Goal: Communication & Community: Answer question/provide support

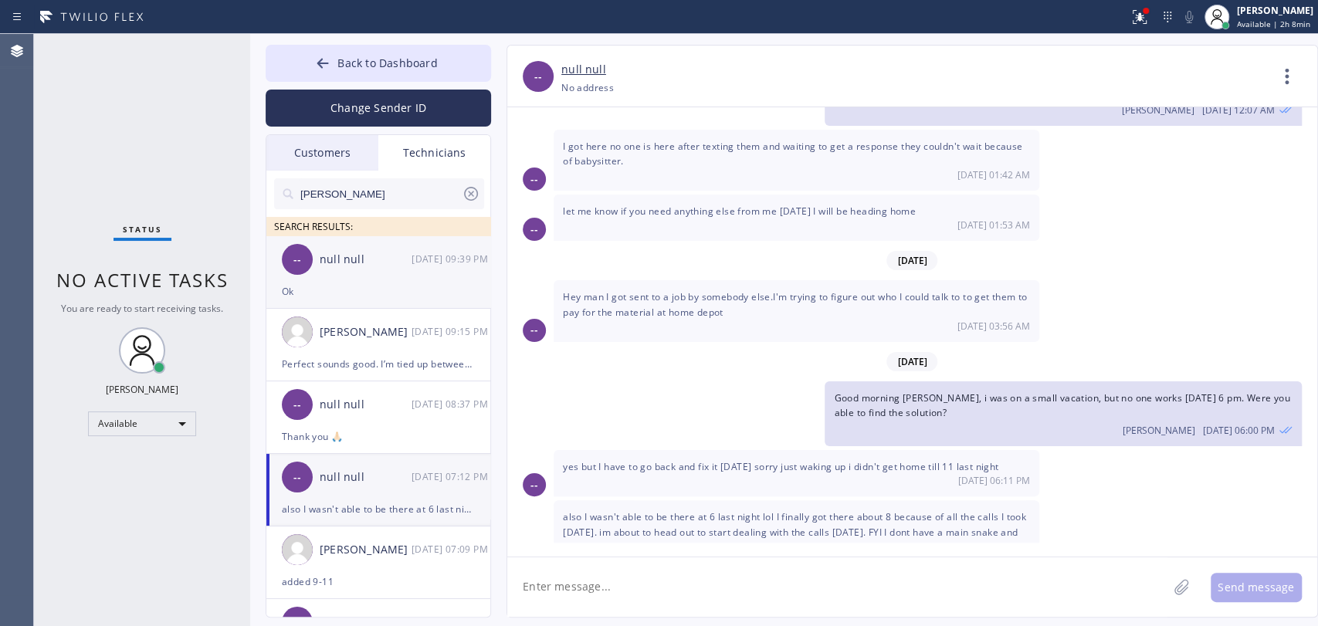
click at [414, 263] on div "[DATE] 09:39 PM" at bounding box center [452, 259] width 80 height 18
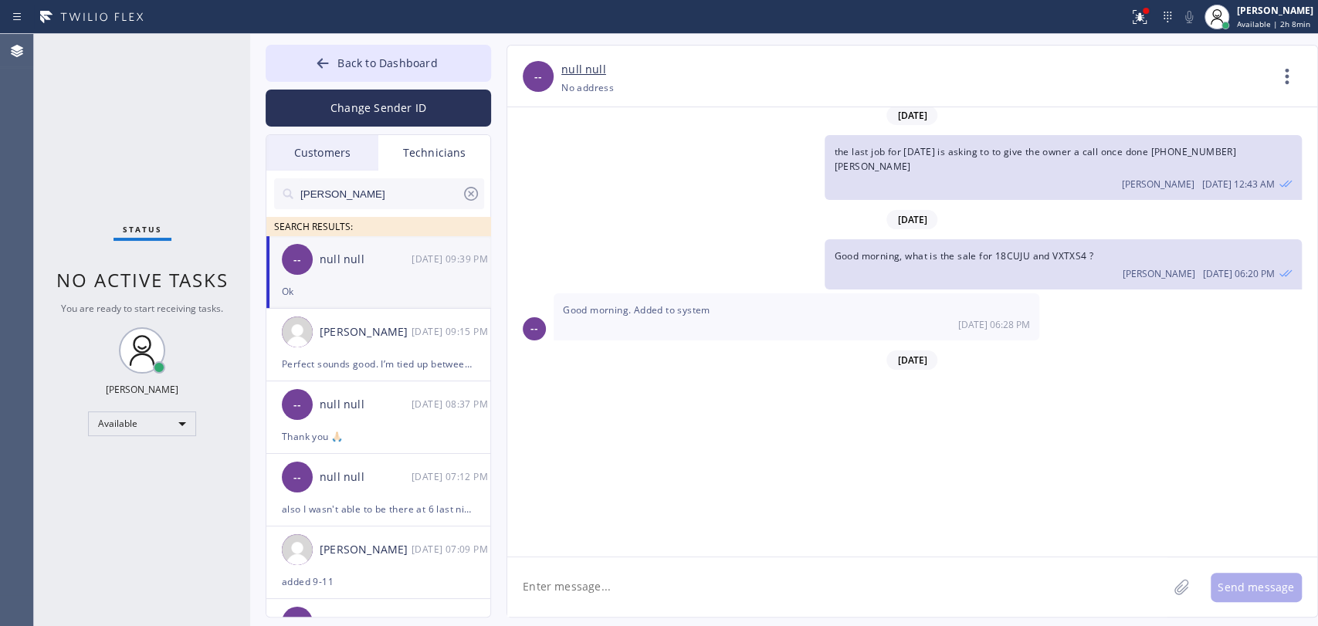
scroll to position [14121, 0]
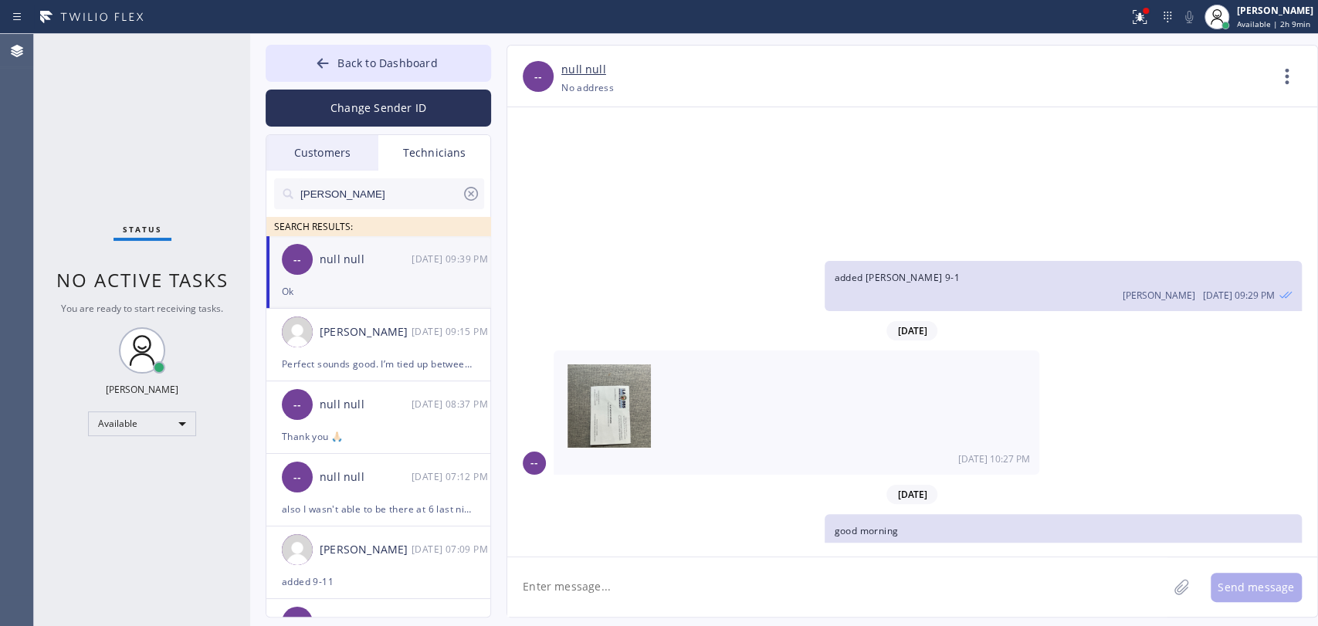
drag, startPoint x: 79, startPoint y: 558, endPoint x: 76, endPoint y: 571, distance: 12.7
click at [79, 558] on div "Status No active tasks You are ready to start receiving tasks. [PERSON_NAME] Av…" at bounding box center [142, 330] width 216 height 592
click at [432, 56] on span "Back to Dashboard" at bounding box center [387, 63] width 100 height 15
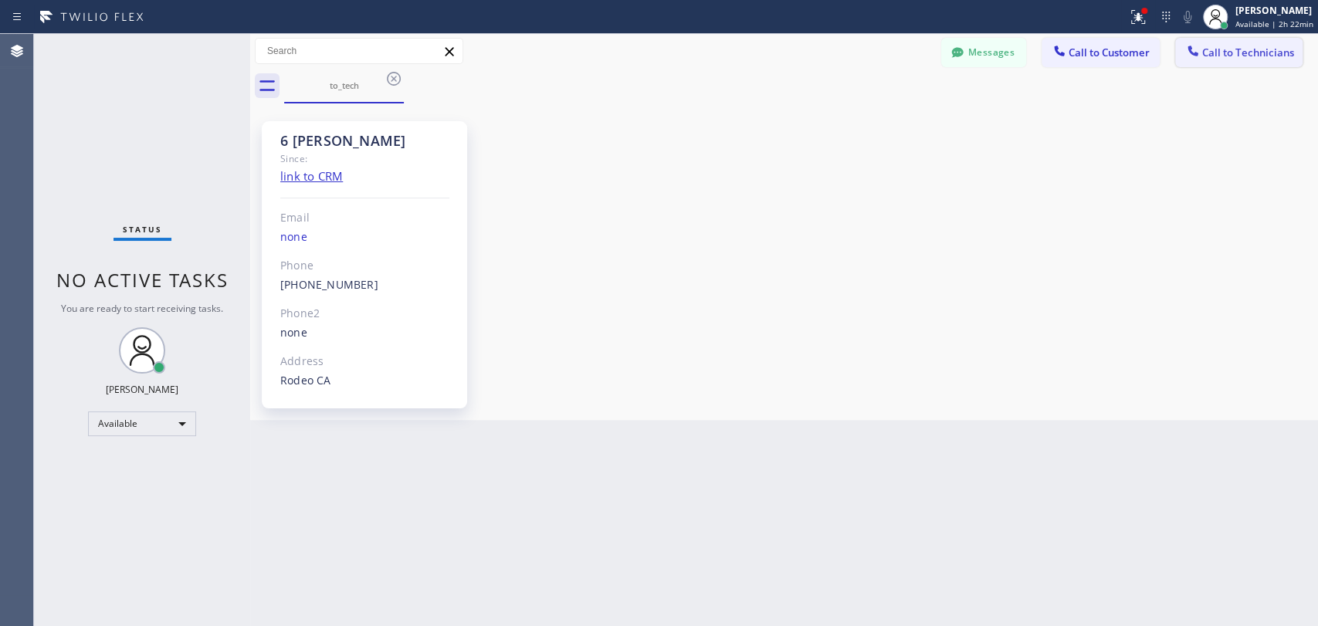
click at [1190, 53] on icon at bounding box center [1192, 50] width 15 height 15
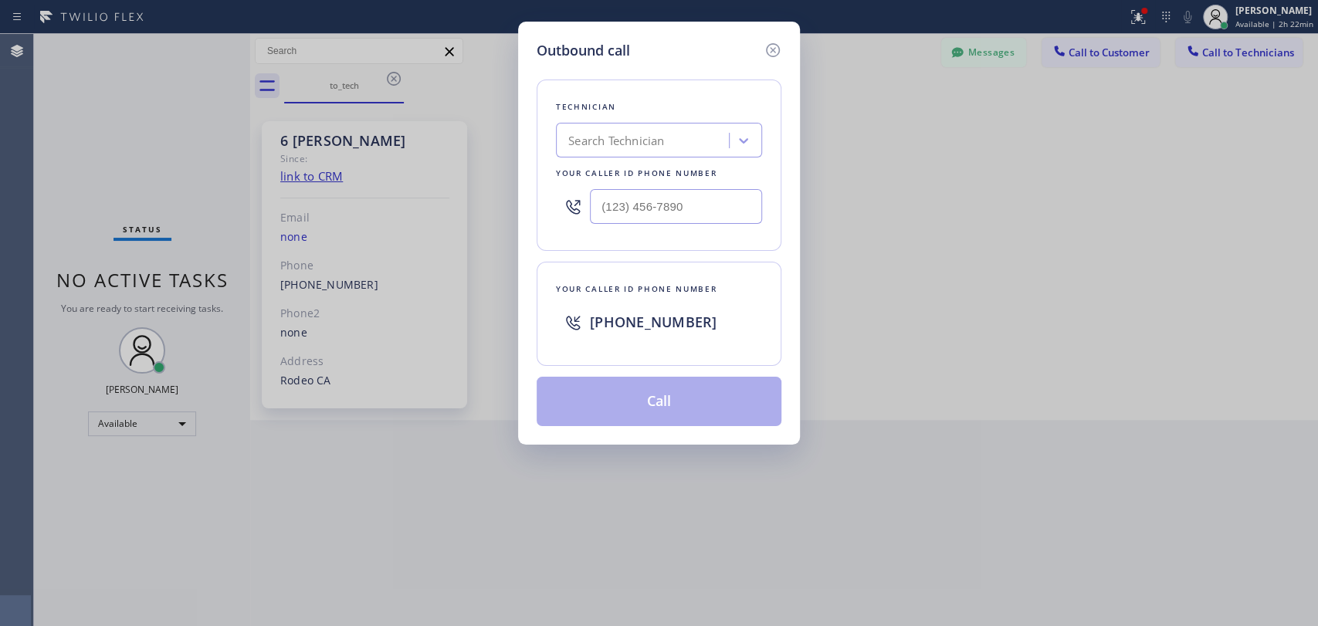
click at [759, 103] on div "Technician Search Technician Your caller id phone number" at bounding box center [659, 165] width 245 height 171
click at [731, 125] on div "Technician Search Technician Your caller id phone number" at bounding box center [659, 165] width 245 height 171
click at [729, 127] on div "Search Technician" at bounding box center [659, 140] width 206 height 35
type input "[PERSON_NAME]"
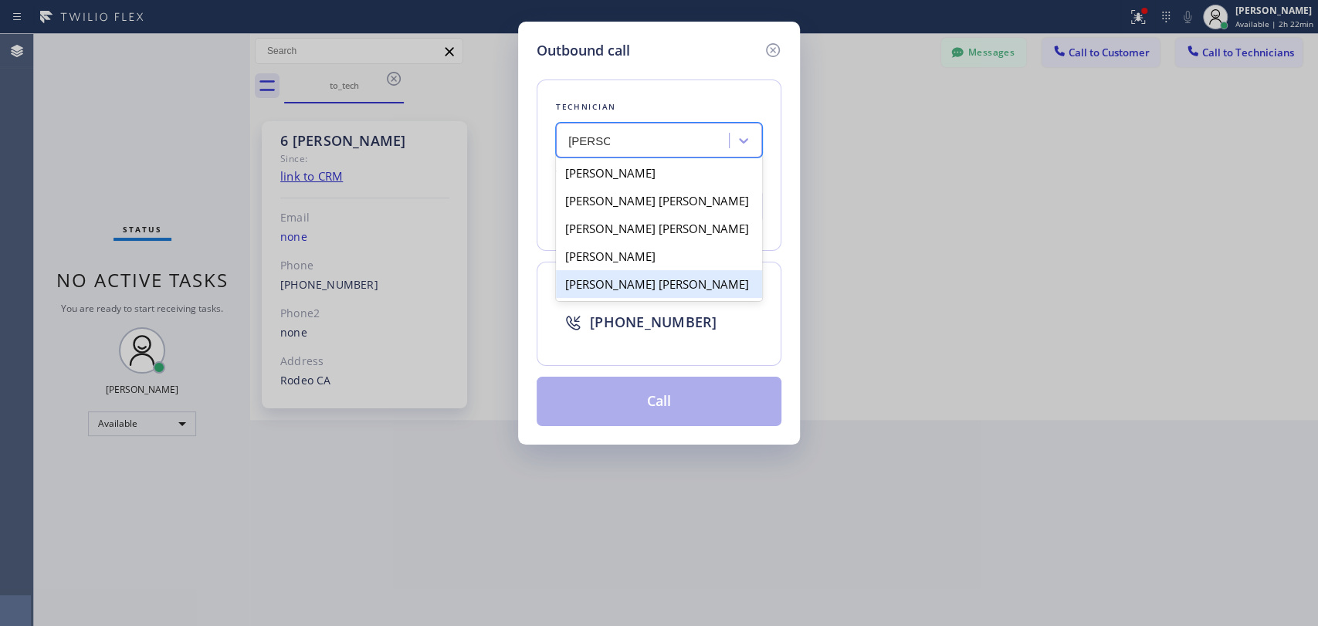
drag, startPoint x: 616, startPoint y: 281, endPoint x: 623, endPoint y: 355, distance: 74.5
click at [616, 281] on div "[PERSON_NAME] [PERSON_NAME]" at bounding box center [659, 284] width 206 height 28
type input "[PHONE_NUMBER]"
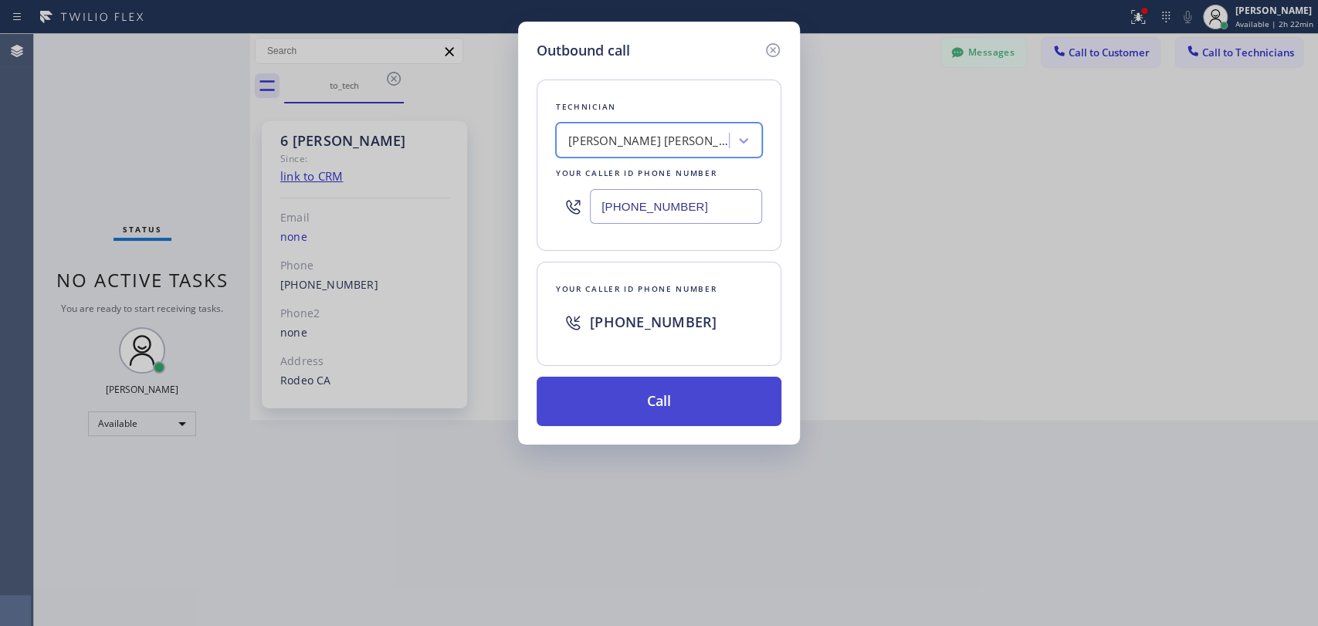
click at [624, 398] on button "Call" at bounding box center [659, 401] width 245 height 49
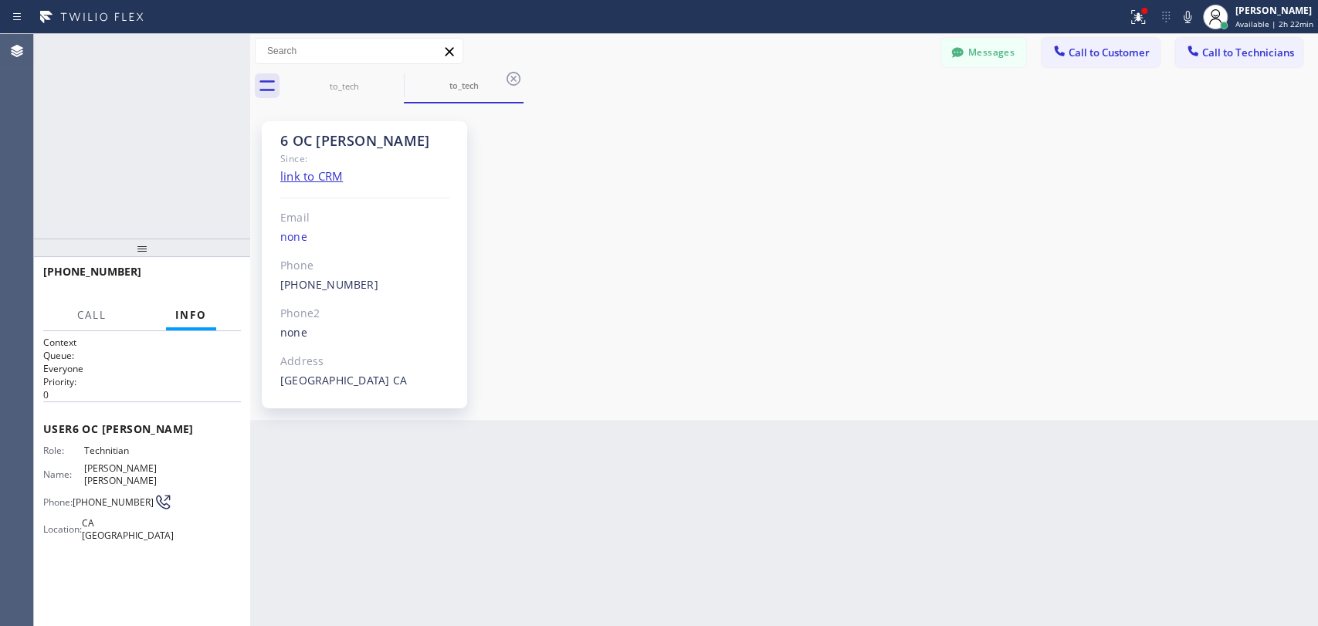
scroll to position [14434, 0]
drag, startPoint x: 672, startPoint y: 473, endPoint x: 659, endPoint y: 470, distance: 13.7
click at [667, 472] on div "Back to Dashboard Change Sender ID Customers Technicians EN [PERSON_NAME] [DATE…" at bounding box center [784, 330] width 1068 height 592
click at [220, 281] on span "HANG UP" at bounding box center [204, 278] width 47 height 11
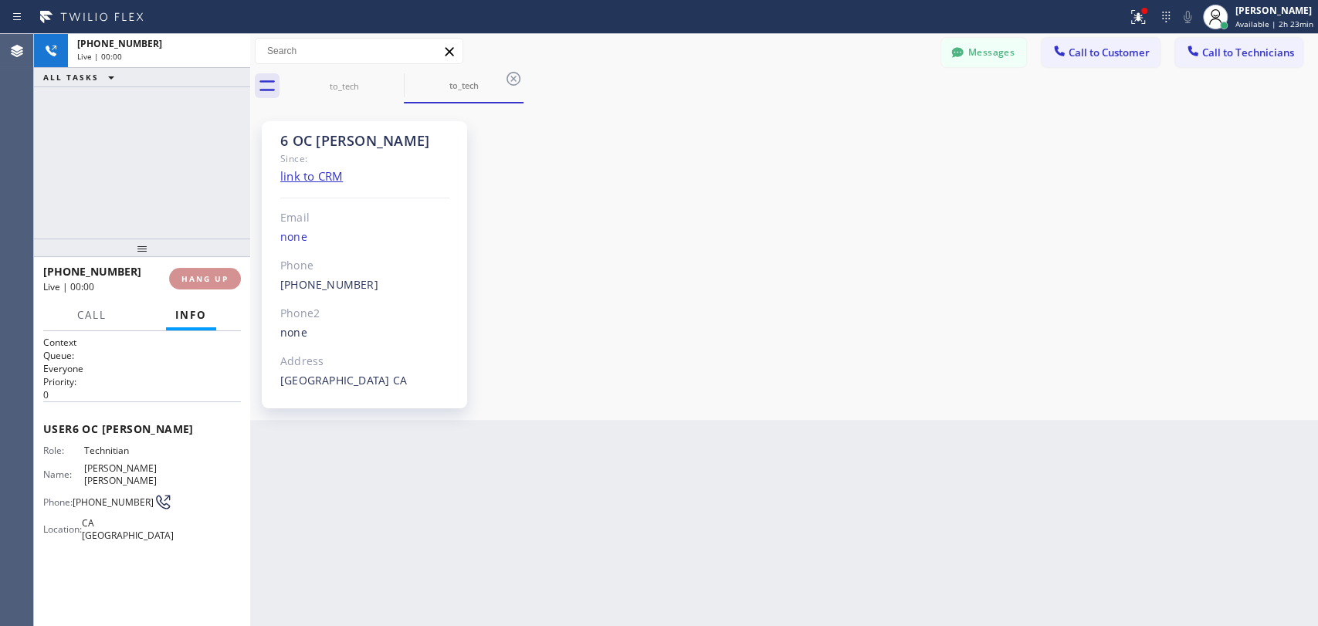
click at [220, 281] on span "HANG UP" at bounding box center [204, 278] width 47 height 11
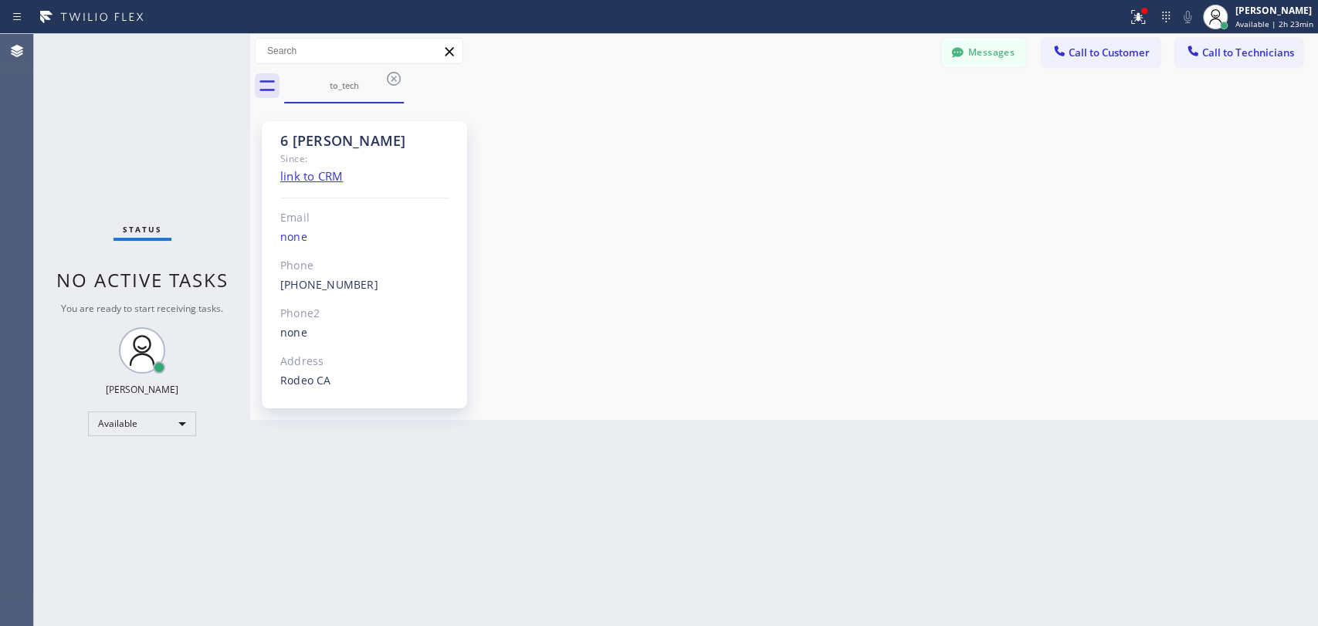
click at [1205, 155] on div "6 [PERSON_NAME] Since: link to CRM Email none Phone [PHONE_NUMBER] Outbound cal…" at bounding box center [784, 261] width 1060 height 309
click at [1212, 42] on button "Call to Technicians" at bounding box center [1238, 52] width 127 height 29
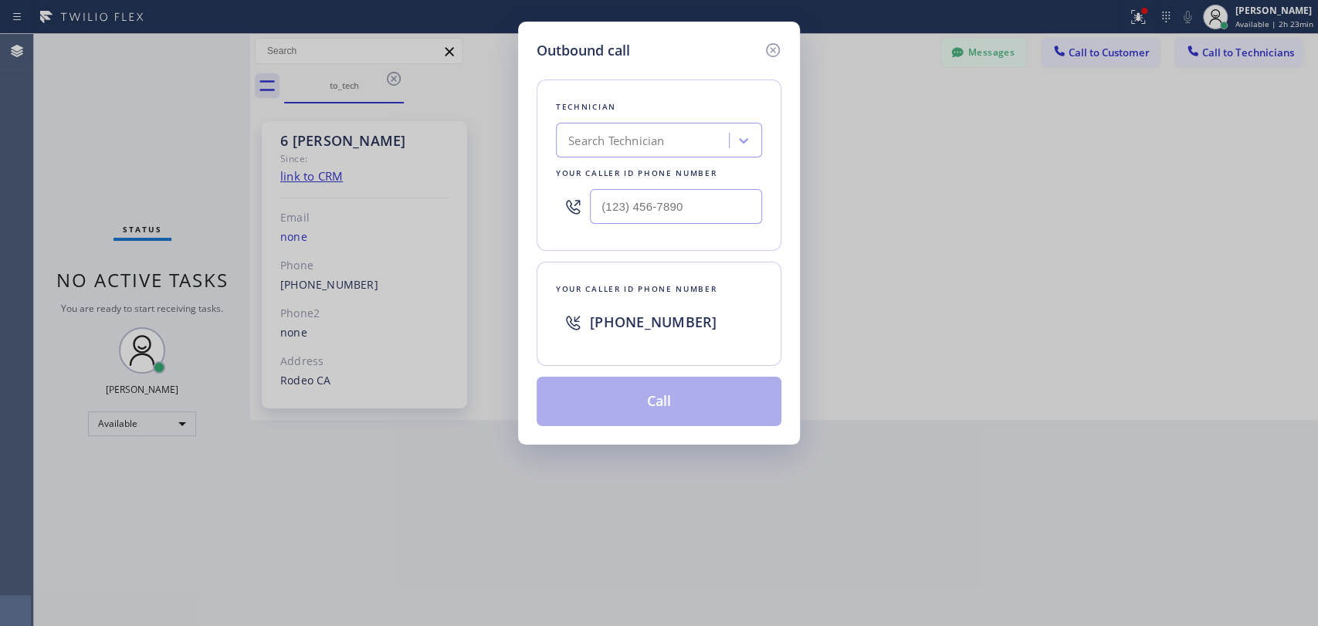
click at [690, 150] on div "Search Technician" at bounding box center [645, 140] width 168 height 27
type input "[PERSON_NAME]"
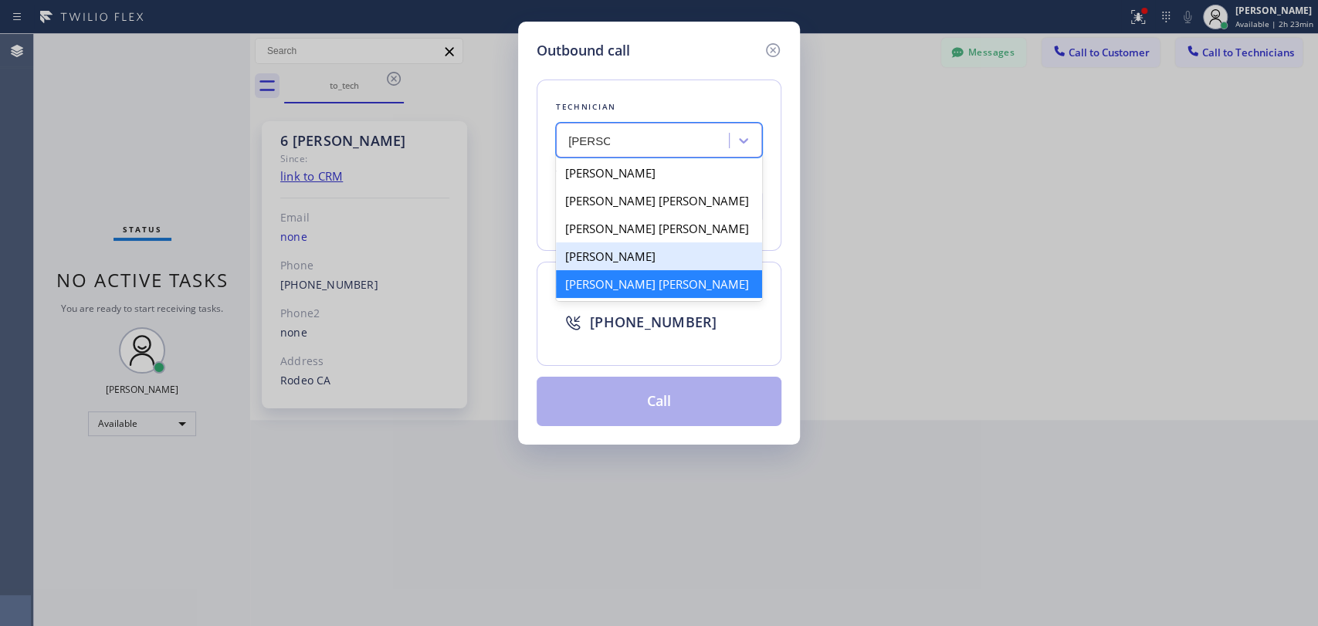
click at [626, 288] on div "[PERSON_NAME] [PERSON_NAME]" at bounding box center [659, 284] width 206 height 28
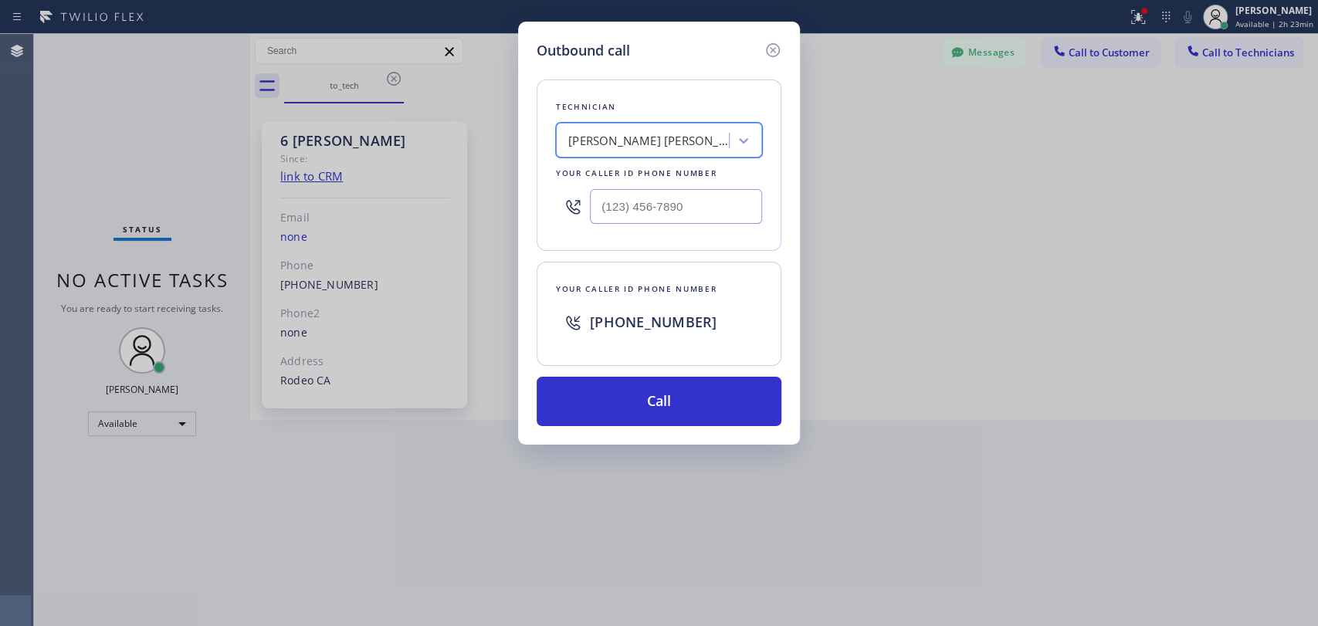
type input "[PHONE_NUMBER]"
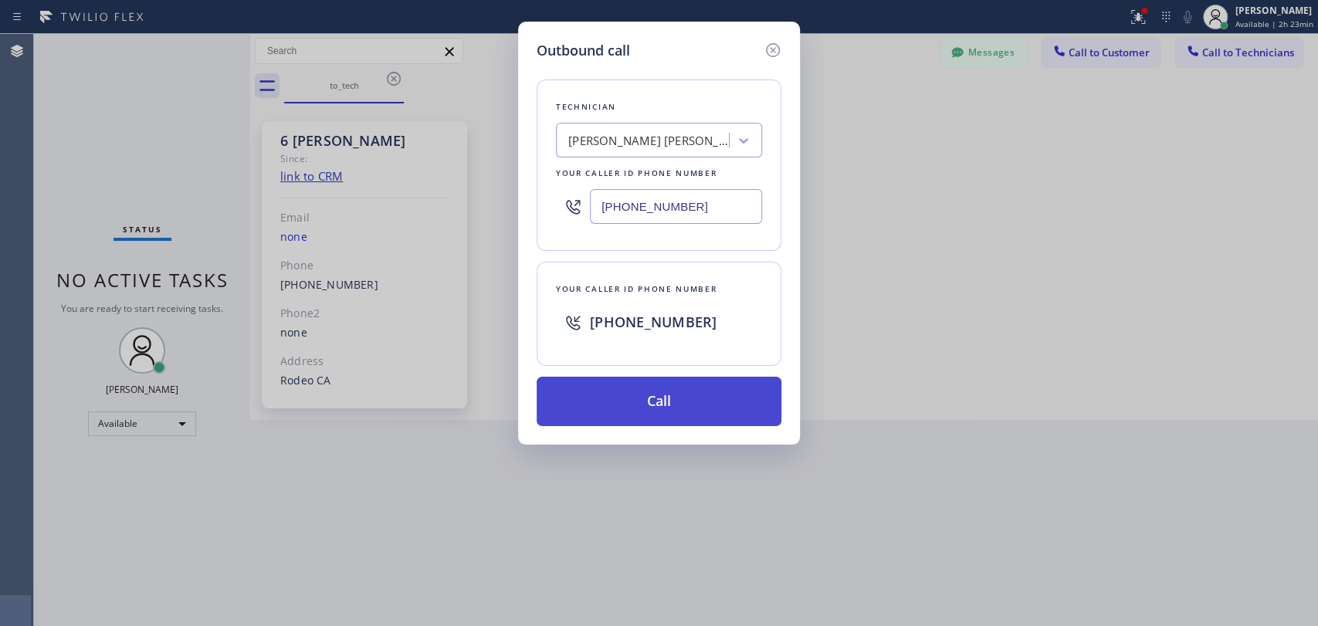
click at [641, 379] on button "Call" at bounding box center [659, 401] width 245 height 49
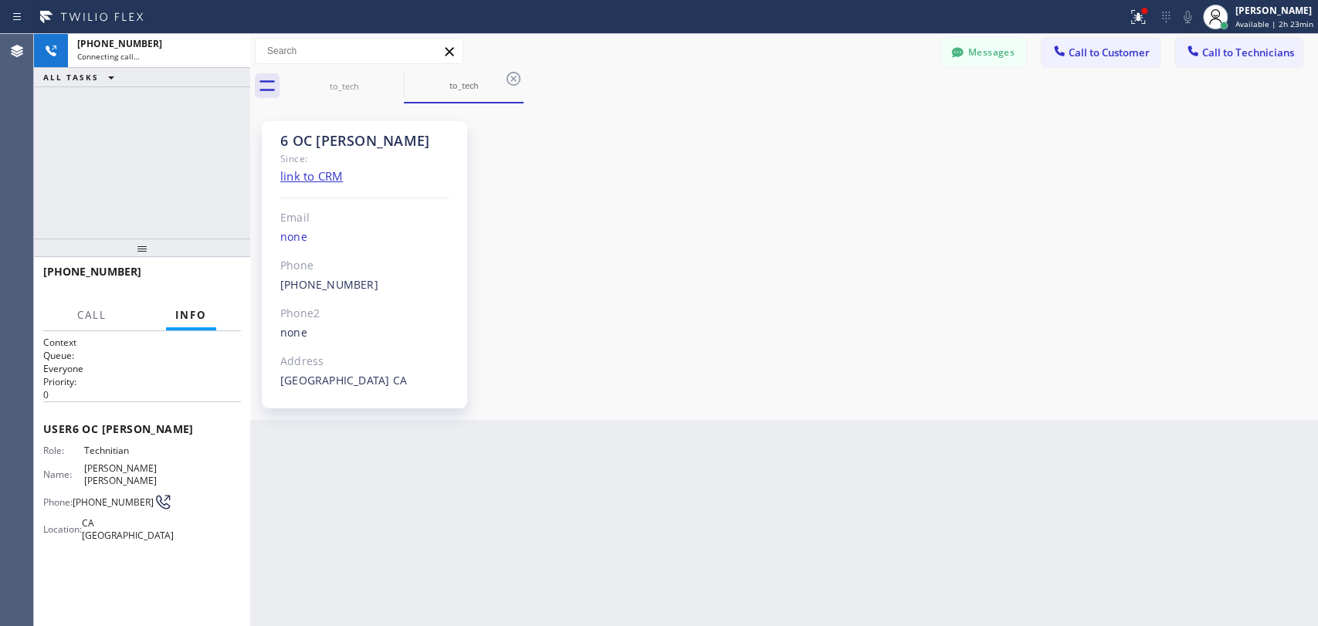
scroll to position [14434, 0]
drag, startPoint x: 229, startPoint y: 57, endPoint x: 626, endPoint y: 104, distance: 398.9
click at [229, 57] on icon at bounding box center [230, 51] width 19 height 19
click at [965, 54] on icon at bounding box center [957, 52] width 15 height 15
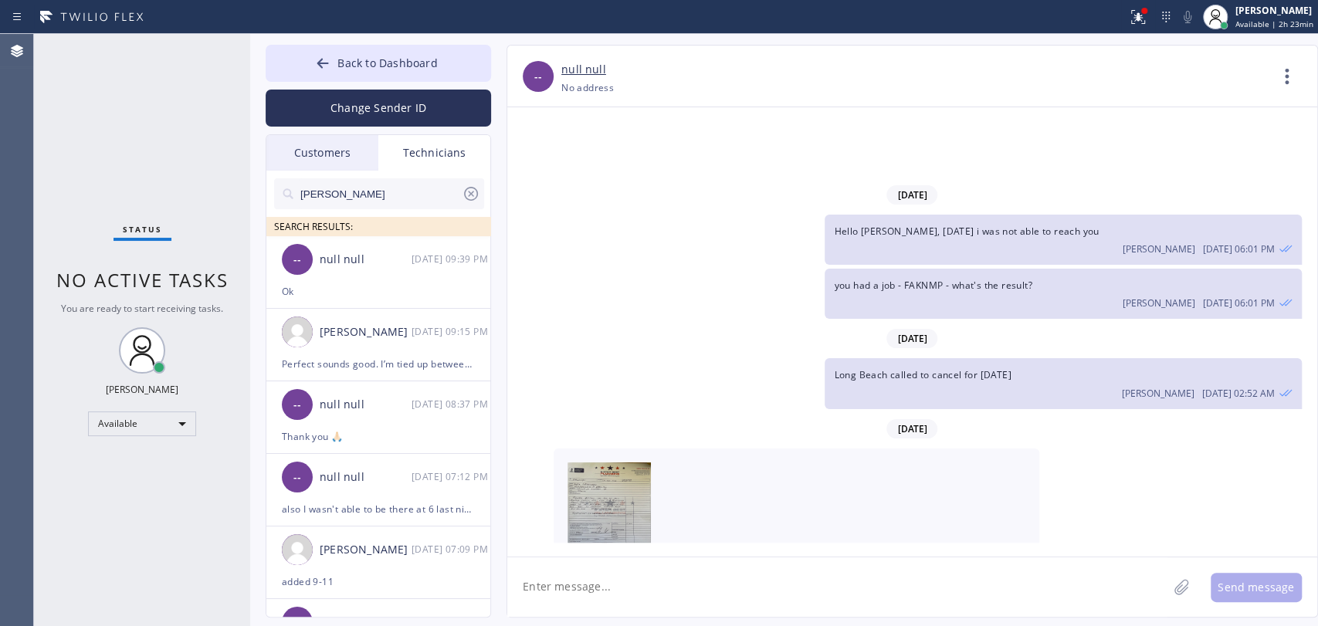
click at [385, 163] on div "Technicians" at bounding box center [434, 153] width 112 height 36
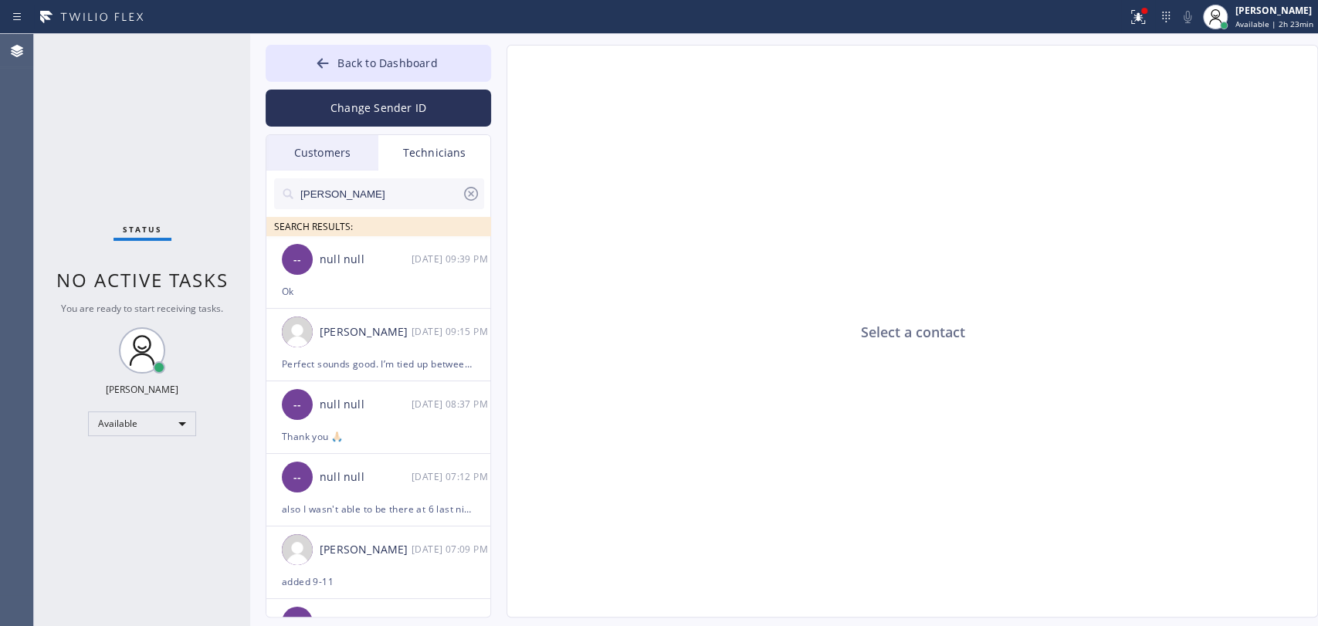
click at [375, 185] on input "[PERSON_NAME]" at bounding box center [380, 193] width 163 height 31
click at [425, 159] on div "Technicians" at bounding box center [434, 153] width 112 height 36
click at [384, 193] on input "[PERSON_NAME]" at bounding box center [380, 193] width 163 height 31
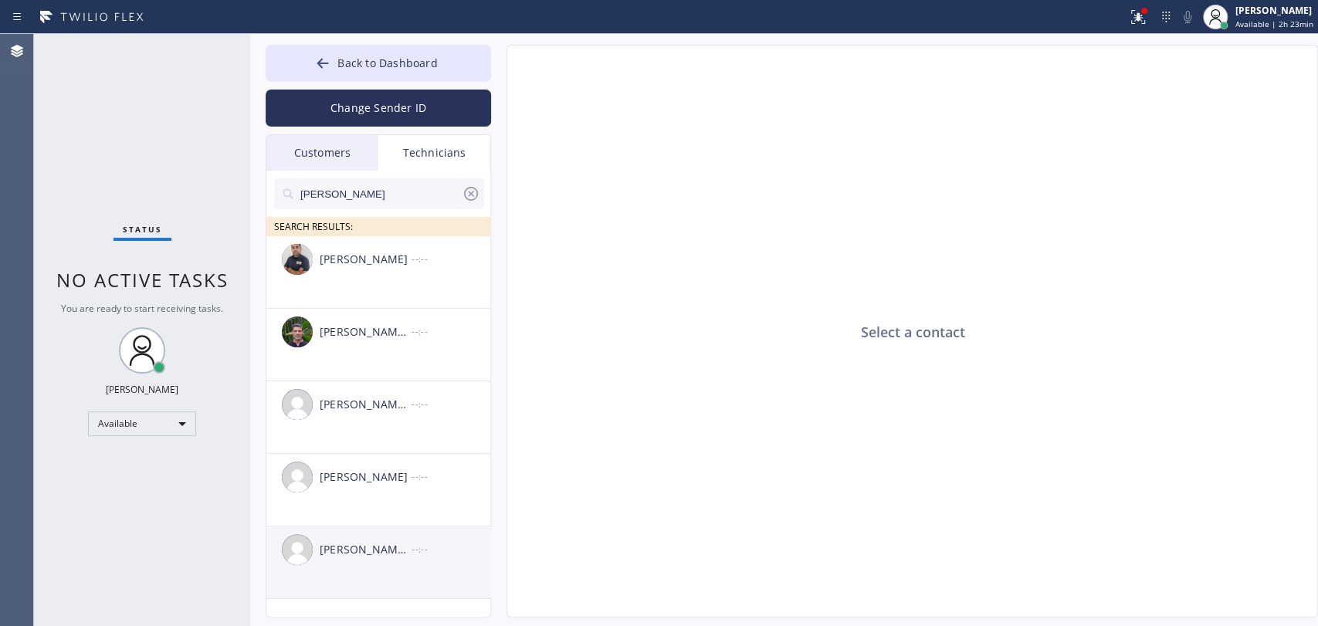
type input "[PERSON_NAME]"
click at [381, 544] on div "[PERSON_NAME] [PERSON_NAME]" at bounding box center [366, 550] width 92 height 18
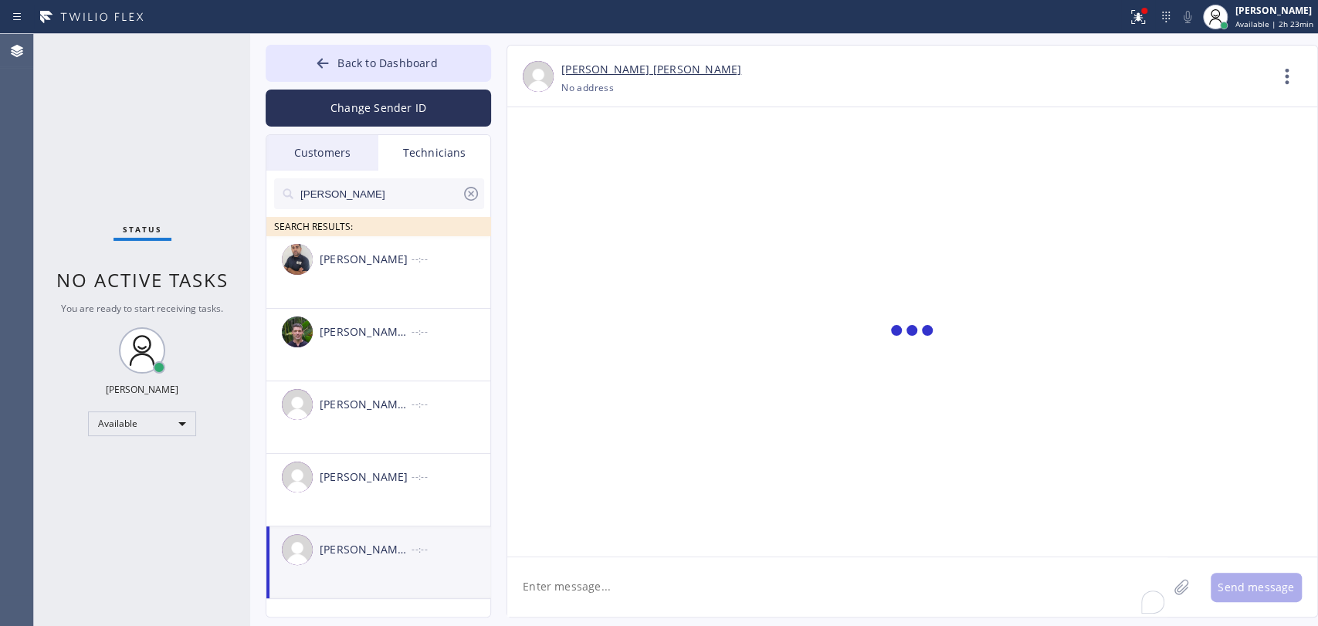
click at [545, 571] on textarea "To enrich screen reader interactions, please activate Accessibility in Grammarl…" at bounding box center [837, 587] width 660 height 59
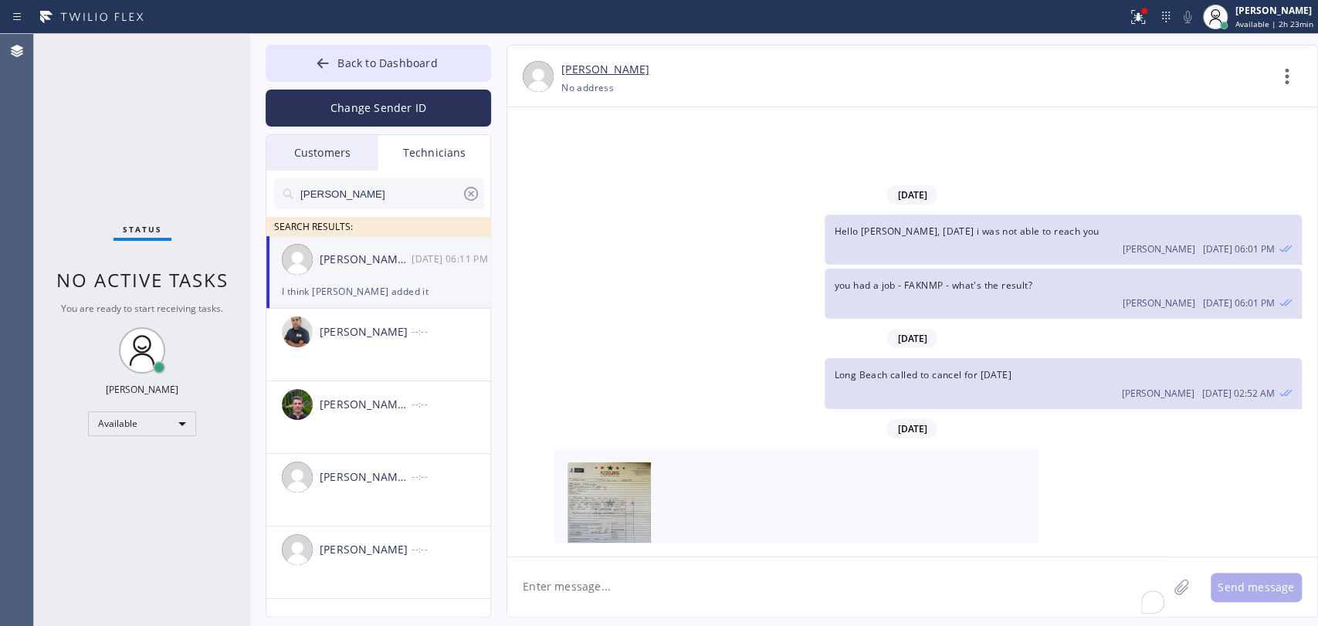
paste textarea "Clogged toilet/ House-HO/ [STREET_ADDRESS]/"
type textarea "Clogged toilet/ House-HO/ [STREET_ADDRESS]/"
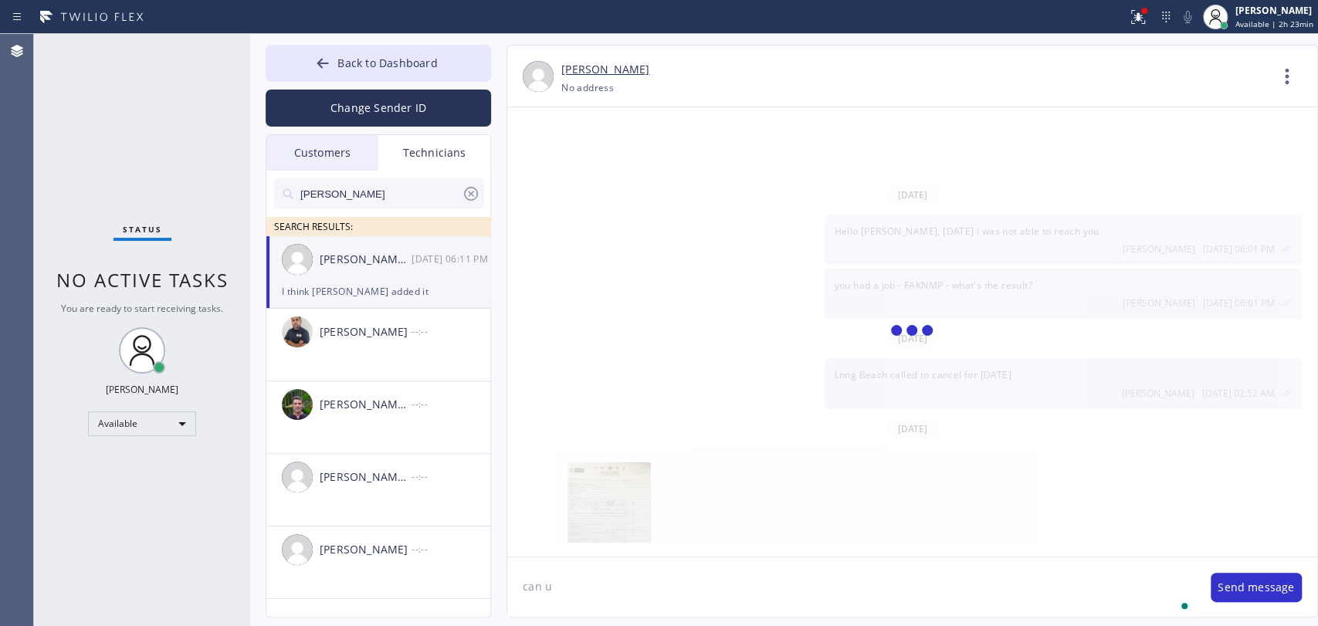
scroll to position [14523, 0]
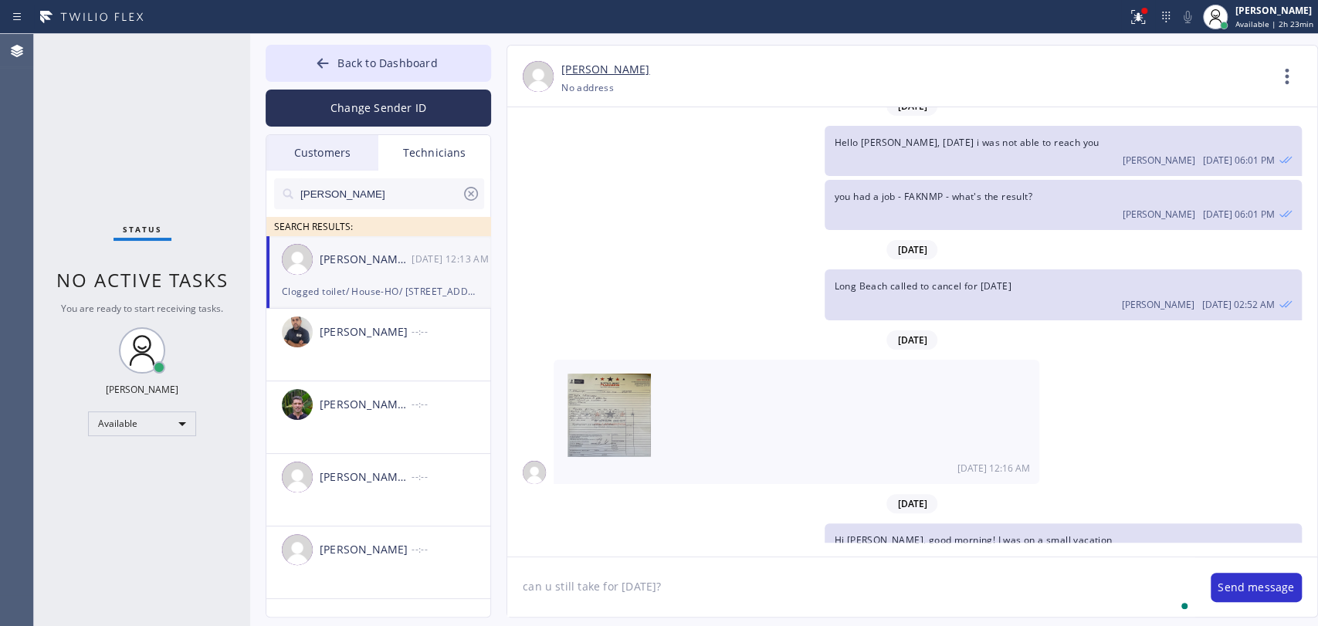
type textarea "can u still take for [DATE]?"
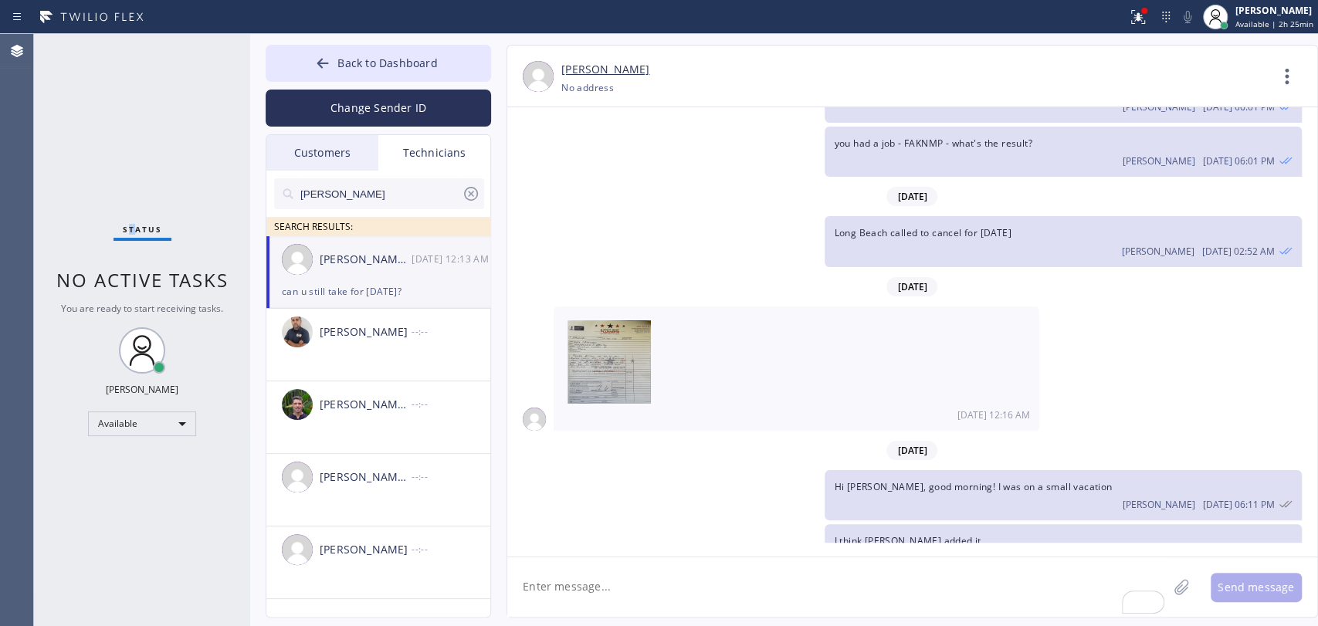
click at [130, 212] on div "Status No active tasks You are ready to start receiving tasks. [PERSON_NAME] Av…" at bounding box center [142, 330] width 216 height 592
click at [1287, 67] on icon at bounding box center [1287, 76] width 37 height 37
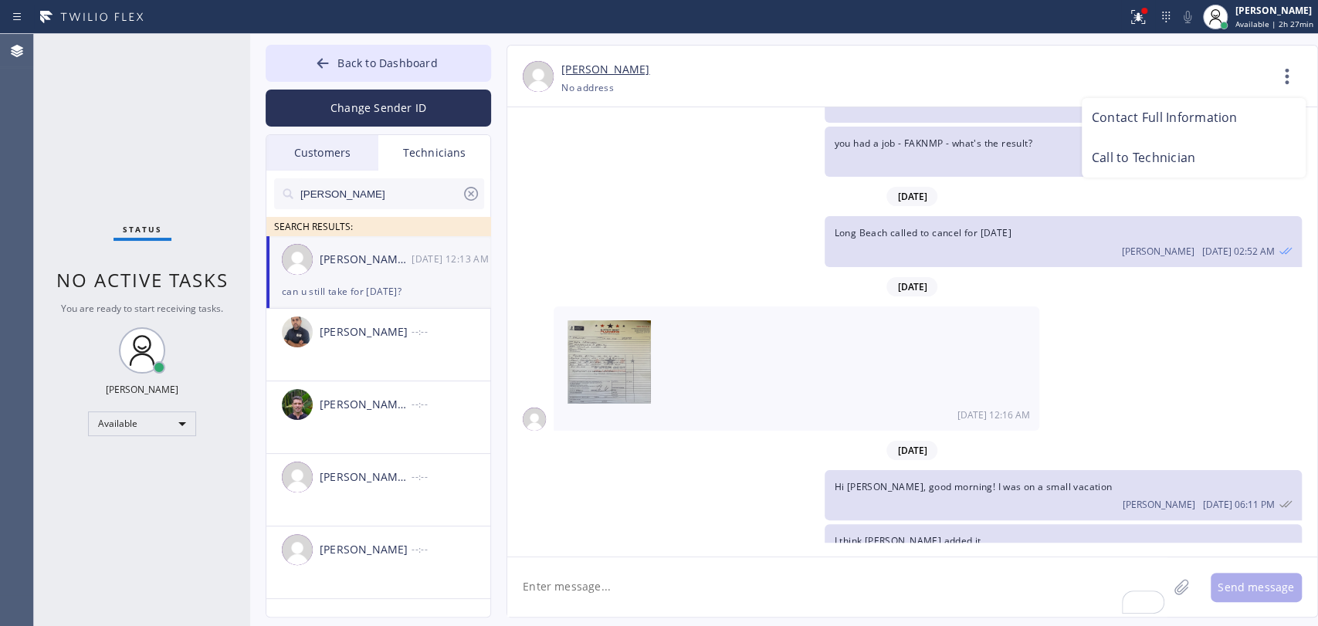
click at [1158, 150] on li "Call to Technician" at bounding box center [1194, 158] width 224 height 40
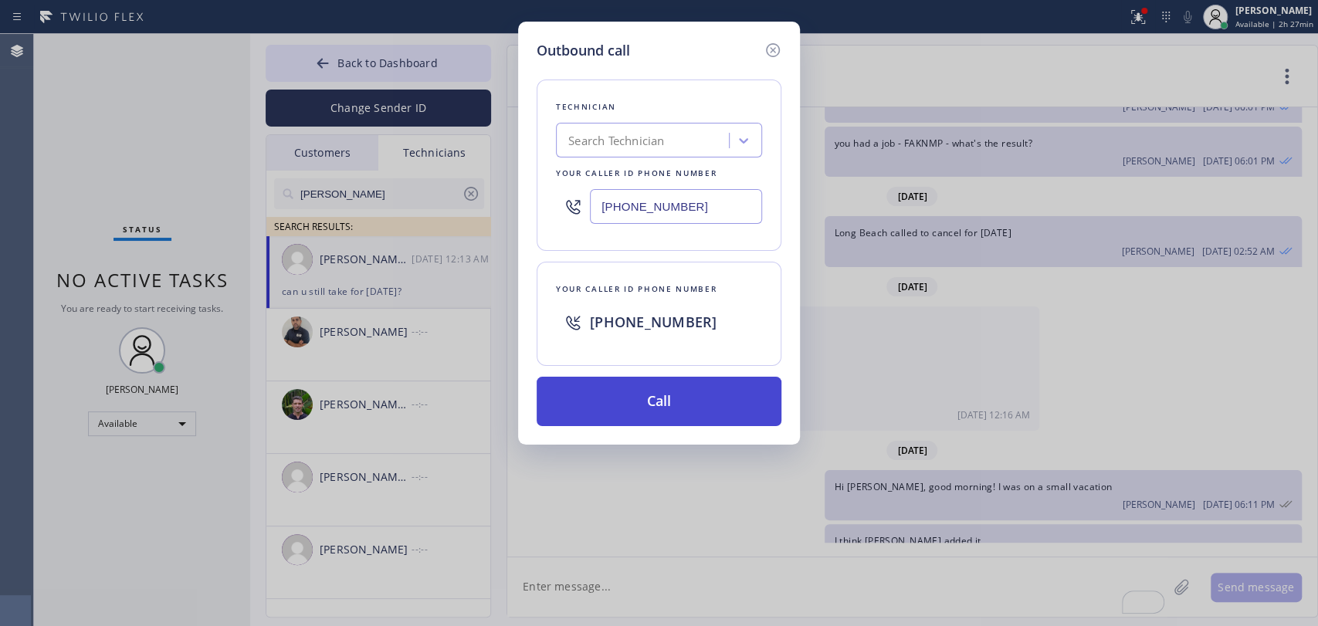
click at [639, 405] on button "Call" at bounding box center [659, 401] width 245 height 49
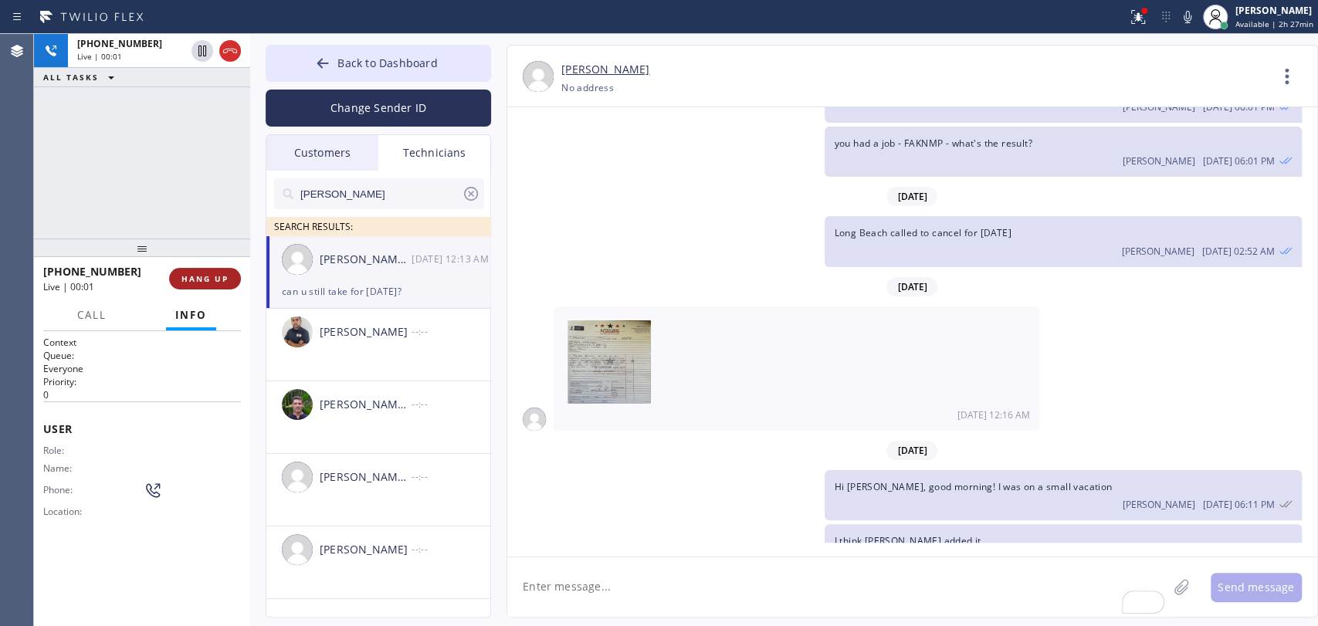
click at [198, 273] on span "HANG UP" at bounding box center [204, 278] width 47 height 11
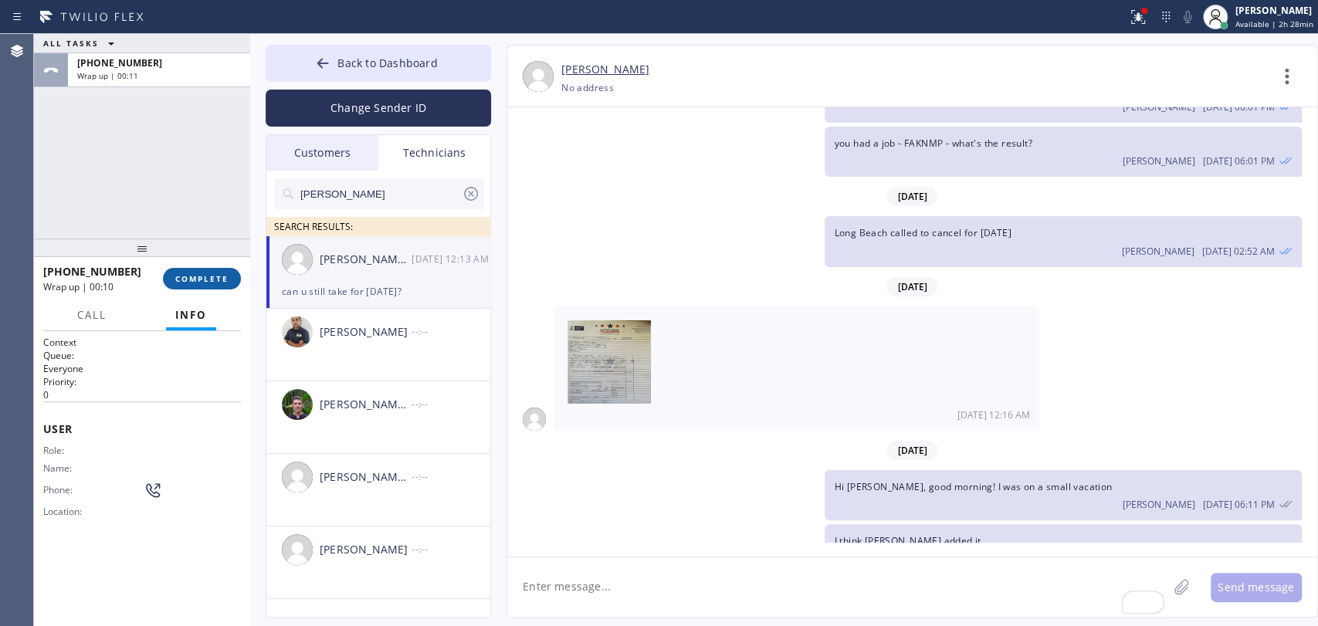
click at [203, 273] on span "COMPLETE" at bounding box center [201, 278] width 53 height 11
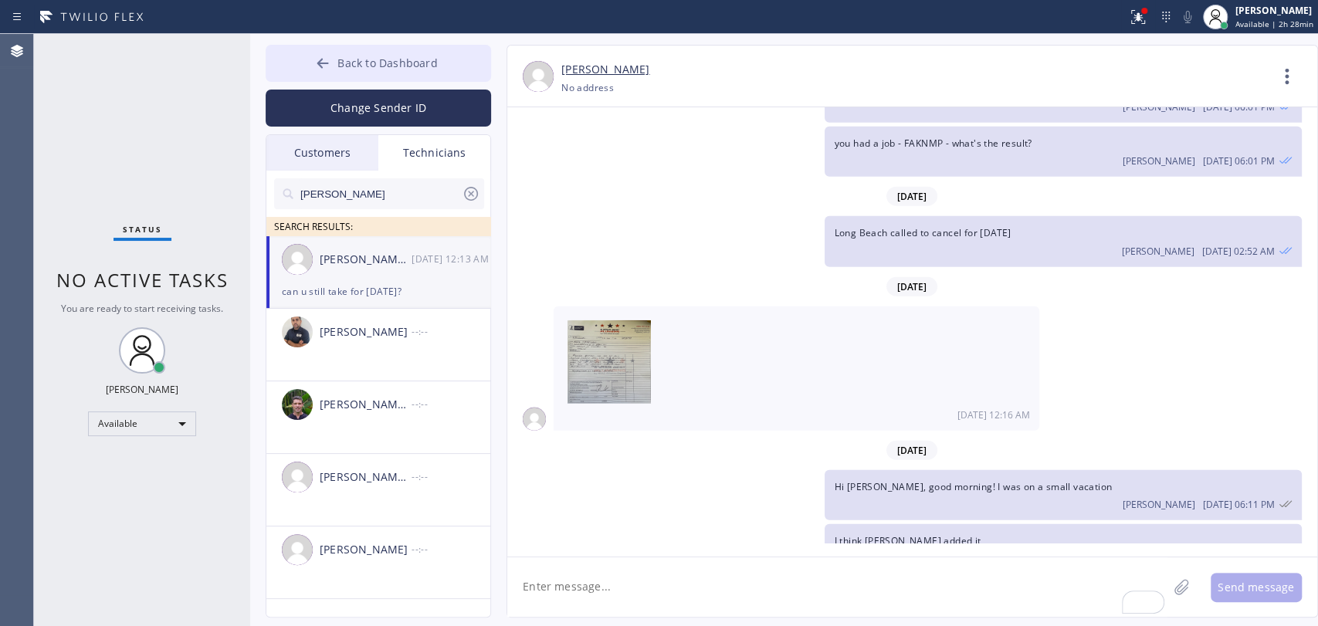
click at [401, 69] on span "Back to Dashboard" at bounding box center [387, 63] width 100 height 15
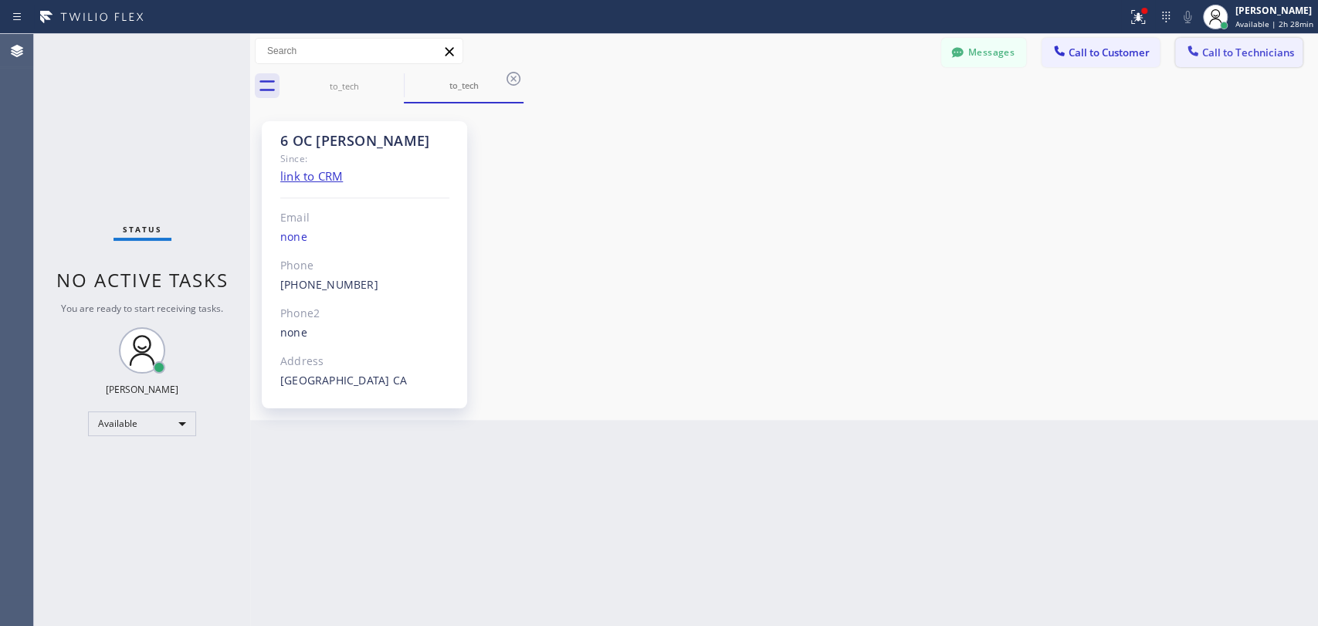
click at [1251, 53] on span "Call to Technicians" at bounding box center [1248, 53] width 92 height 14
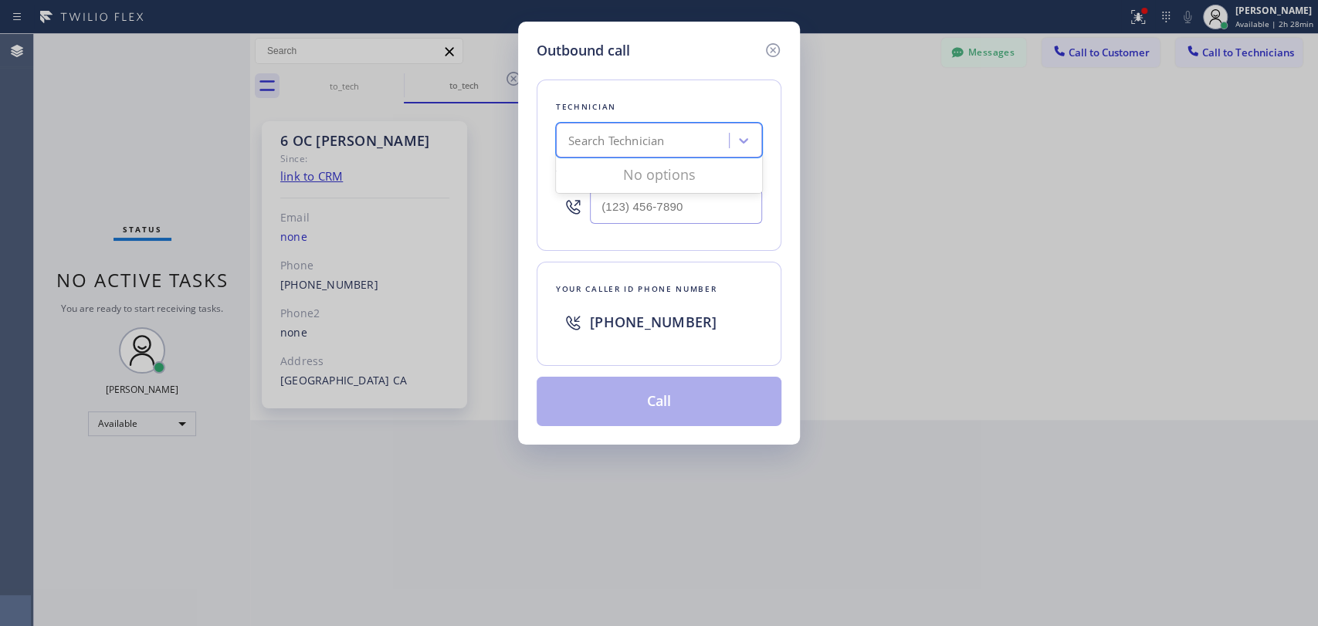
click at [713, 150] on div "Search Technician" at bounding box center [645, 140] width 168 height 27
type input "[PERSON_NAME]"
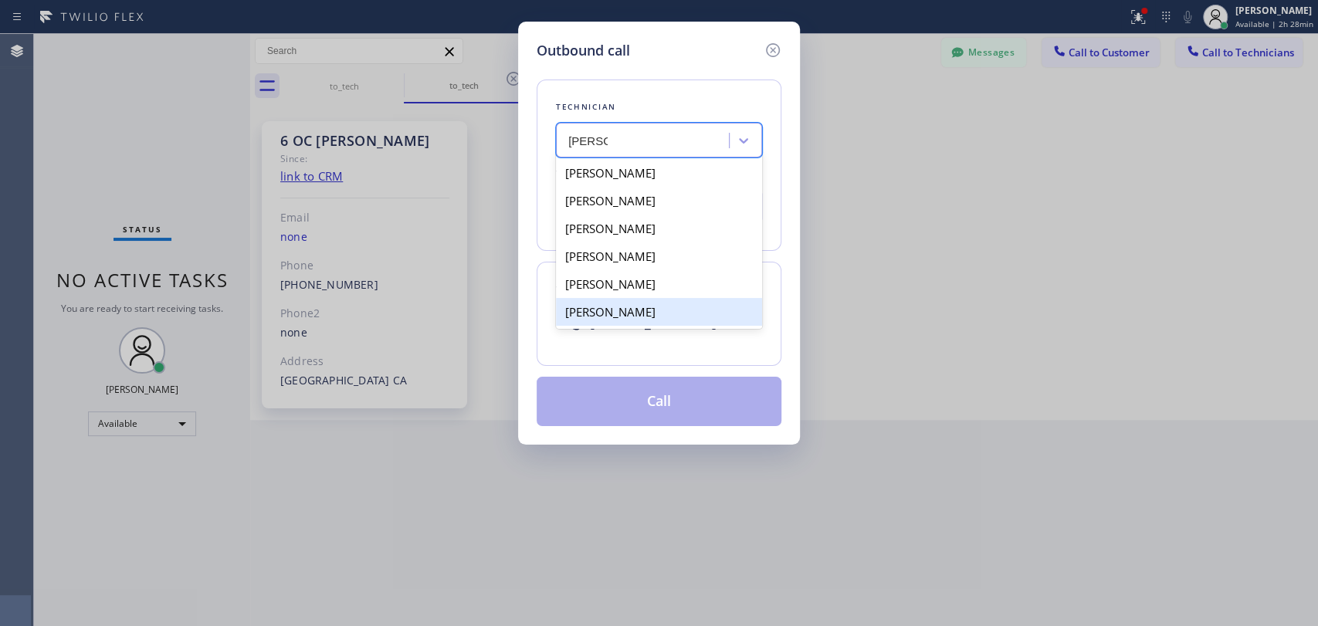
click at [630, 307] on div "[PERSON_NAME]" at bounding box center [659, 312] width 206 height 28
type input "[PHONE_NUMBER]"
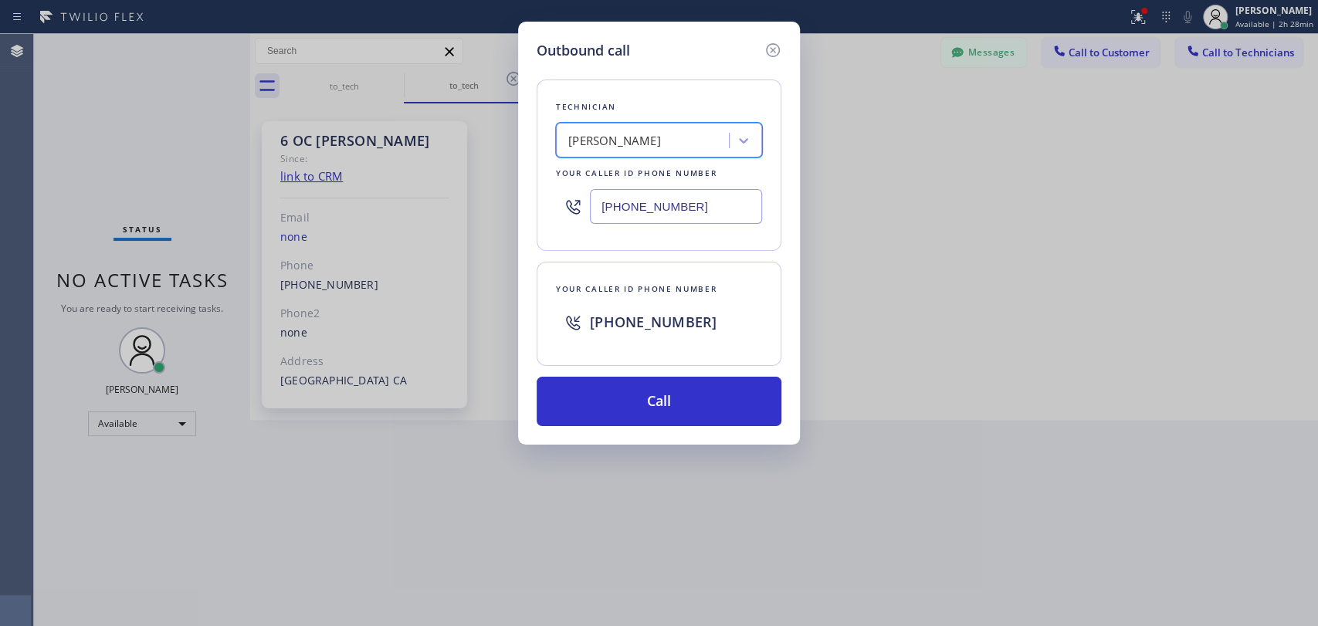
click at [621, 137] on div "[PERSON_NAME]" at bounding box center [614, 141] width 93 height 18
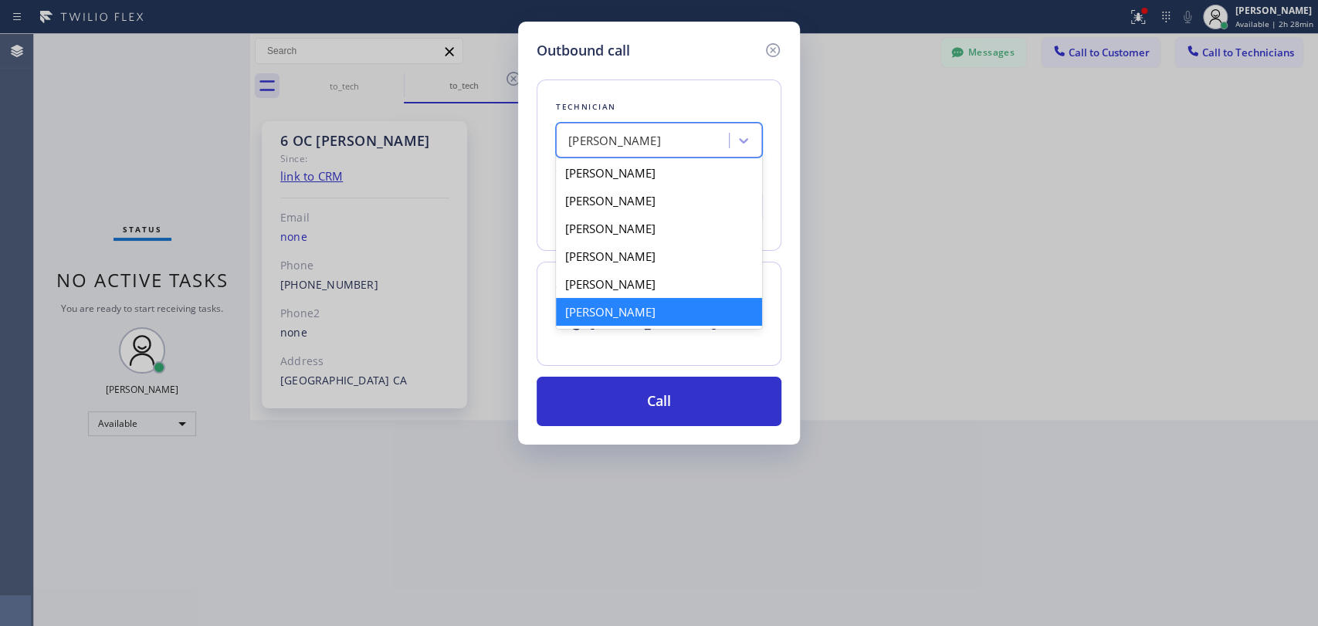
click at [618, 309] on div "[PERSON_NAME]" at bounding box center [659, 312] width 206 height 28
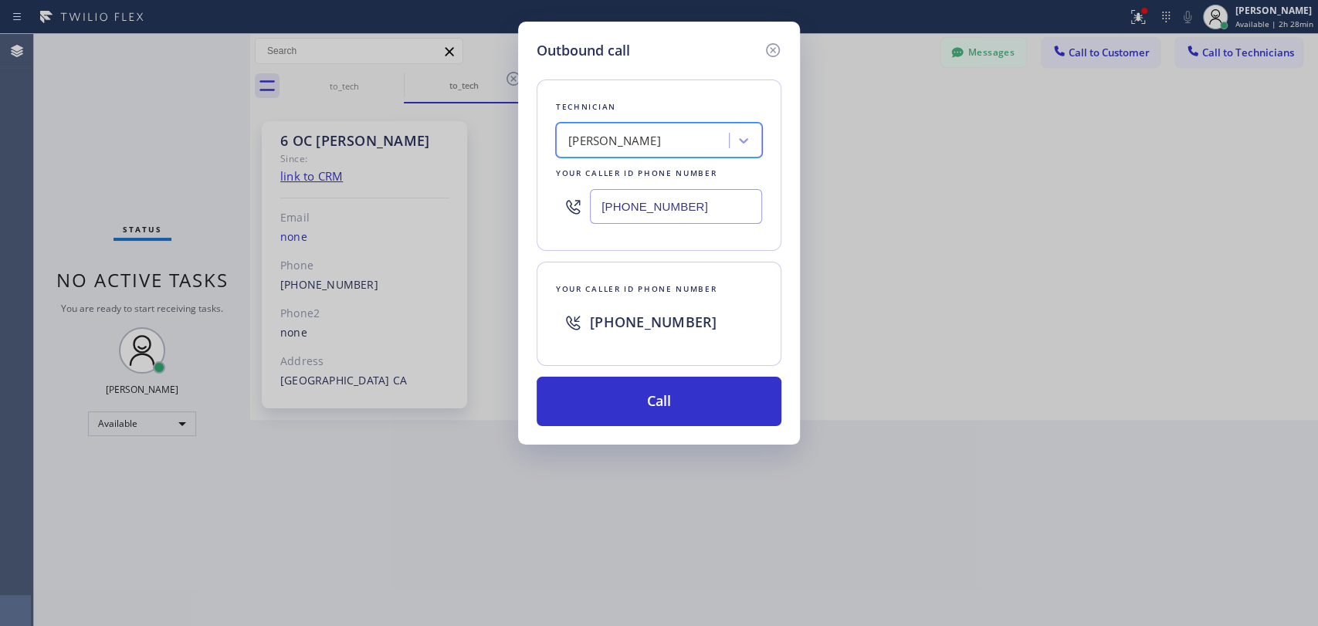
click at [776, 52] on icon at bounding box center [773, 50] width 19 height 19
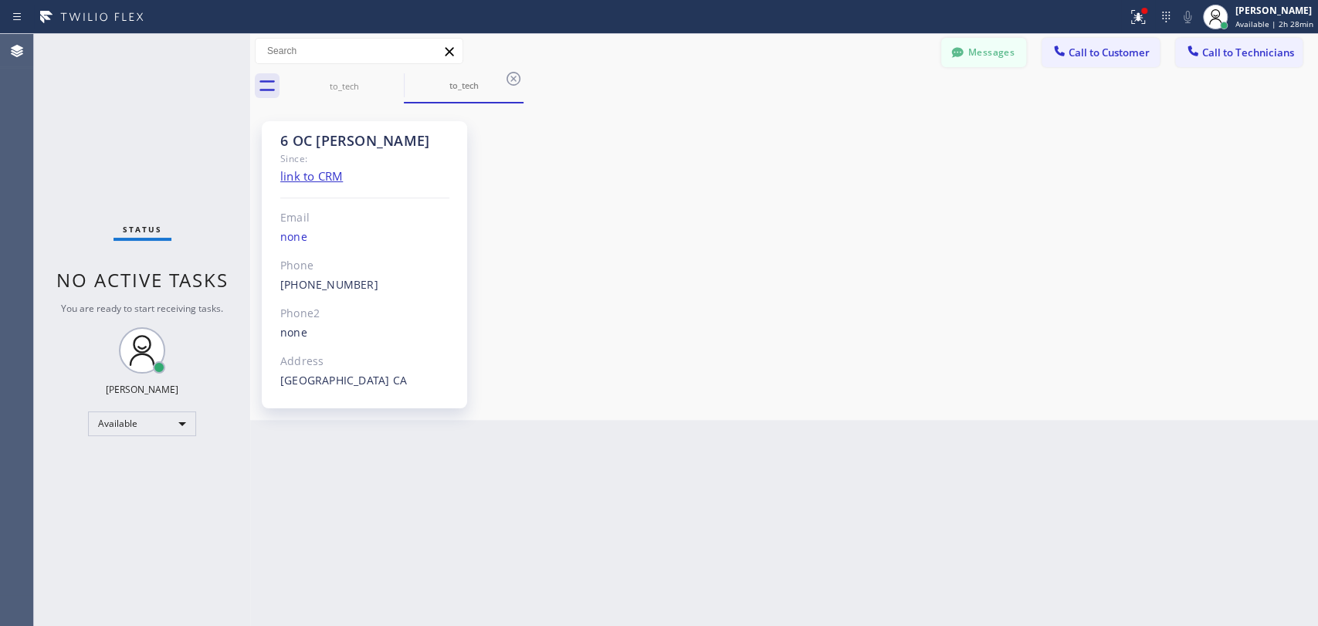
click at [982, 56] on div "Messages Call to Customer Call to Technicians Outbound call Location Search loc…" at bounding box center [784, 69] width 1068 height 70
drag, startPoint x: 982, startPoint y: 49, endPoint x: 904, endPoint y: 77, distance: 83.5
click at [982, 49] on button "Messages" at bounding box center [983, 52] width 85 height 29
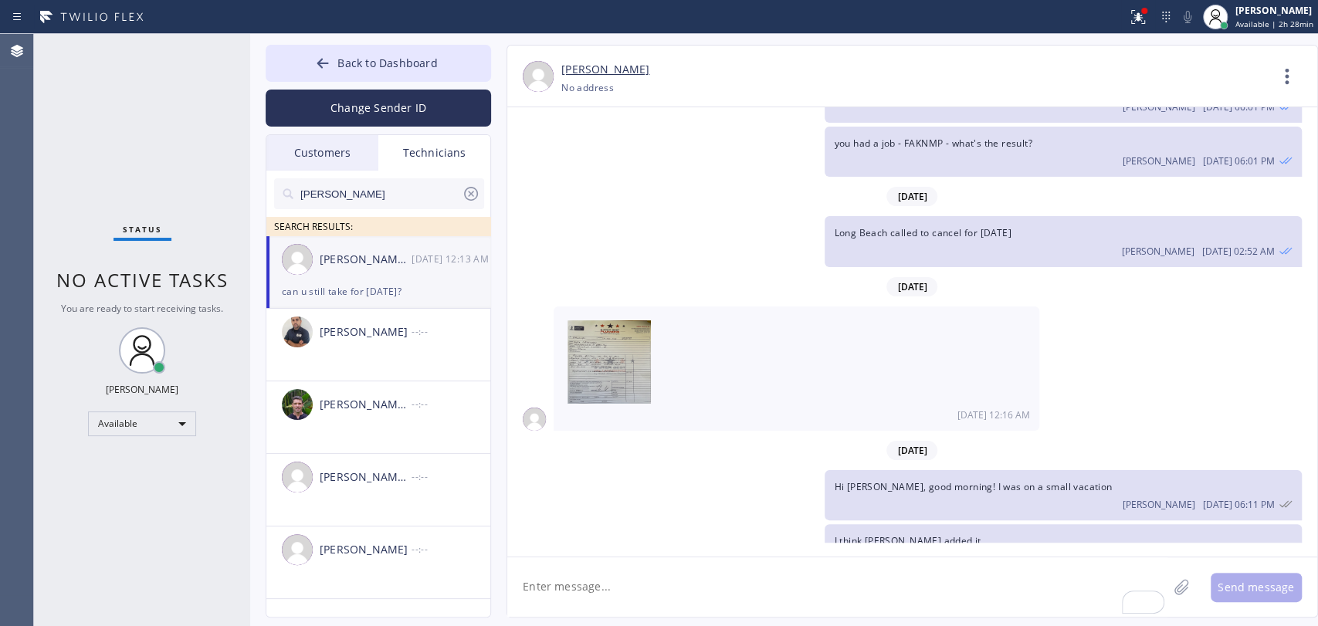
click at [594, 561] on textarea "To enrich screen reader interactions, please activate Accessibility in Grammarl…" at bounding box center [837, 587] width 660 height 59
type textarea "i booked it, let me know please asap if it's fine or not"
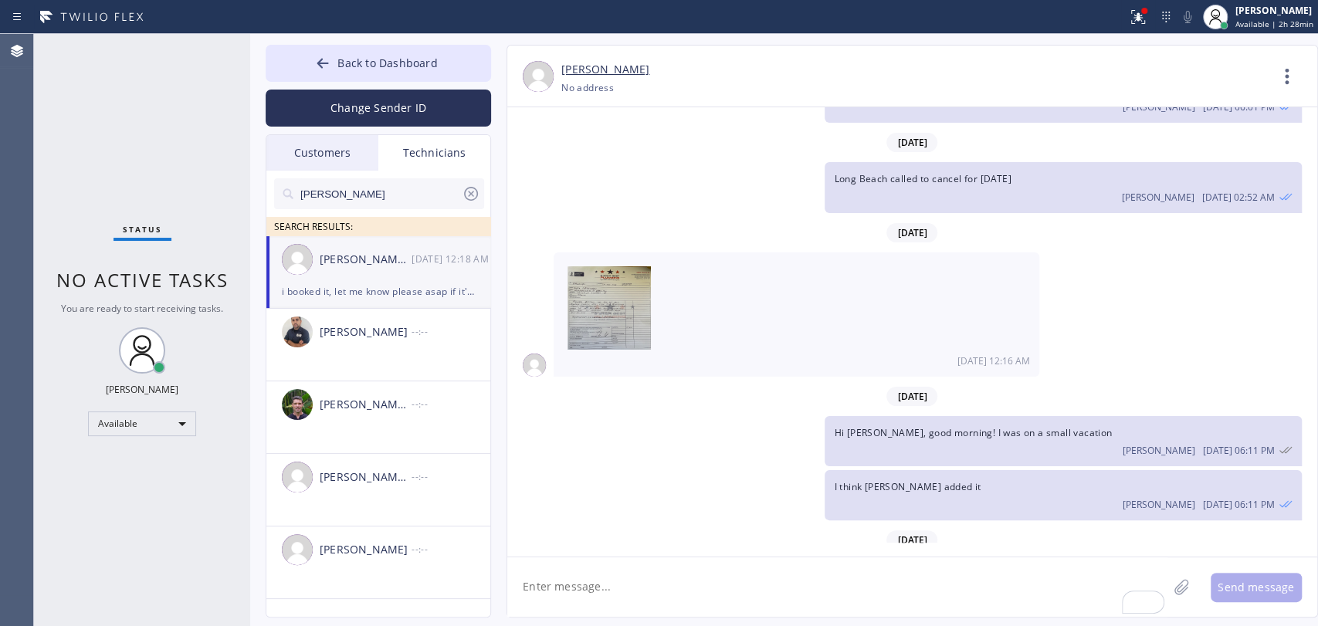
type textarea "t"
type textarea "i booked 3-5"
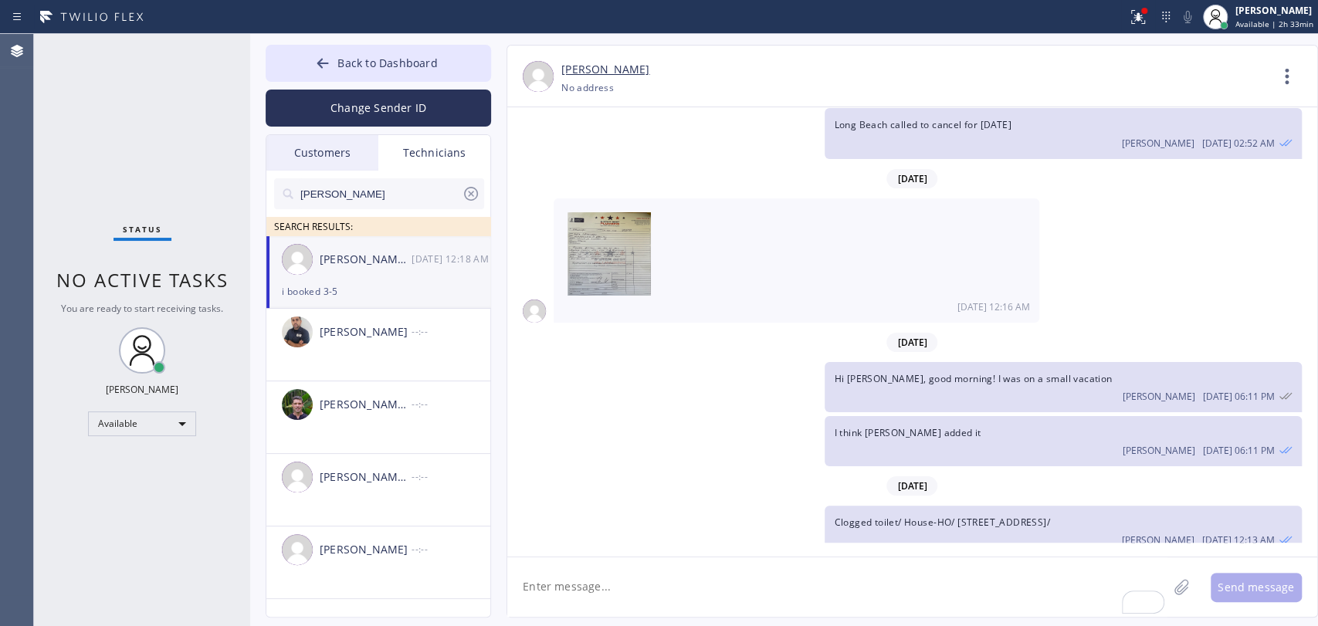
drag, startPoint x: 642, startPoint y: 564, endPoint x: 633, endPoint y: 558, distance: 11.1
click at [642, 564] on textarea "To enrich screen reader interactions, please activate Accessibility in Grammarl…" at bounding box center [837, 587] width 660 height 59
click at [371, 58] on span "Back to Dashboard" at bounding box center [387, 63] width 100 height 15
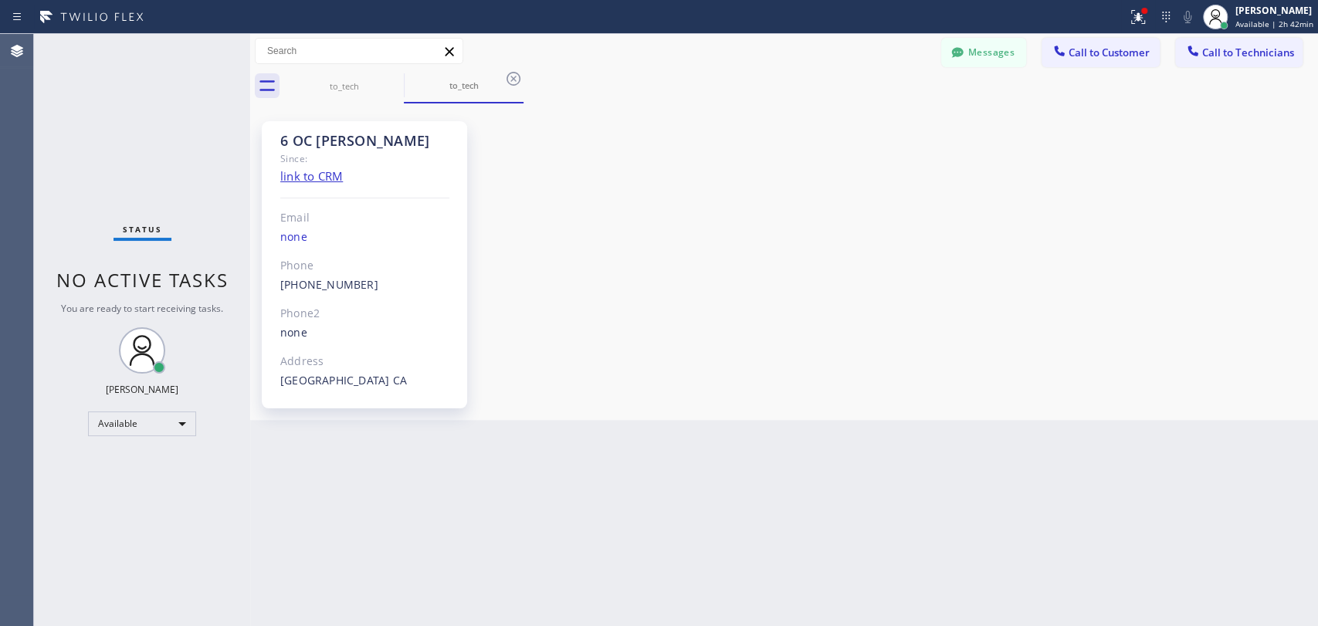
click at [1317, 392] on div "6 OC [PERSON_NAME] Since: link to CRM Email none Phone [PHONE_NUMBER] Outbound …" at bounding box center [784, 261] width 1068 height 317
click at [976, 56] on button "Messages" at bounding box center [983, 52] width 85 height 29
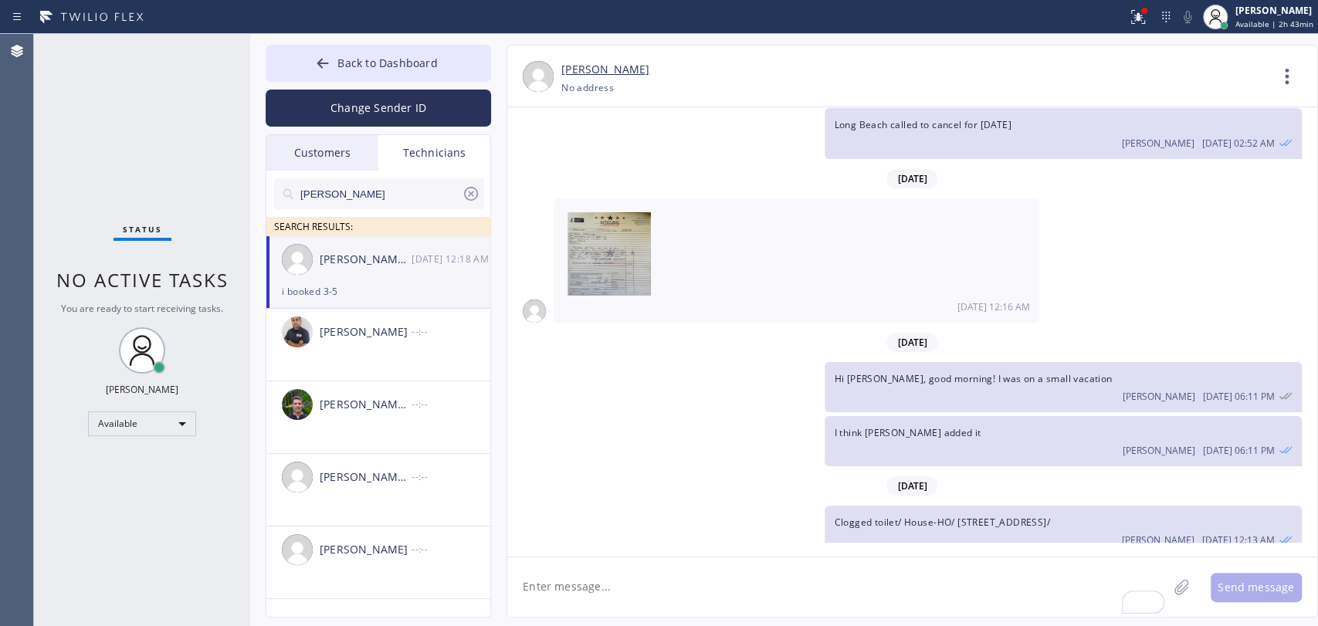
click at [353, 278] on div "[PERSON_NAME] [PERSON_NAME] [DATE] 12:18 AM" at bounding box center [378, 259] width 225 height 46
click at [466, 198] on icon at bounding box center [471, 194] width 14 height 14
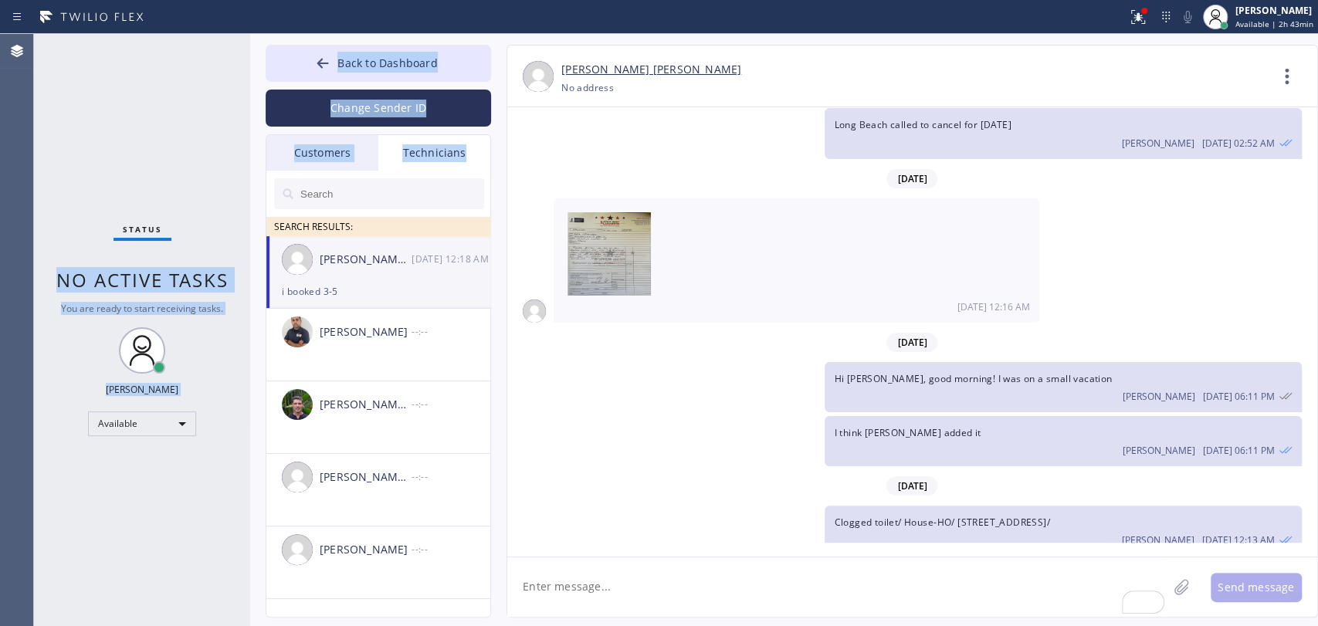
click at [225, 168] on div "Status No active tasks You are ready to start receiving tasks. [PERSON_NAME] Av…" at bounding box center [676, 330] width 1284 height 592
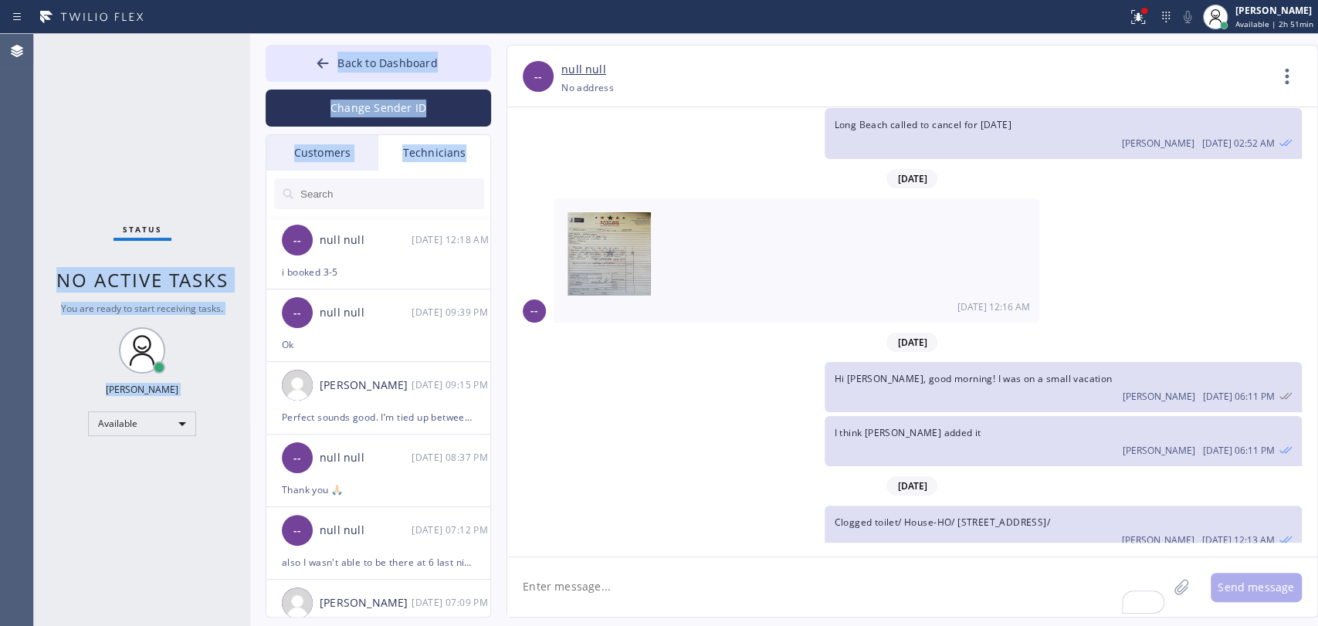
click at [204, 168] on div "Status No active tasks You are ready to start receiving tasks. [PERSON_NAME] Av…" at bounding box center [142, 330] width 216 height 592
click at [322, 63] on icon at bounding box center [322, 63] width 15 height 15
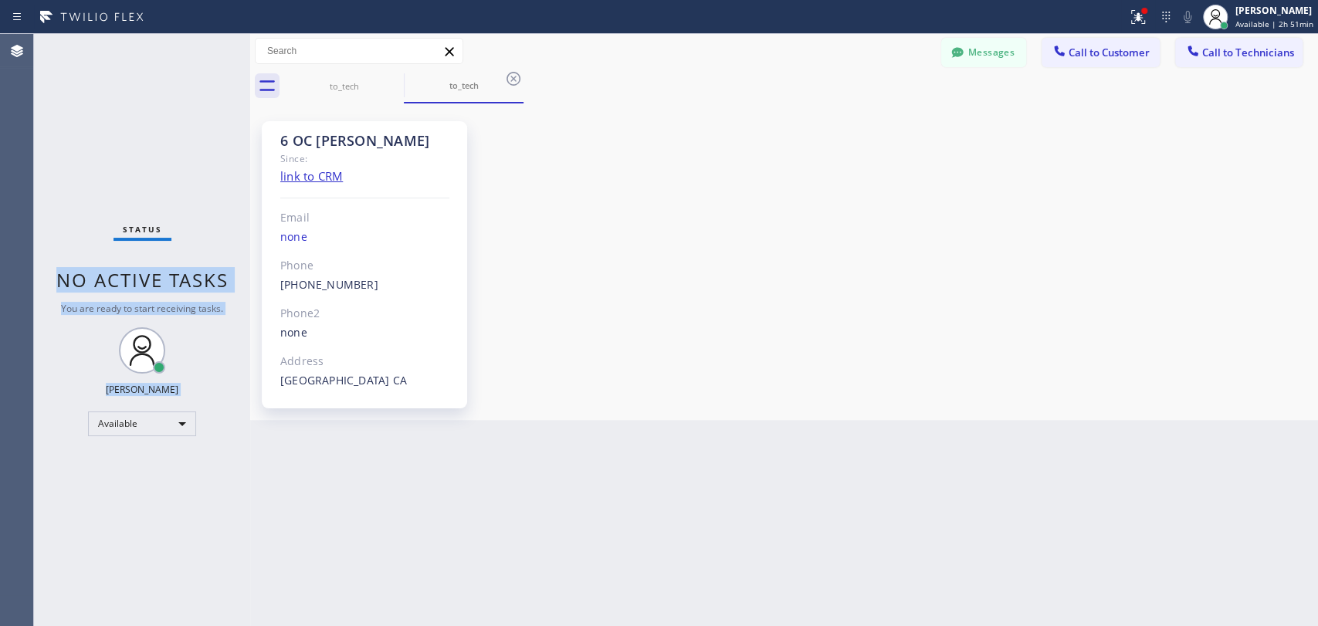
drag, startPoint x: 1255, startPoint y: 53, endPoint x: 1039, endPoint y: 85, distance: 217.9
click at [1252, 53] on span "Call to Technicians" at bounding box center [1248, 53] width 92 height 14
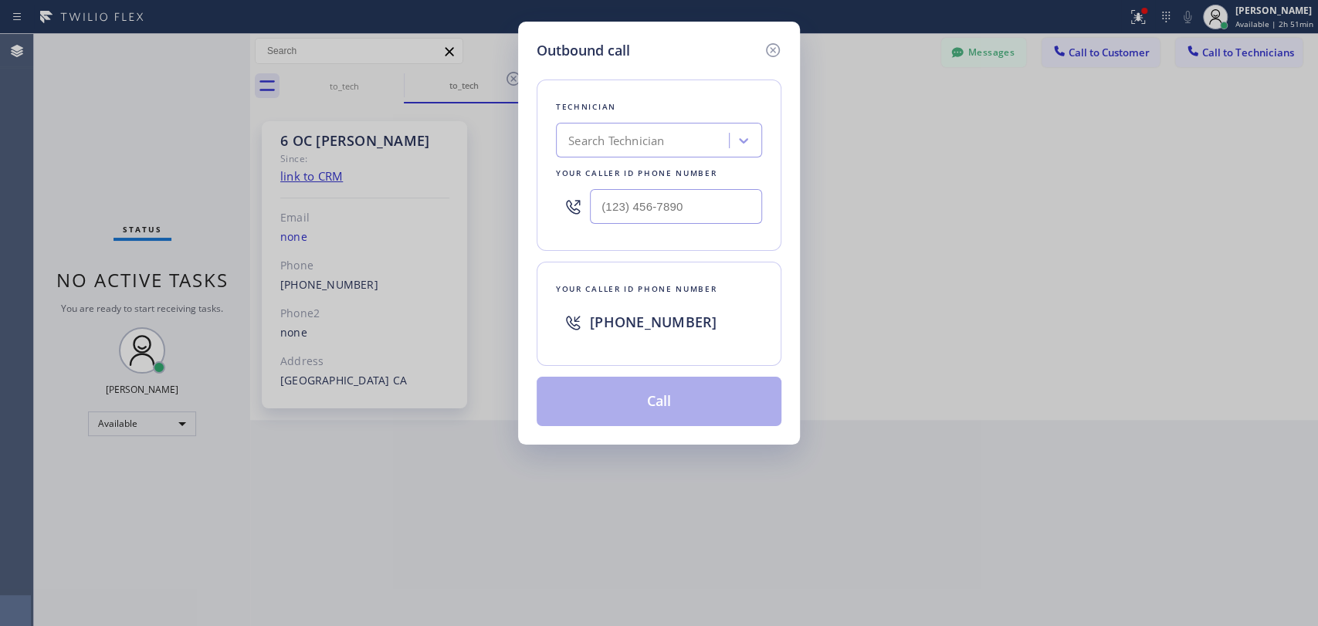
click at [737, 124] on div "Technician Search Technician Your caller id phone number" at bounding box center [659, 165] width 245 height 171
click at [685, 148] on div "Search Technician" at bounding box center [645, 140] width 168 height 27
type input "seva"
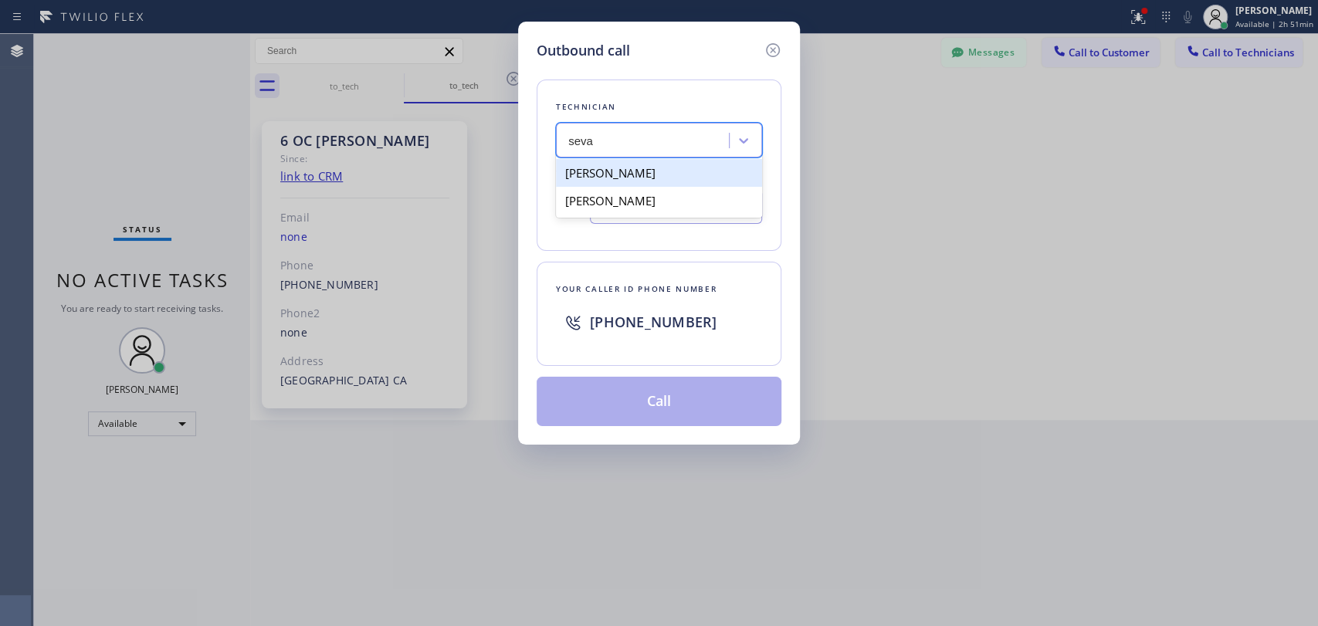
click at [612, 173] on div "[PERSON_NAME]" at bounding box center [659, 173] width 206 height 28
type input "[PHONE_NUMBER]"
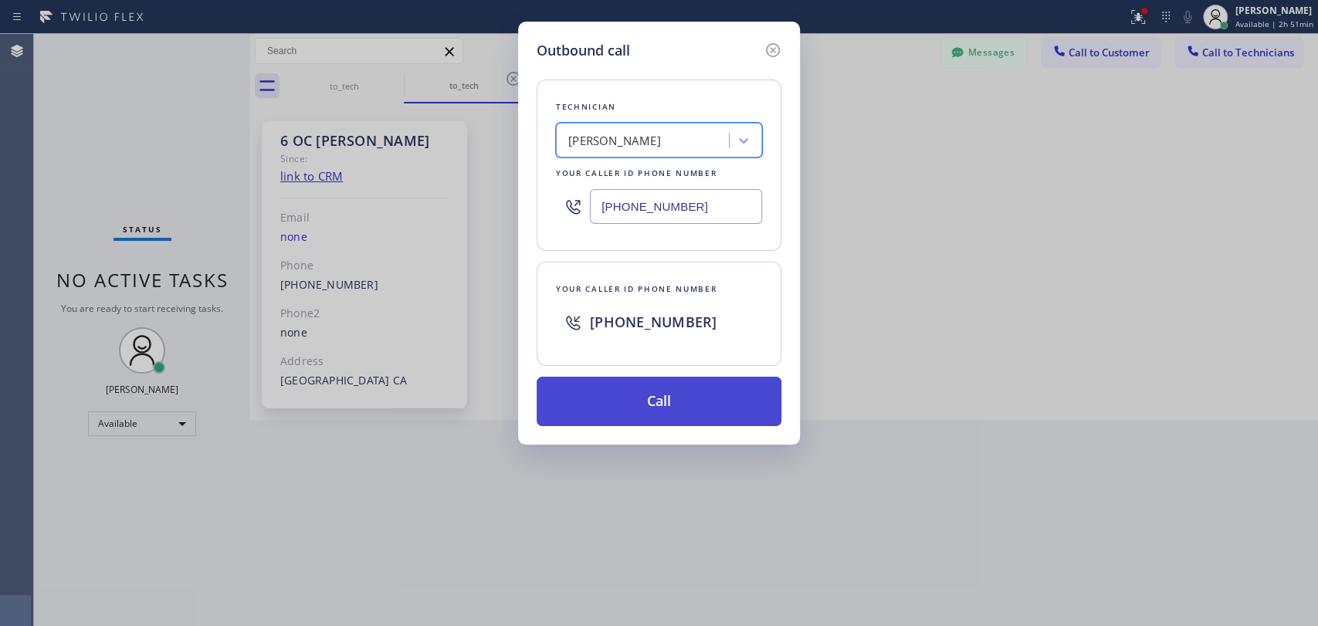
click at [581, 398] on button "Call" at bounding box center [659, 401] width 245 height 49
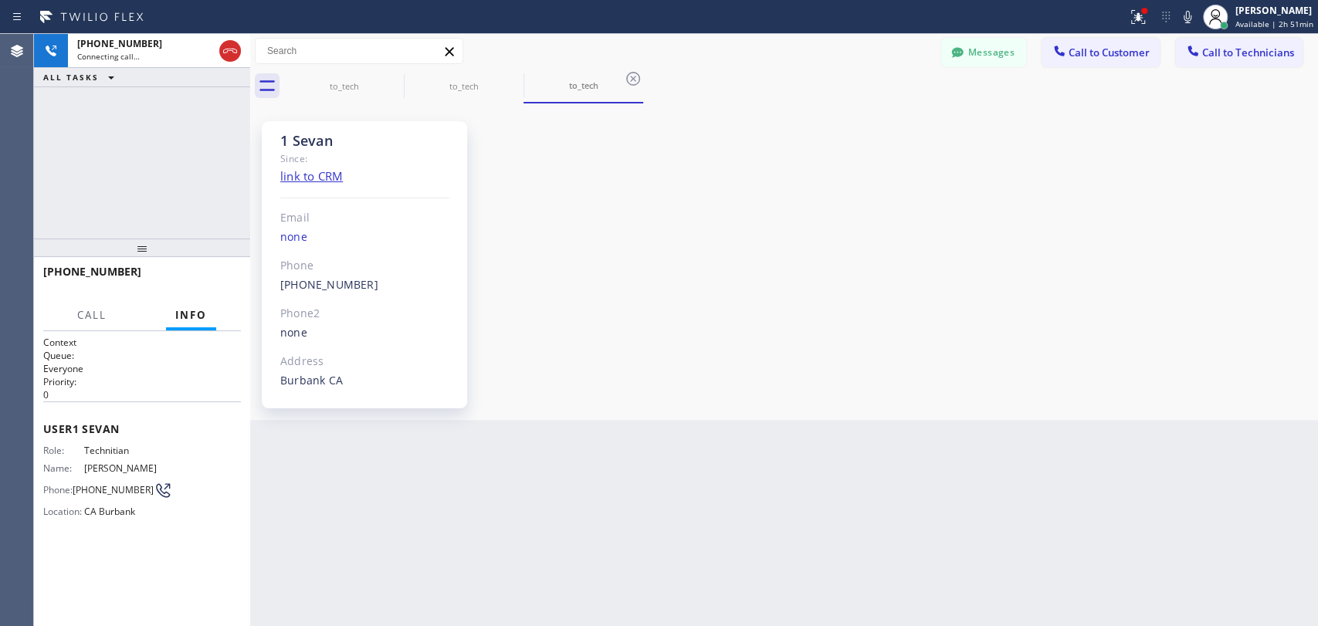
scroll to position [4723, 0]
click at [363, 94] on div "to_tech" at bounding box center [344, 86] width 117 height 35
click at [385, 76] on icon at bounding box center [394, 79] width 19 height 19
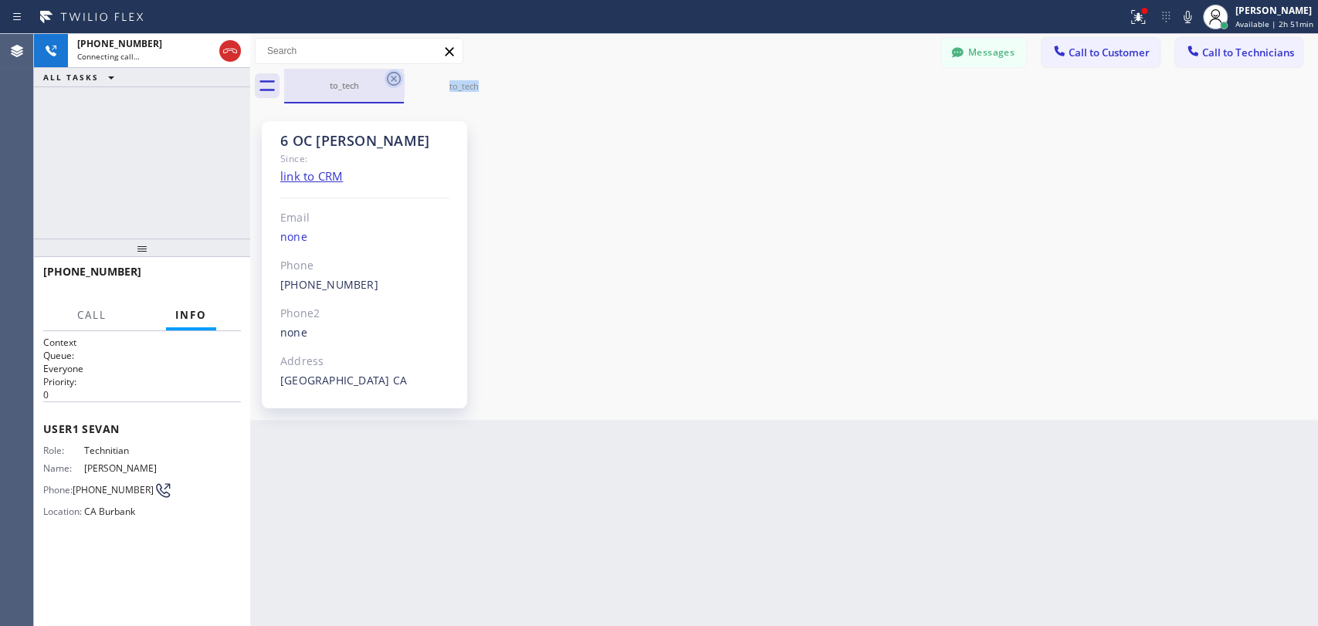
click at [385, 76] on icon at bounding box center [394, 79] width 19 height 19
click at [504, 75] on icon at bounding box center [513, 79] width 19 height 19
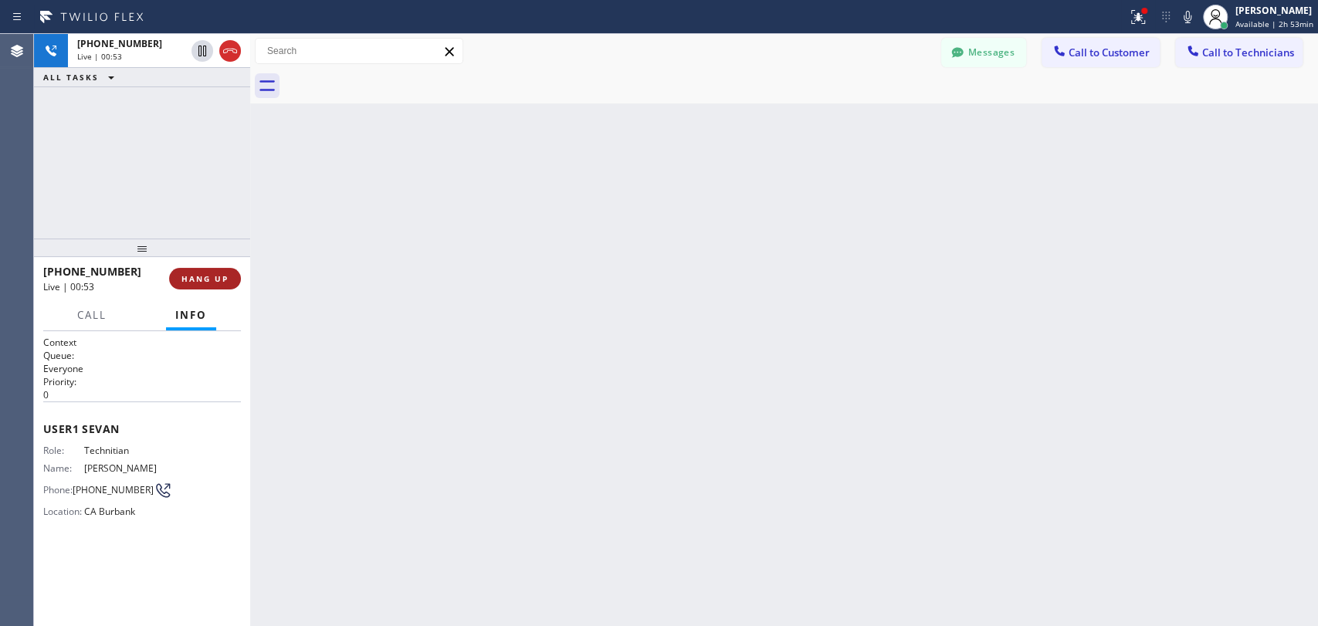
click at [217, 278] on span "HANG UP" at bounding box center [204, 278] width 47 height 11
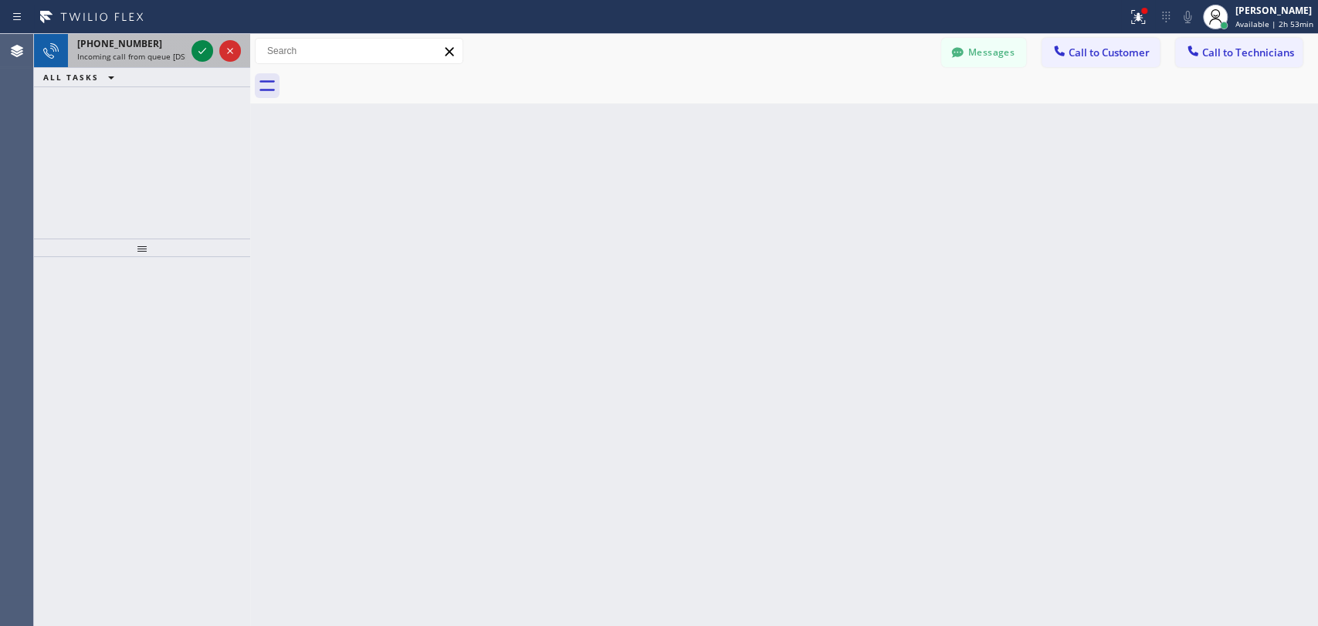
click at [164, 45] on div "[PHONE_NUMBER]" at bounding box center [131, 43] width 108 height 13
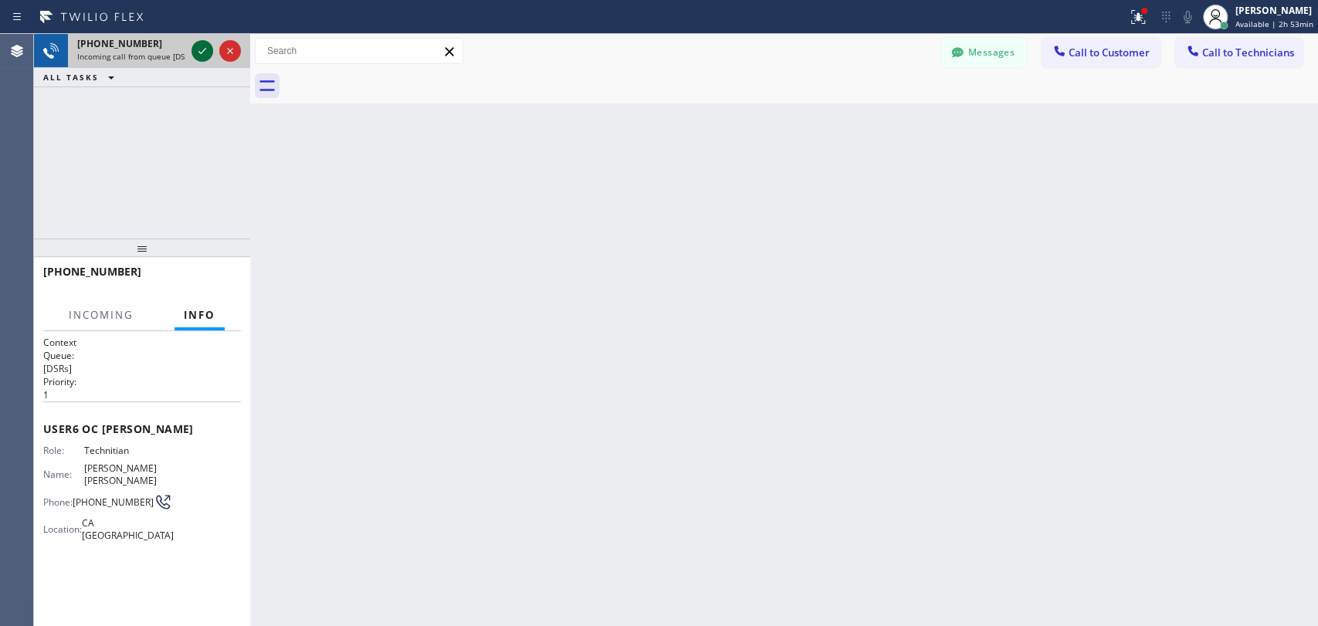
click at [202, 56] on icon at bounding box center [202, 51] width 19 height 19
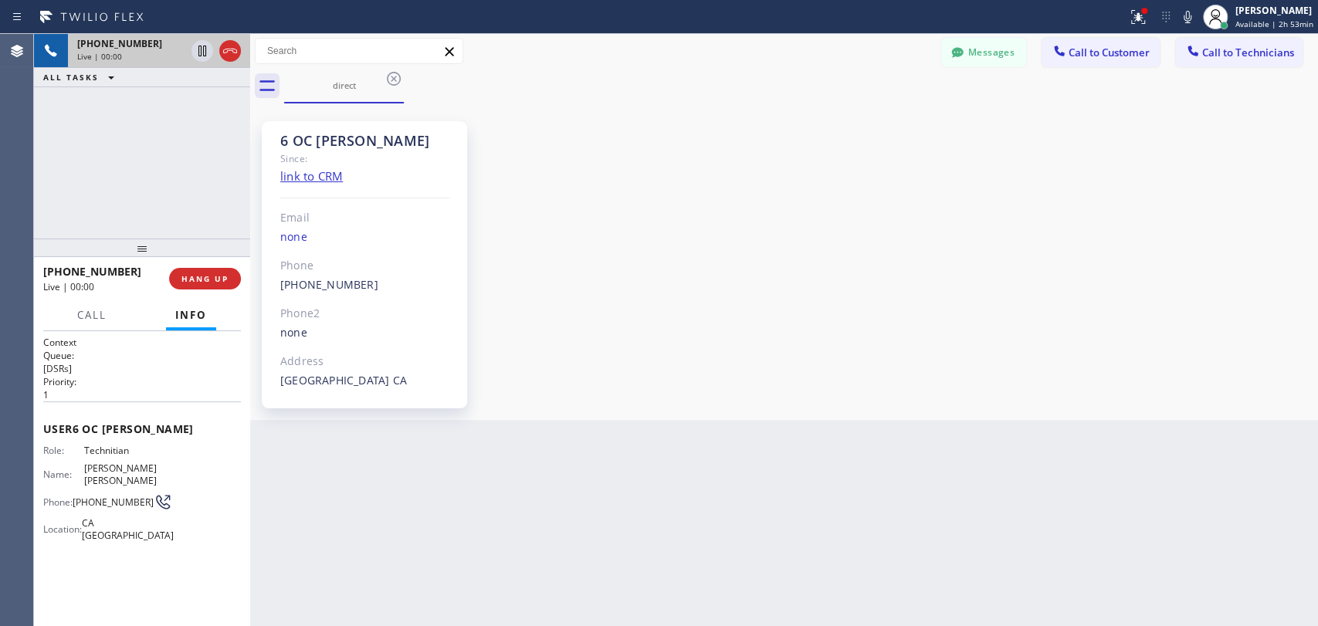
scroll to position [14685, 0]
click at [1019, 55] on button "Messages" at bounding box center [983, 52] width 85 height 29
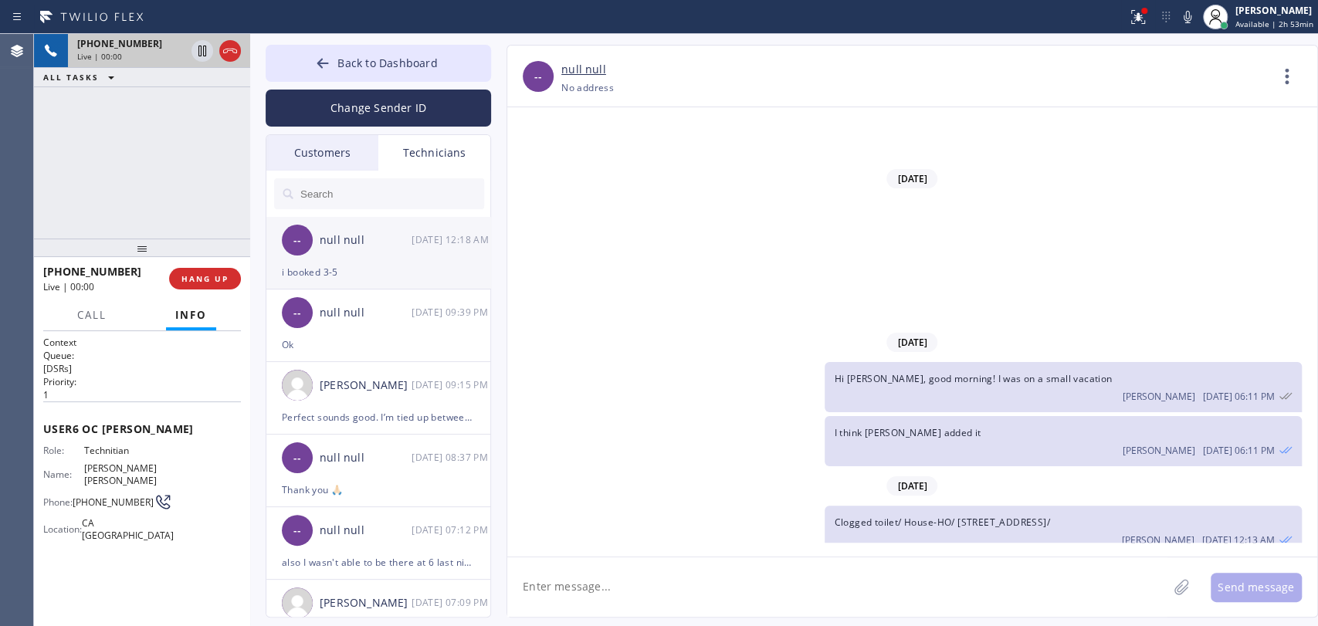
click at [307, 265] on div "i booked 3-5" at bounding box center [378, 272] width 193 height 18
drag, startPoint x: 887, startPoint y: 455, endPoint x: 1019, endPoint y: 459, distance: 132.9
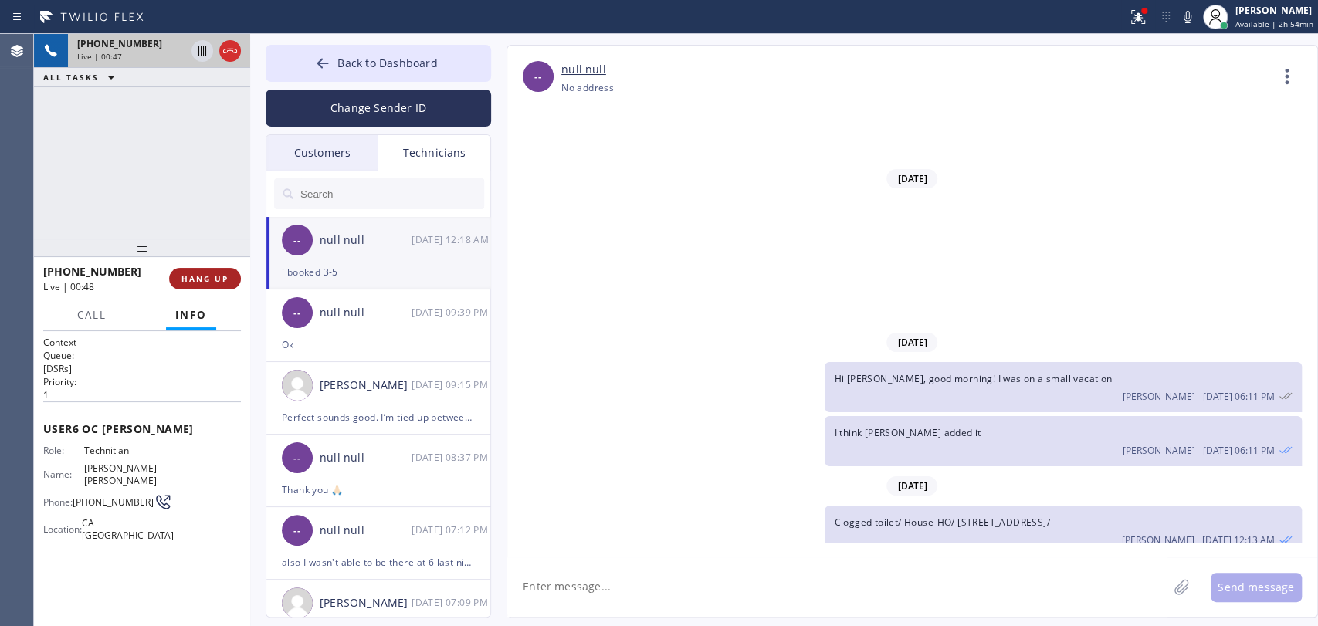
click at [227, 273] on span "HANG UP" at bounding box center [204, 278] width 47 height 11
click at [222, 277] on span "HANG UP" at bounding box center [204, 278] width 47 height 11
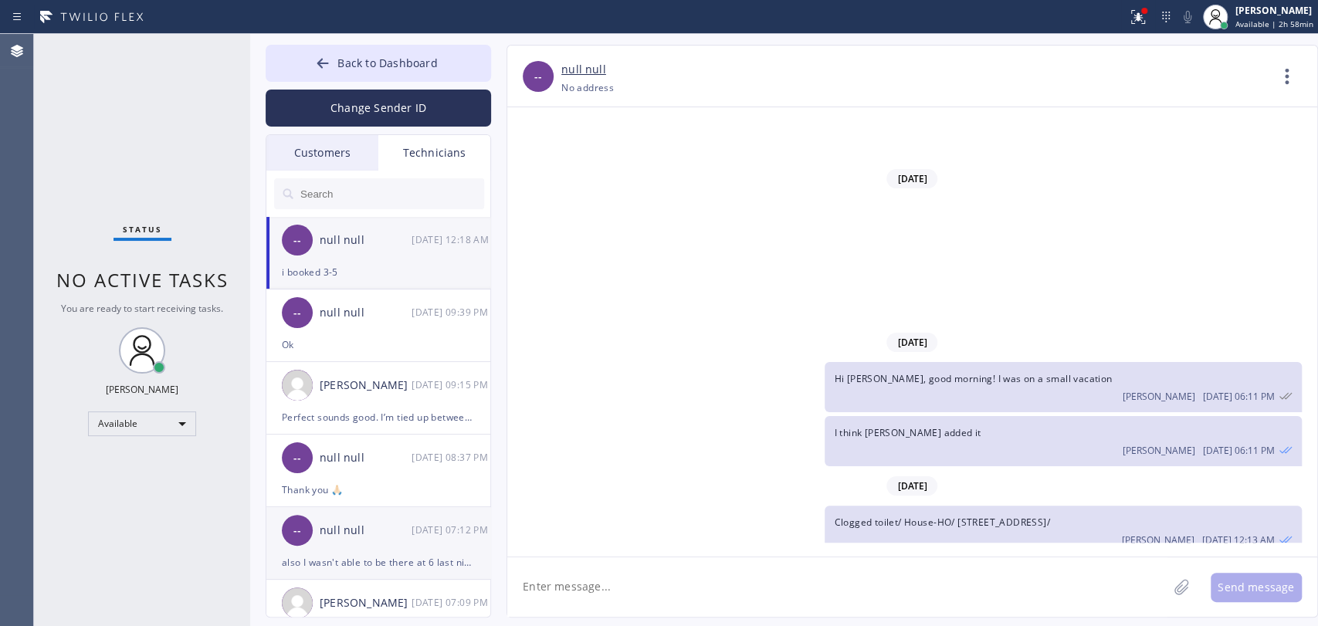
drag, startPoint x: 203, startPoint y: 551, endPoint x: 293, endPoint y: 520, distance: 95.5
click at [203, 551] on div "Status No active tasks You are ready to start receiving tasks. [PERSON_NAME] Av…" at bounding box center [142, 330] width 216 height 592
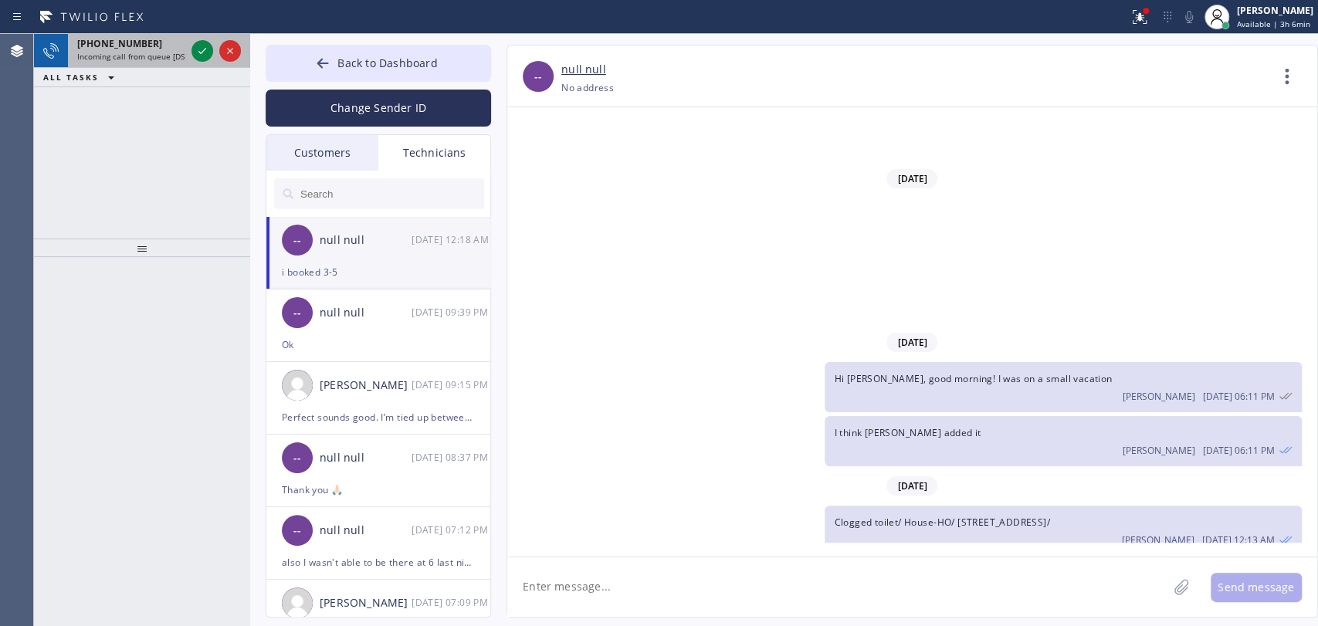
click at [123, 59] on span "Incoming call from queue [DSRs]" at bounding box center [136, 56] width 118 height 11
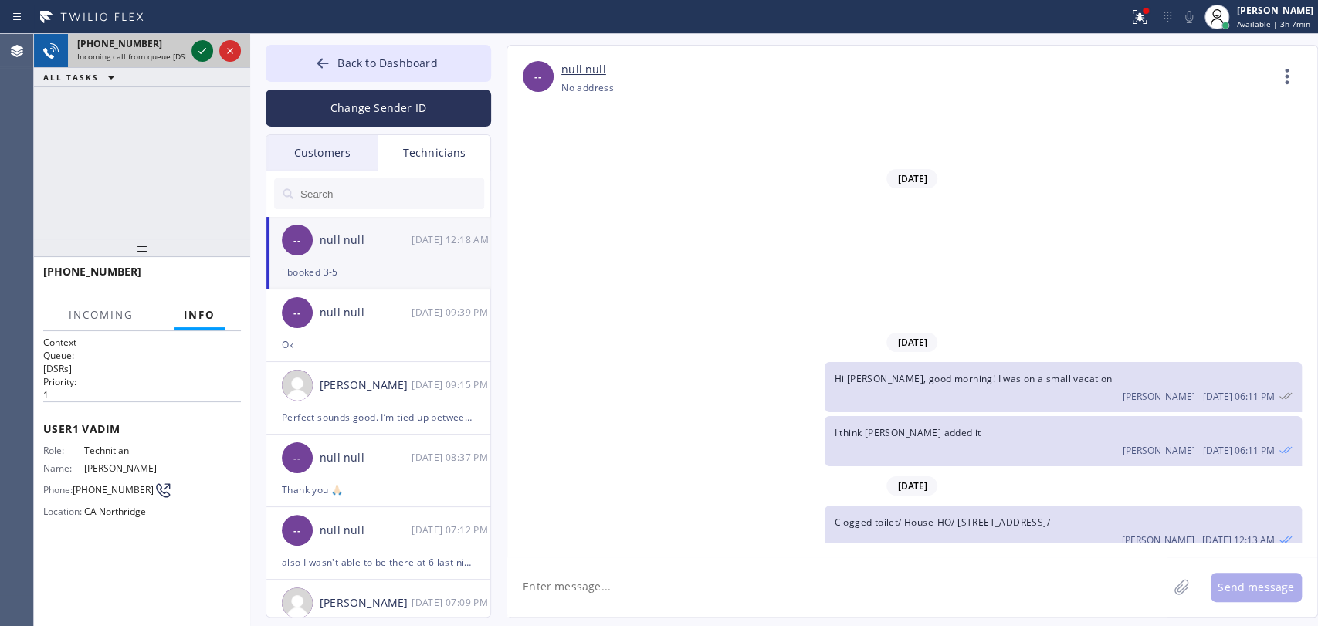
click at [198, 45] on icon at bounding box center [202, 51] width 19 height 19
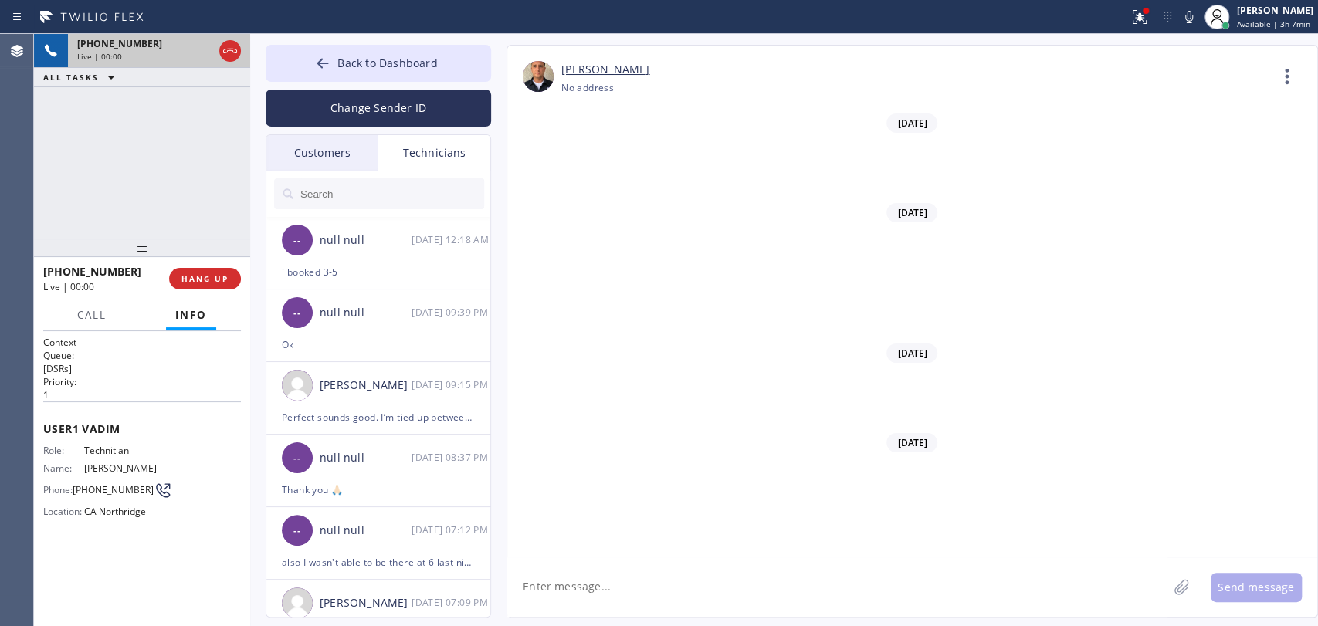
scroll to position [5803, 0]
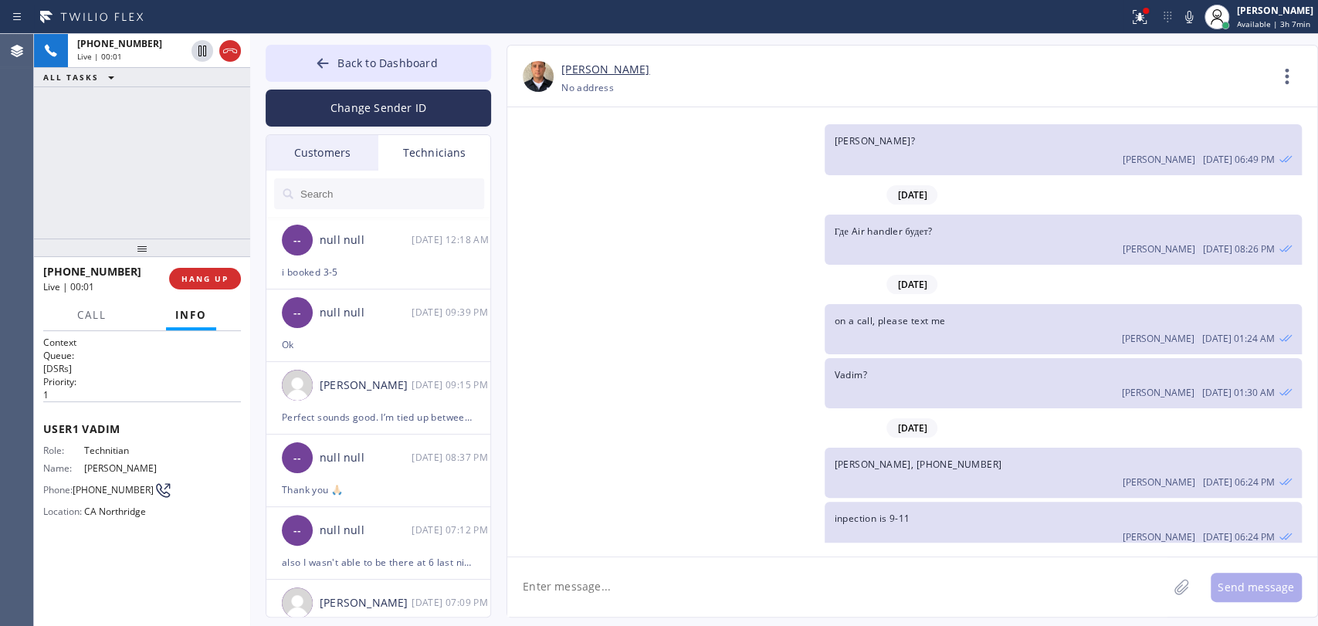
click at [907, 527] on div "[PERSON_NAME] [DATE] 06:24 PM" at bounding box center [1063, 535] width 458 height 17
click at [103, 327] on div "Call Info [PHONE_NUMBER] Live Context Queue: [DSRs] Priority: 1 User 1 Vadim Ro…" at bounding box center [142, 462] width 216 height 325
click at [103, 324] on button "Call" at bounding box center [92, 315] width 48 height 30
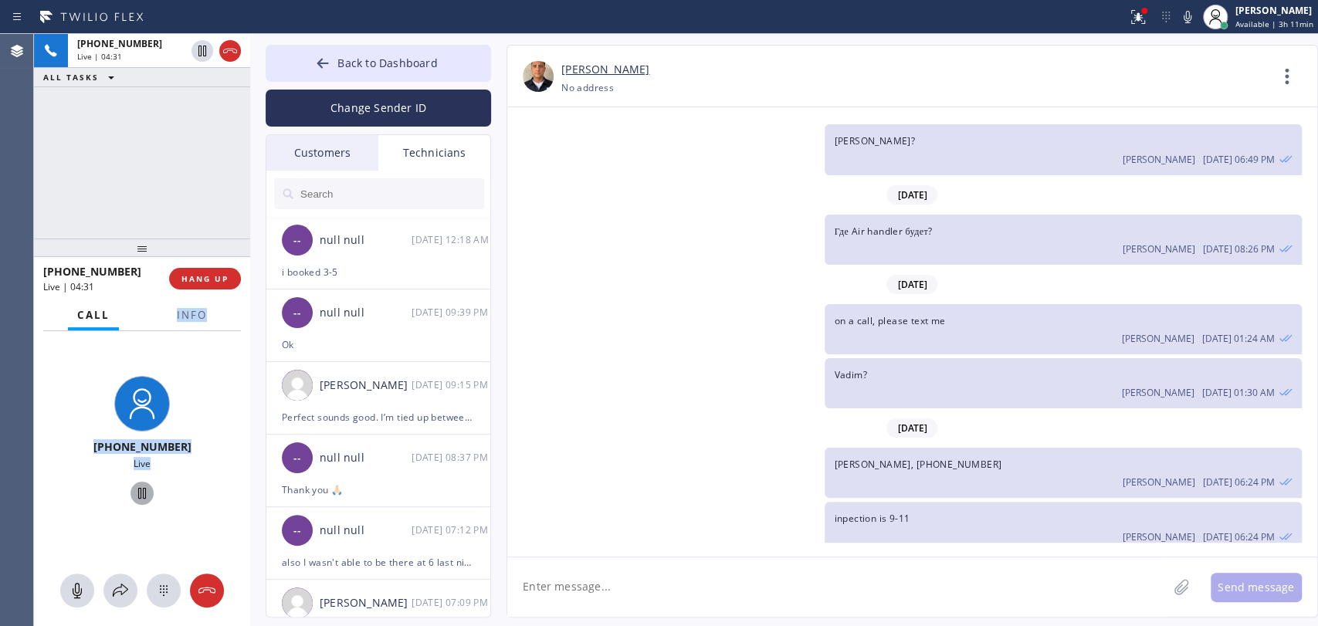
click at [141, 500] on icon at bounding box center [142, 493] width 19 height 19
click at [134, 493] on icon at bounding box center [142, 493] width 19 height 19
click at [648, 304] on div "on a call, please text me [PERSON_NAME] [DATE] 01:24 AM" at bounding box center [904, 329] width 795 height 50
click at [1102, 472] on div "[PERSON_NAME] [DATE] 06:24 PM" at bounding box center [1063, 480] width 458 height 17
click at [409, 64] on span "Back to Dashboard" at bounding box center [387, 63] width 100 height 15
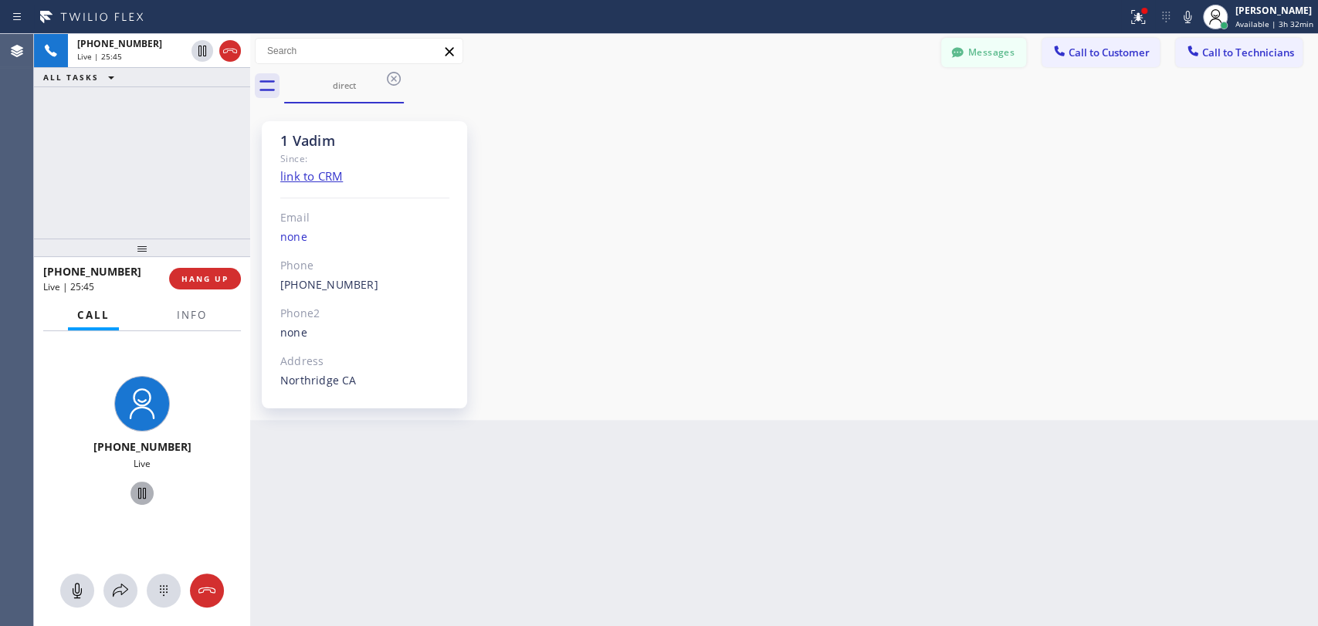
click at [985, 59] on button "Messages" at bounding box center [983, 52] width 85 height 29
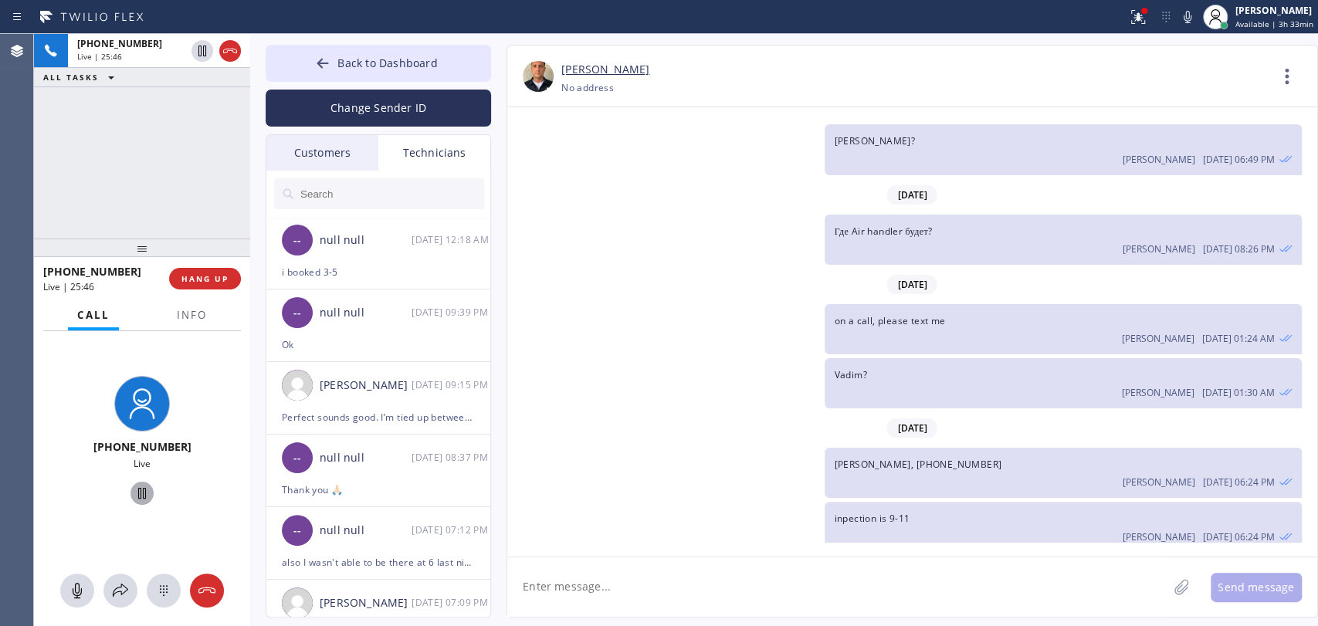
click at [373, 66] on span "Back to Dashboard" at bounding box center [387, 63] width 100 height 15
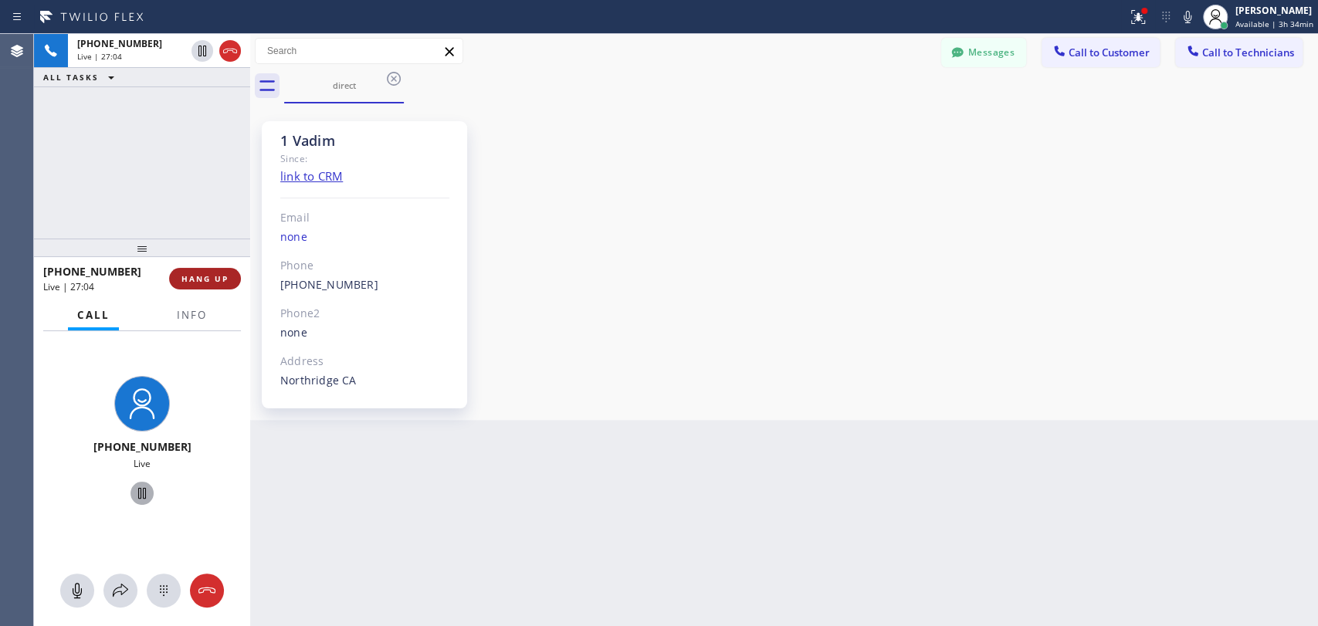
click at [205, 278] on span "HANG UP" at bounding box center [204, 278] width 47 height 11
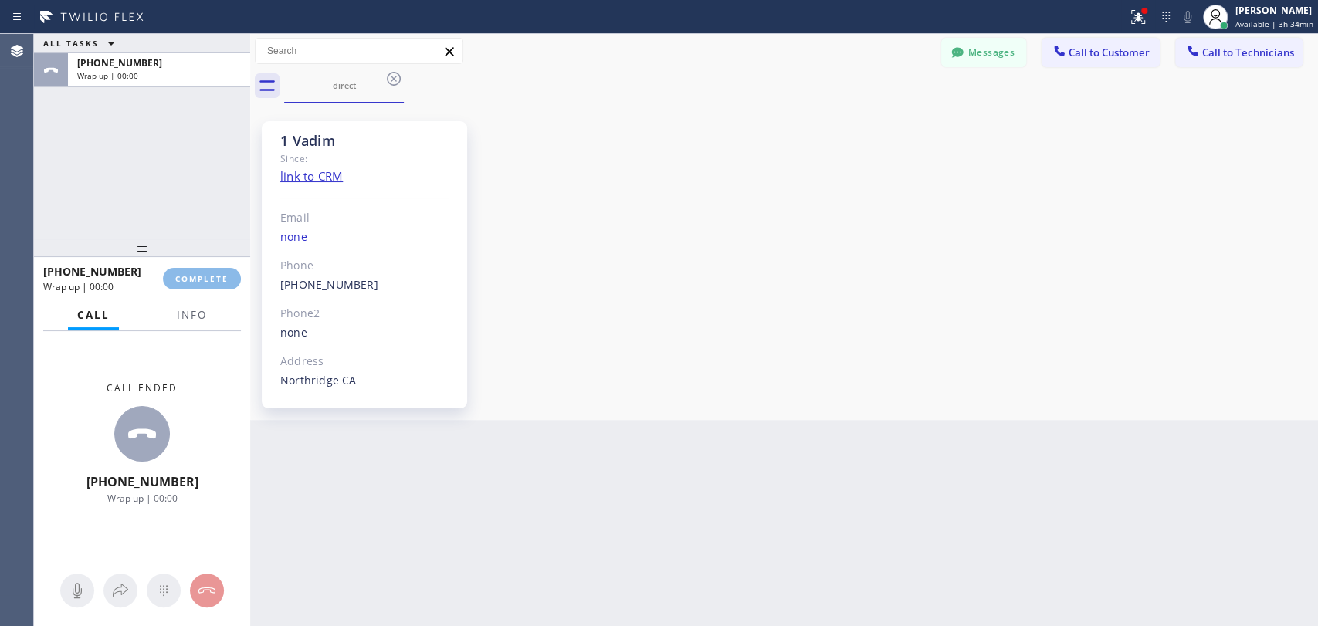
click at [202, 230] on div "ALL TASKS ALL TASKS ACTIVE TASKS TASKS IN WRAP UP [PHONE_NUMBER] Wrap up | 00:00" at bounding box center [142, 136] width 216 height 205
click at [202, 283] on span "COMPLETE" at bounding box center [201, 278] width 53 height 11
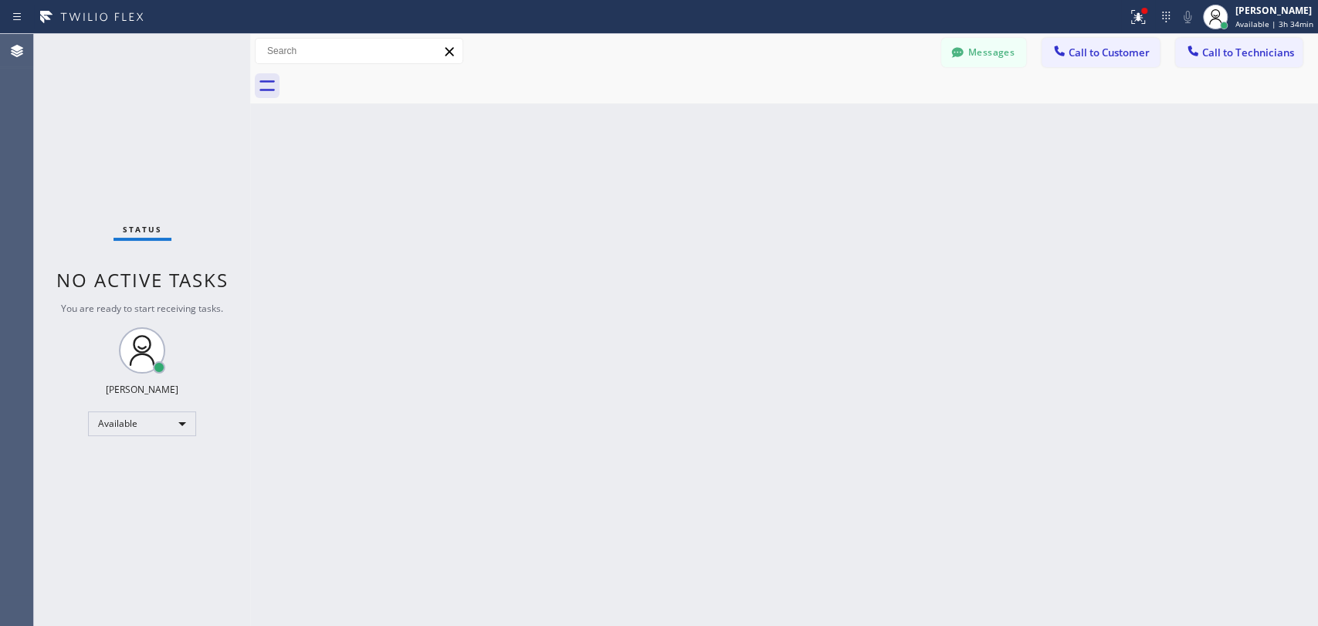
click at [91, 238] on div "Status No active tasks You are ready to start receiving tasks. [PERSON_NAME] Av…" at bounding box center [142, 330] width 216 height 592
drag, startPoint x: 974, startPoint y: 45, endPoint x: 951, endPoint y: 51, distance: 23.2
click at [974, 45] on button "Messages" at bounding box center [983, 52] width 85 height 29
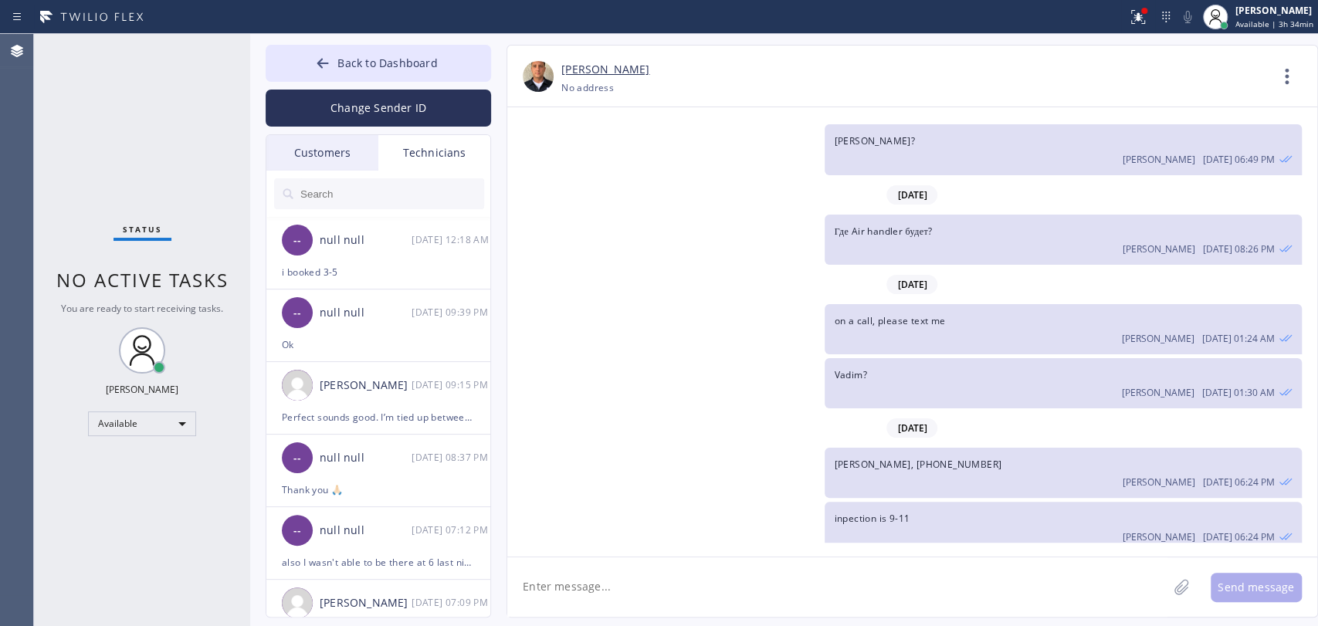
click at [356, 188] on input "text" at bounding box center [391, 193] width 185 height 31
click at [357, 256] on div "-- null null [DATE] 12:18 AM" at bounding box center [378, 240] width 225 height 46
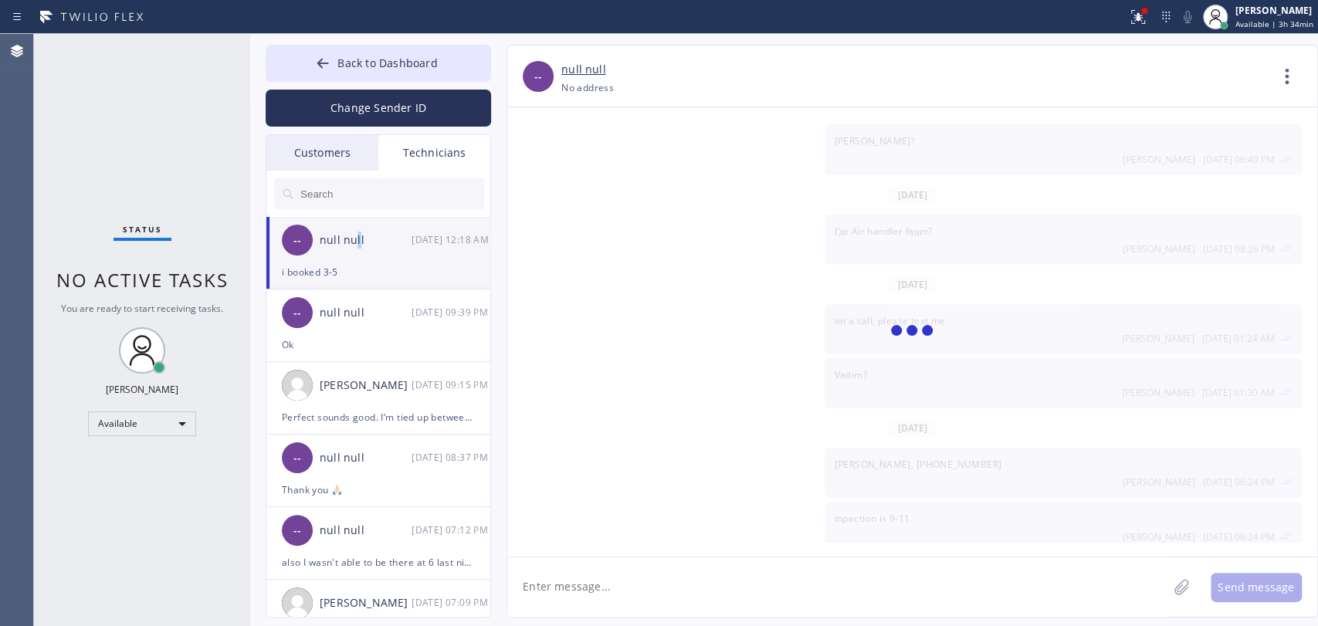
click at [646, 578] on textarea at bounding box center [837, 587] width 660 height 59
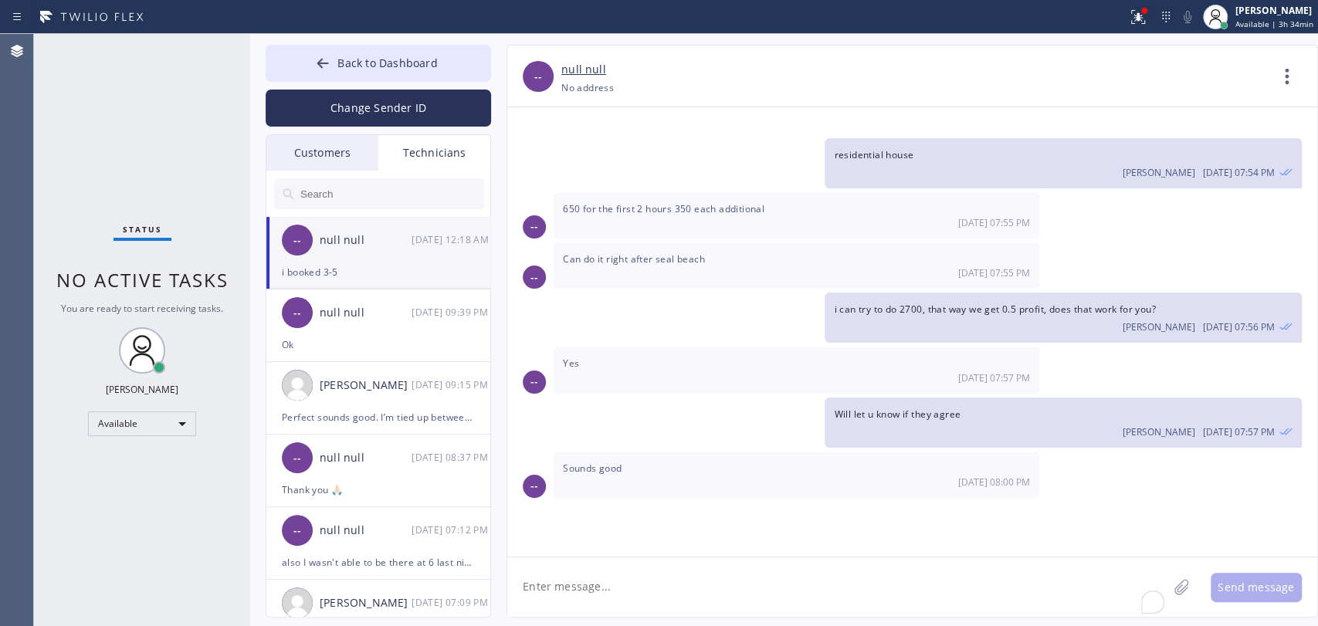
scroll to position [14685, 0]
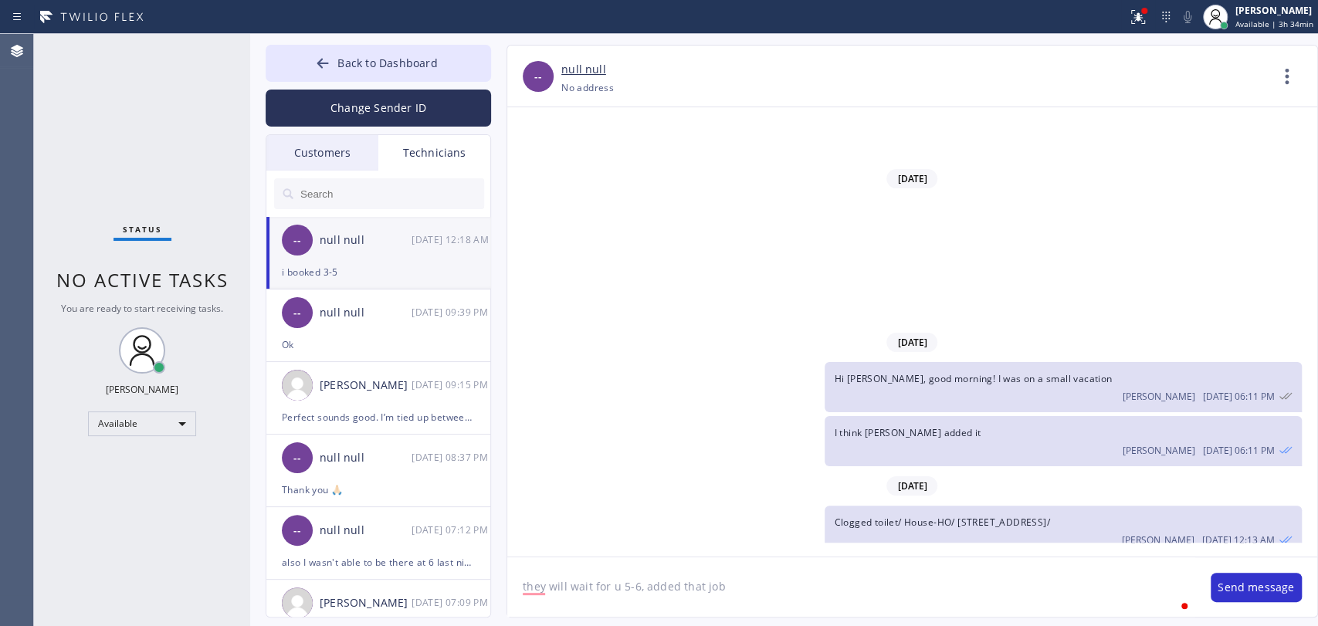
type textarea "they will wait for u 5-6, added that job"
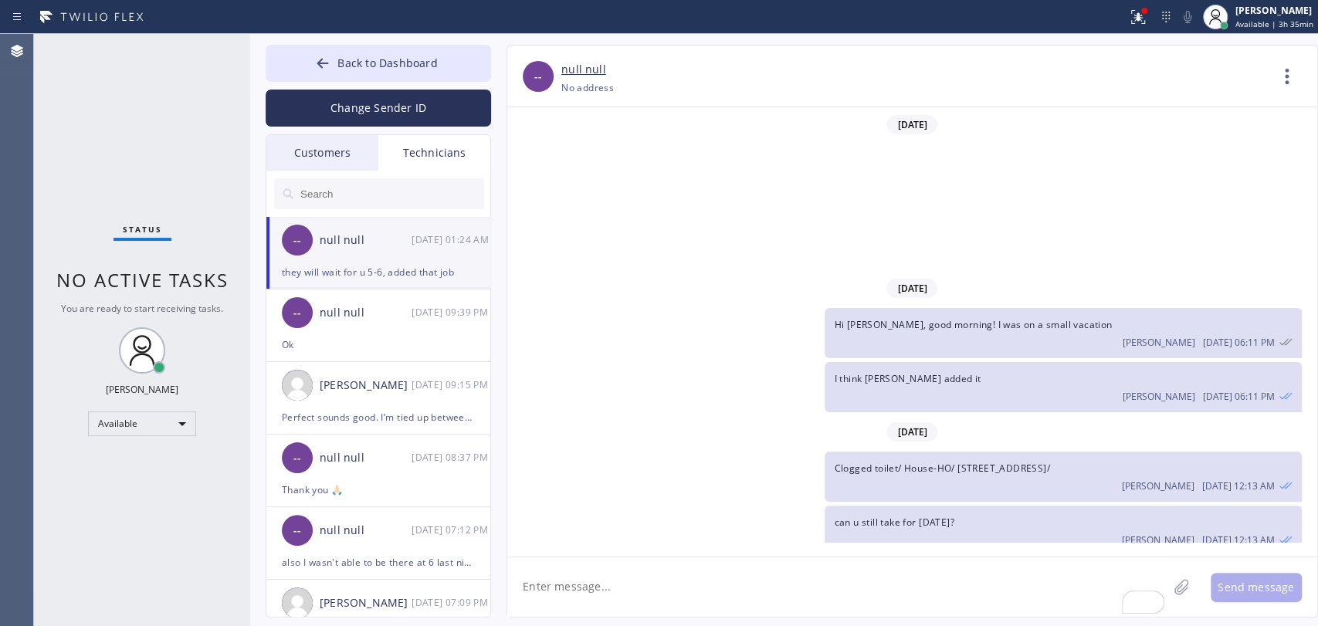
click at [131, 606] on div "Status No active tasks You are ready to start receiving tasks. [PERSON_NAME] Av…" at bounding box center [142, 330] width 216 height 592
drag, startPoint x: 475, startPoint y: 59, endPoint x: 527, endPoint y: 52, distance: 53.0
click at [471, 59] on button "Back to Dashboard" at bounding box center [378, 63] width 225 height 37
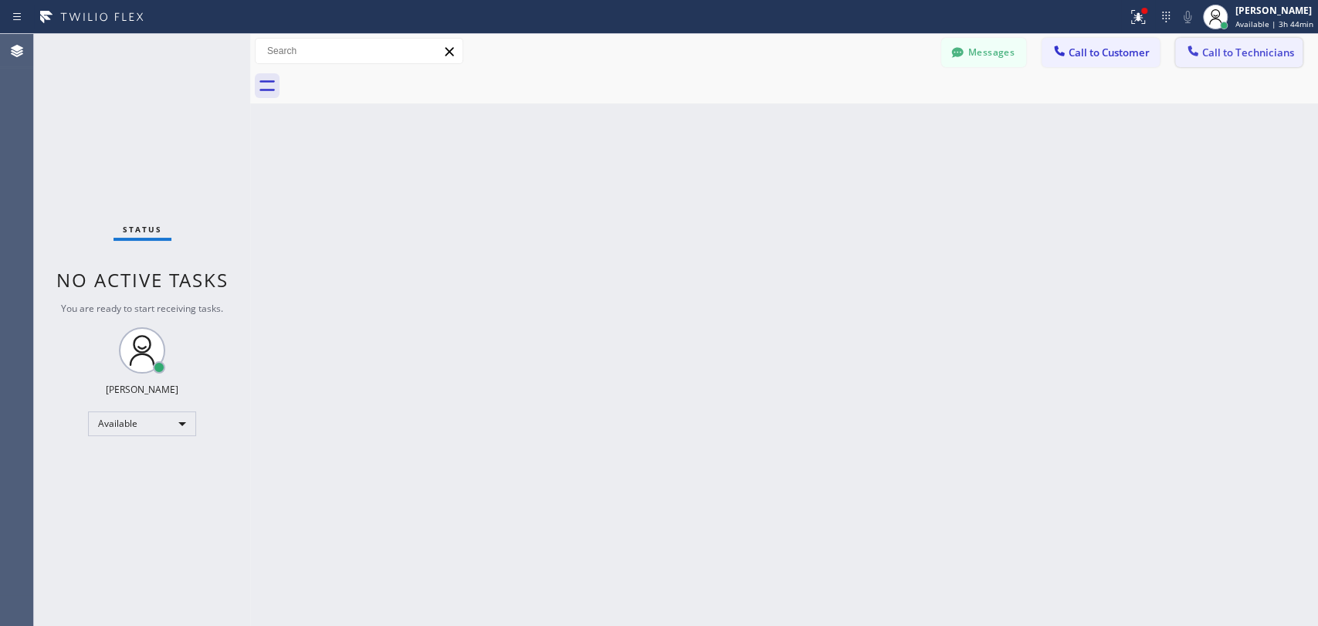
click at [1247, 54] on span "Call to Technicians" at bounding box center [1248, 53] width 92 height 14
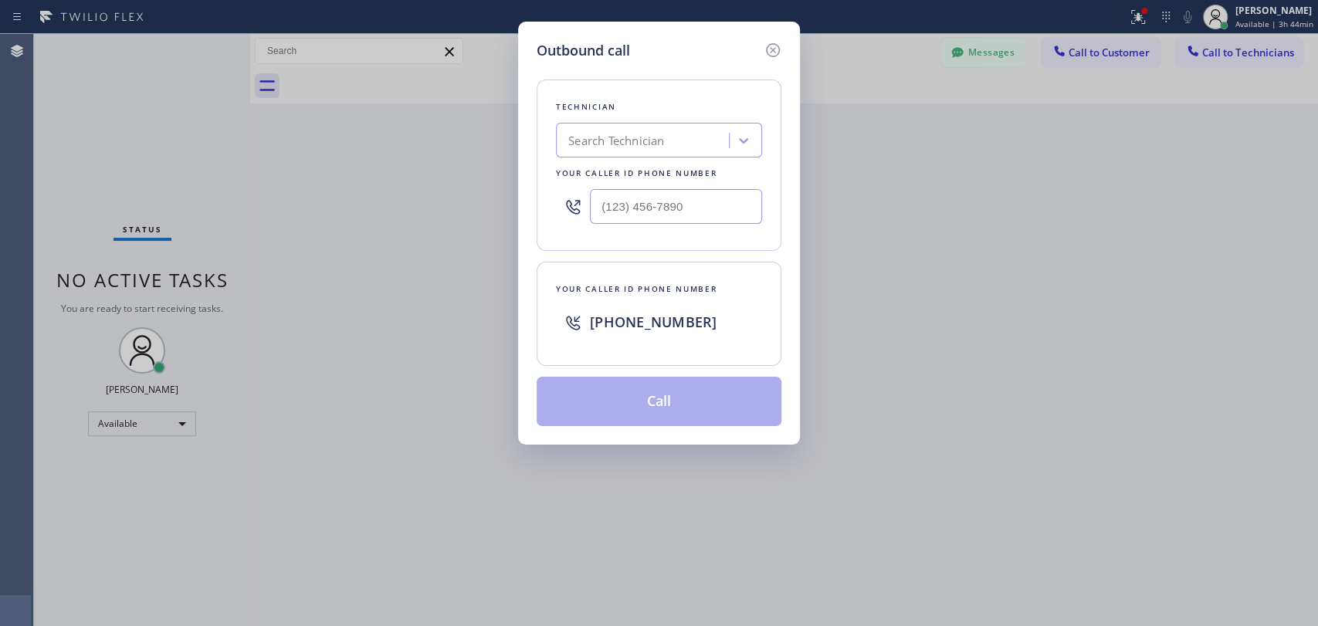
click at [513, 224] on div "Outbound call Technician Search Technician Your caller id phone number Your cal…" at bounding box center [659, 313] width 1318 height 626
drag, startPoint x: 778, startPoint y: 48, endPoint x: 949, endPoint y: 71, distance: 172.2
click at [779, 48] on icon at bounding box center [773, 50] width 19 height 19
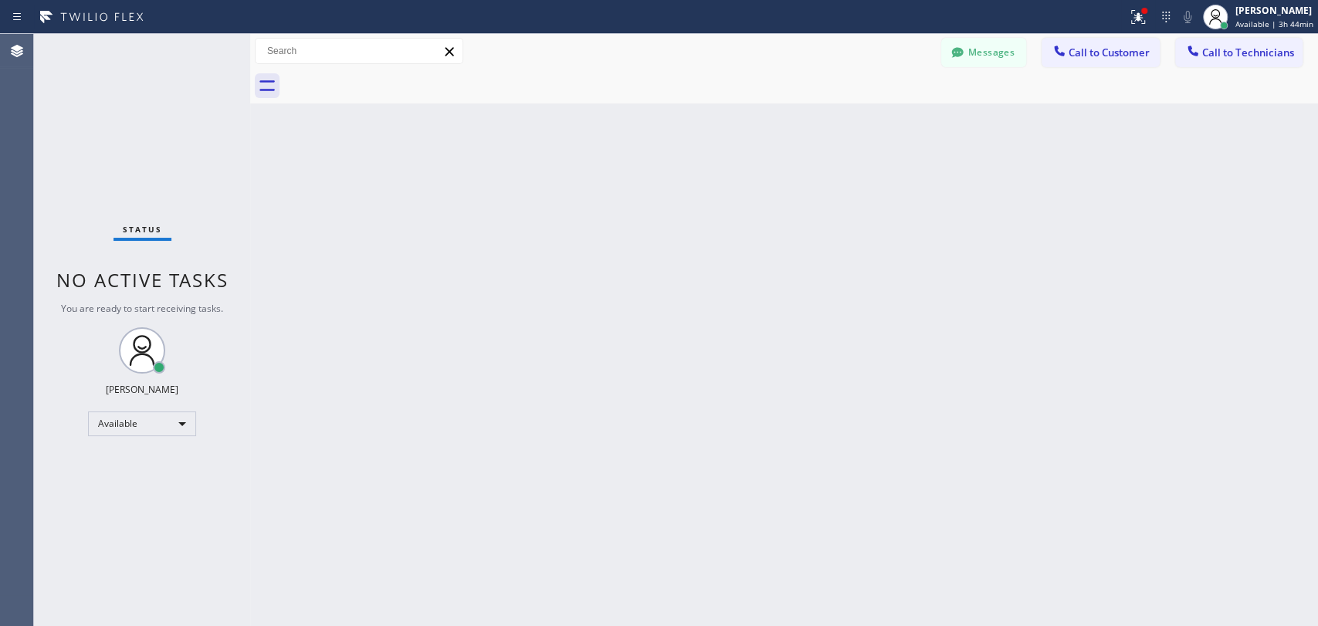
drag, startPoint x: 1107, startPoint y: 56, endPoint x: 964, endPoint y: 66, distance: 143.2
click at [1107, 54] on span "Call to Customer" at bounding box center [1109, 53] width 81 height 14
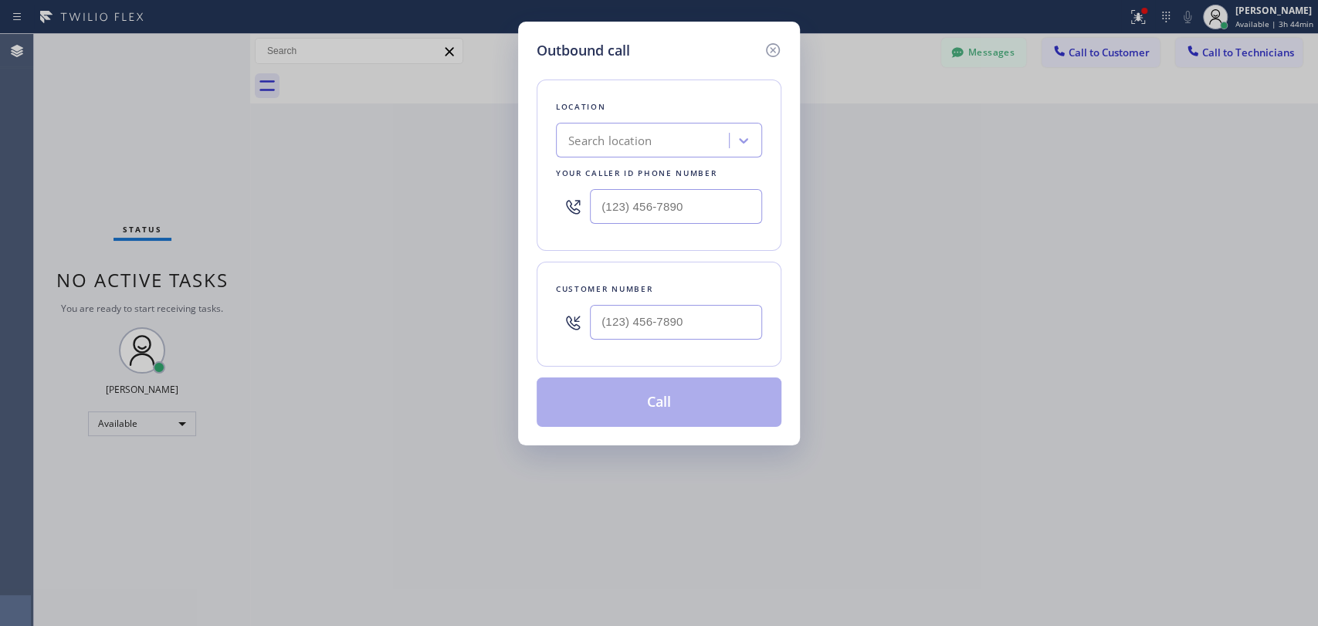
click at [645, 147] on div "Search location" at bounding box center [609, 141] width 83 height 18
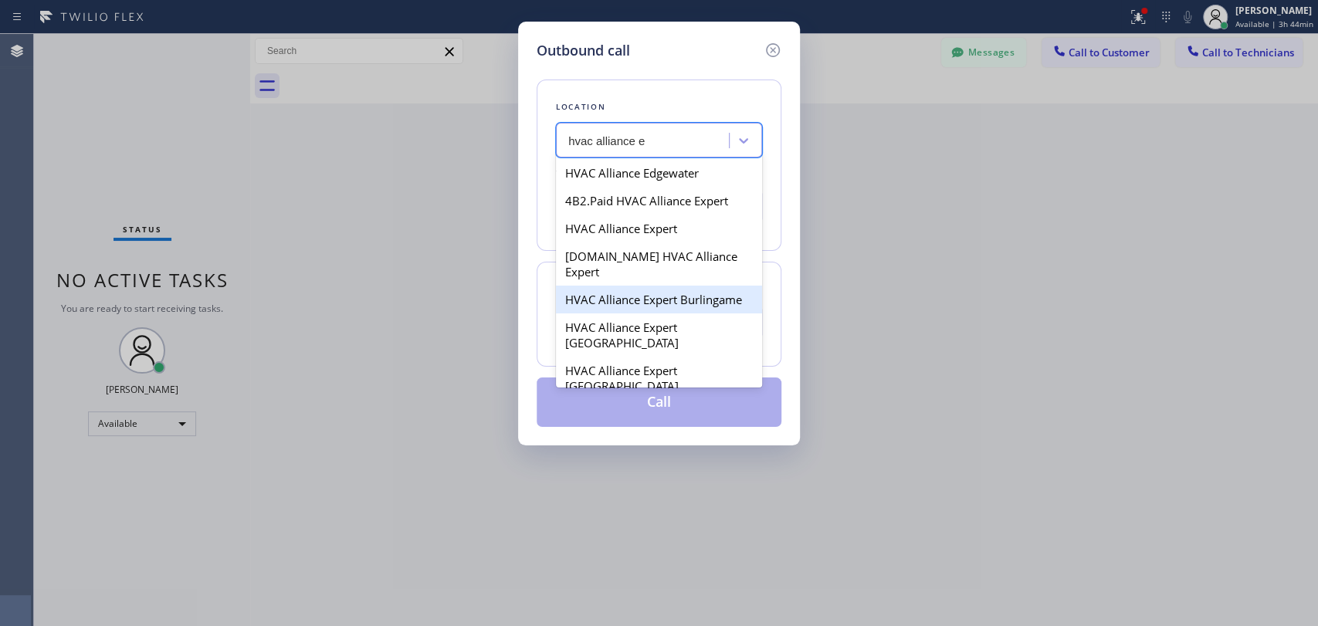
type input "hvac alliance e"
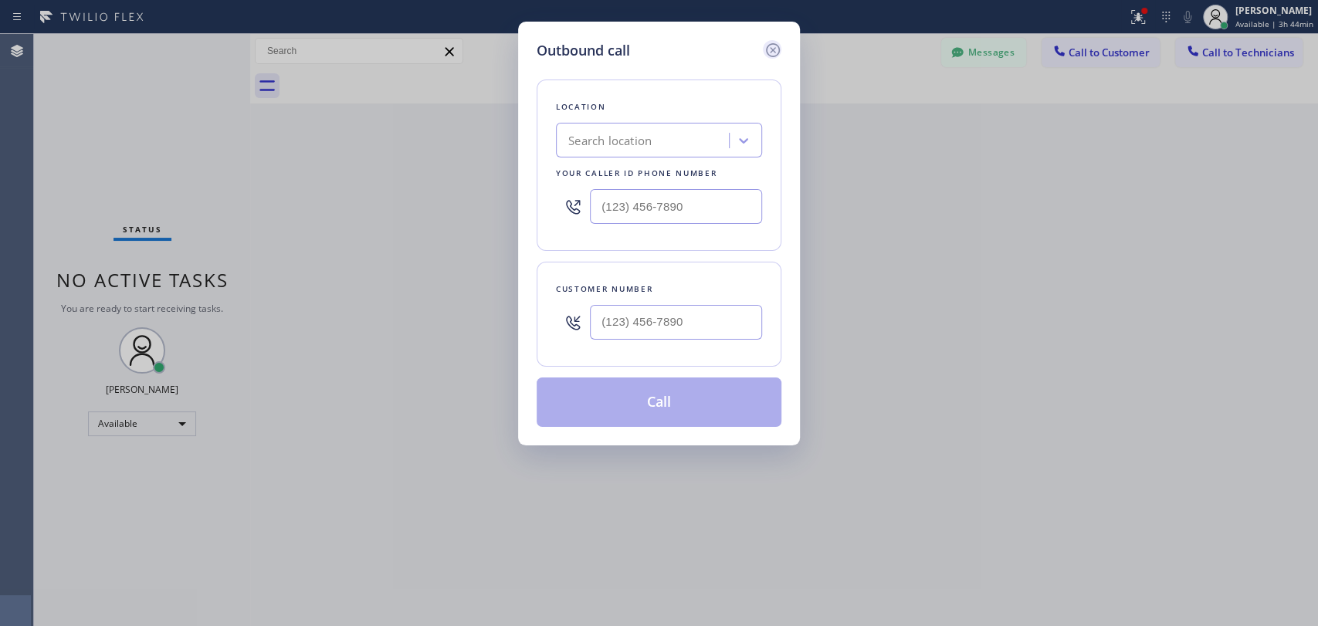
click at [766, 46] on icon at bounding box center [773, 50] width 19 height 19
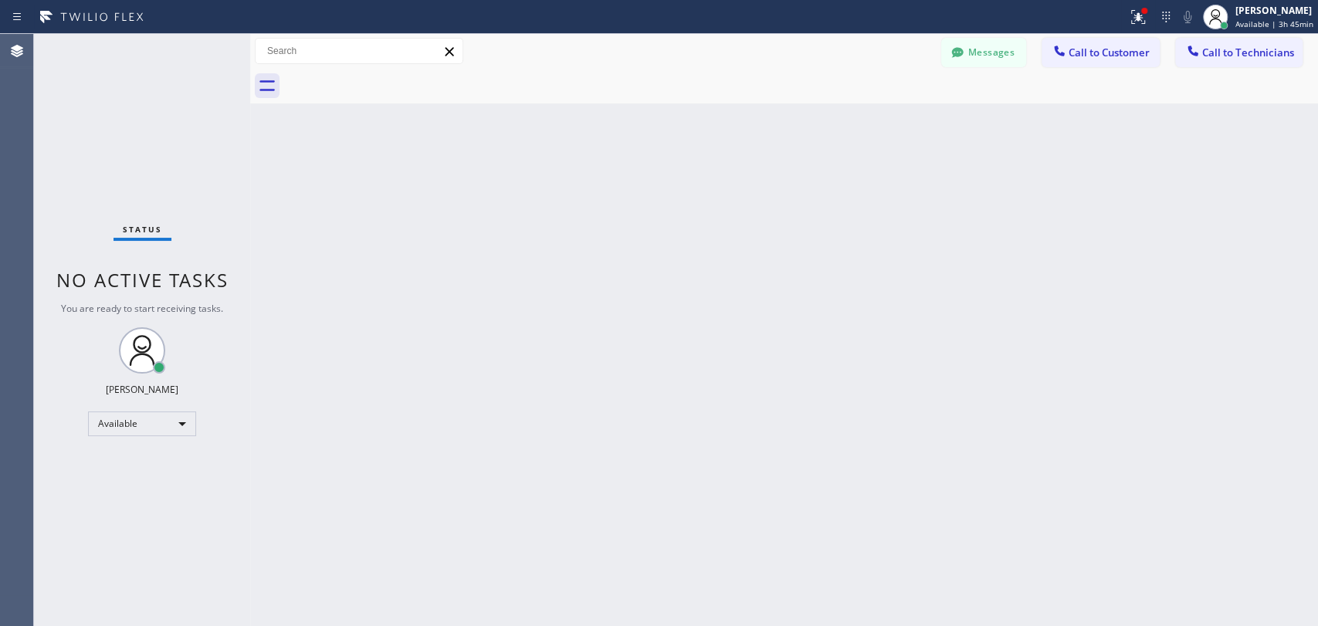
drag, startPoint x: 868, startPoint y: 300, endPoint x: 527, endPoint y: 2, distance: 452.6
click at [868, 299] on div "Back to Dashboard Change Sender ID Customers Technicians EN [PERSON_NAME] [DATE…" at bounding box center [784, 330] width 1068 height 592
click at [279, 246] on div "Back to Dashboard Change Sender ID Customers Technicians EN [PERSON_NAME] [DATE…" at bounding box center [784, 330] width 1068 height 592
click at [1152, 286] on div "Back to Dashboard Change Sender ID Customers Technicians EN [PERSON_NAME] [DATE…" at bounding box center [784, 330] width 1068 height 592
click at [1222, 52] on span "Call to Technicians" at bounding box center [1248, 53] width 92 height 14
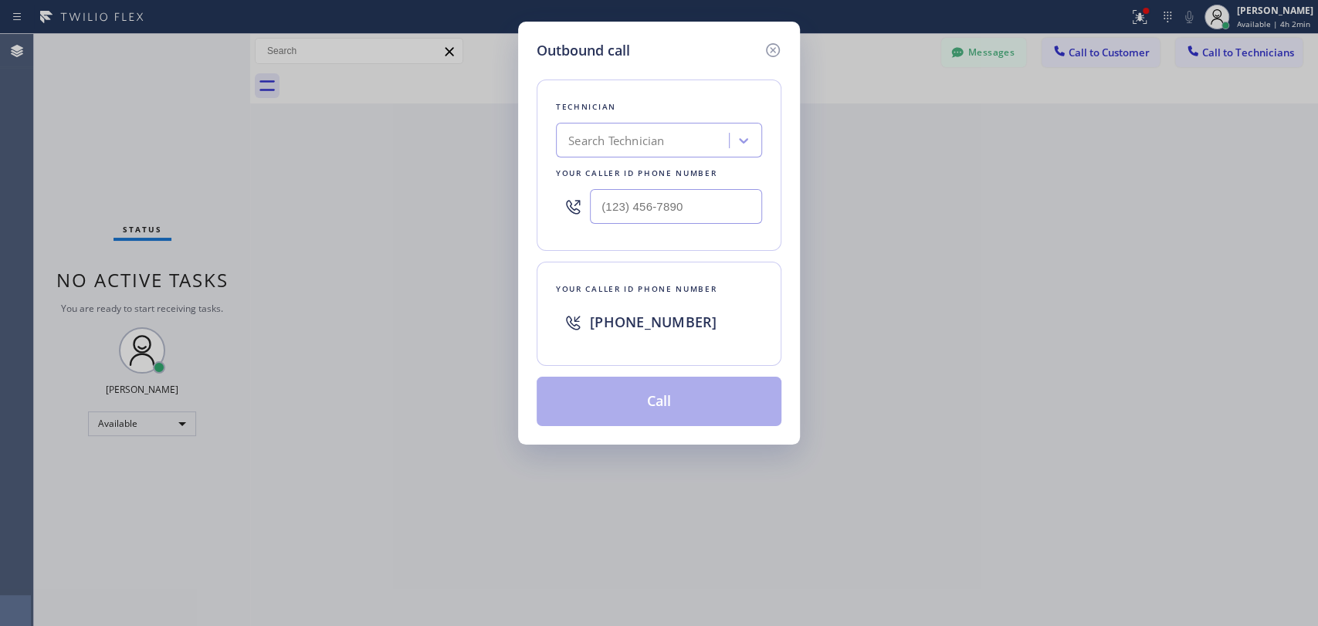
click at [619, 119] on div "Technician Search Technician Your caller id phone number" at bounding box center [659, 165] width 245 height 171
click at [593, 128] on div "Search Technician" at bounding box center [645, 140] width 168 height 27
type input "[PERSON_NAME]"
type input "(___) ___-____"
click at [595, 205] on input "(___) ___-____" at bounding box center [676, 206] width 172 height 35
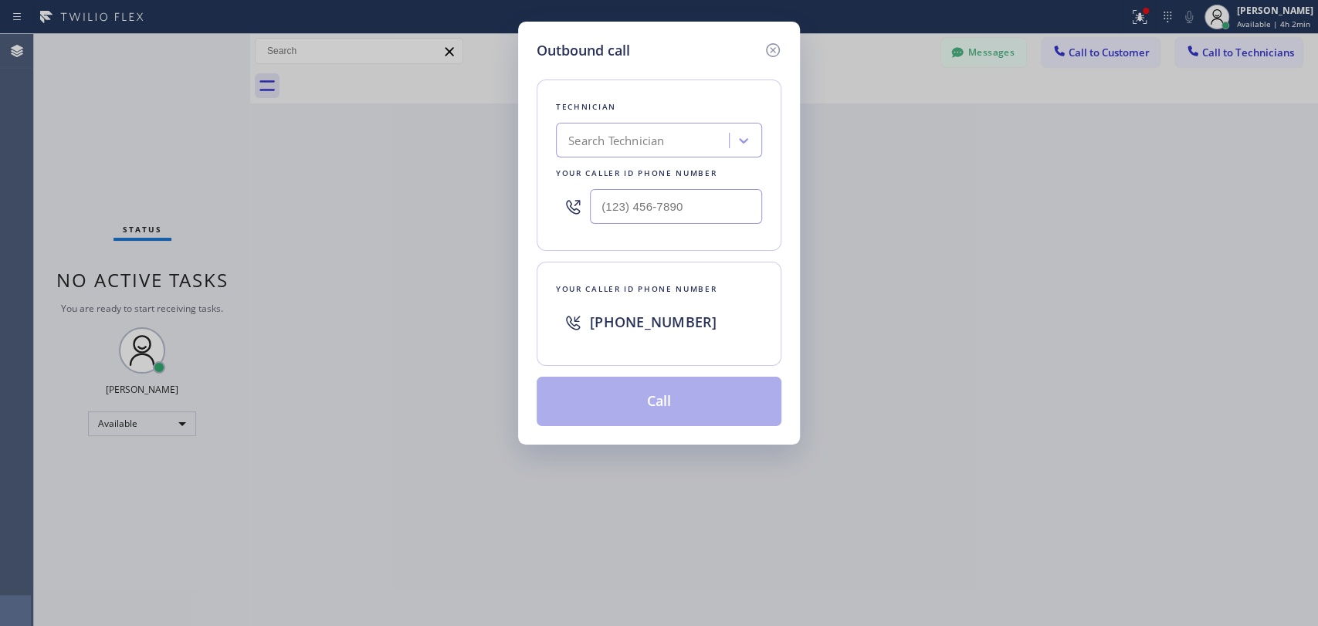
click at [599, 147] on div "Search Technician" at bounding box center [616, 141] width 96 height 18
type input "[PERSON_NAME]"
click at [611, 172] on div "[PERSON_NAME]" at bounding box center [659, 173] width 206 height 28
type input "[PHONE_NUMBER]"
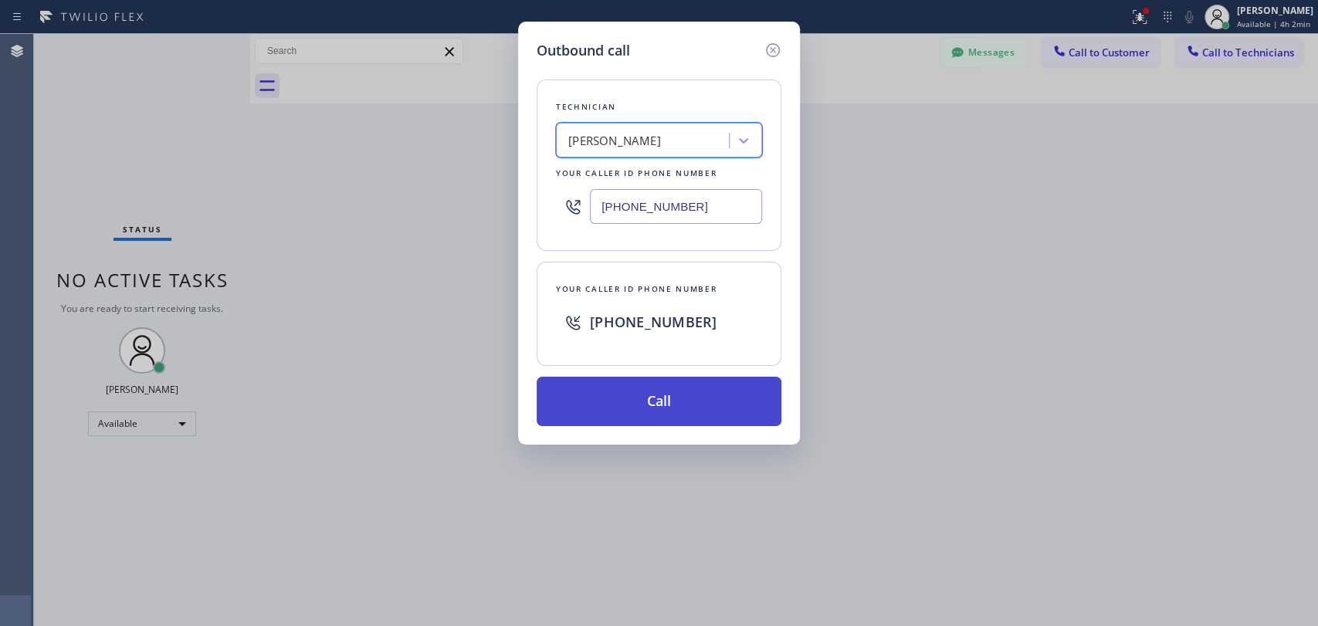
click at [611, 397] on button "Call" at bounding box center [659, 401] width 245 height 49
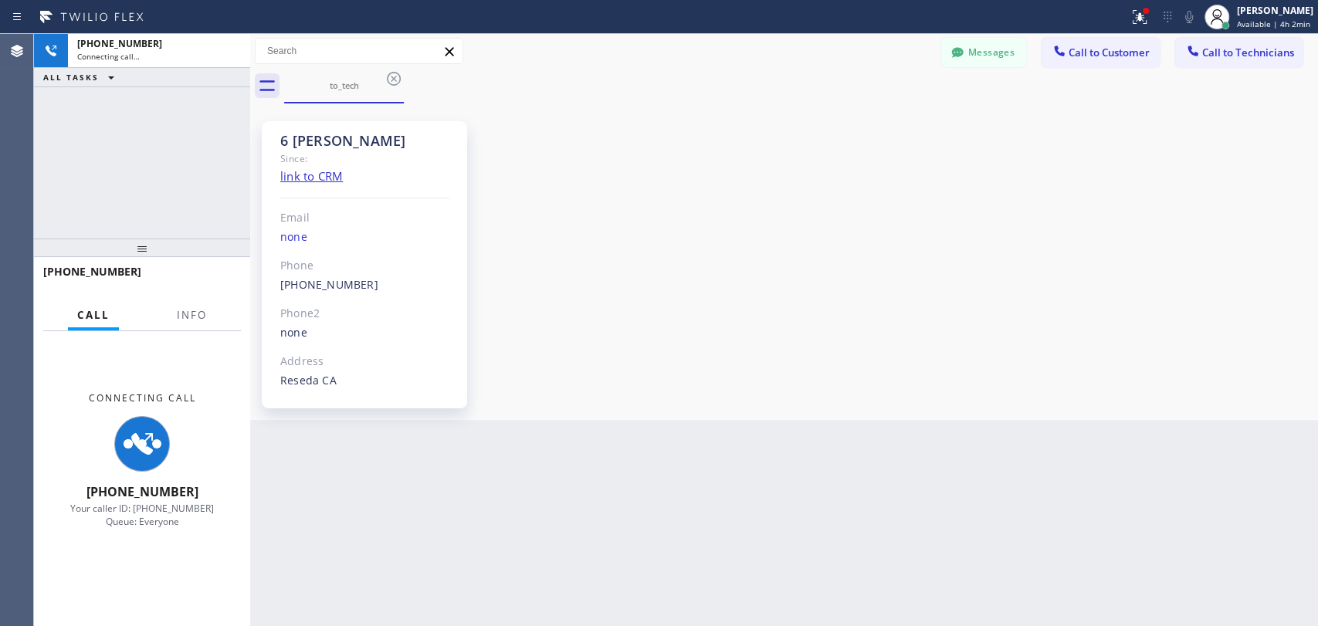
scroll to position [125872, 0]
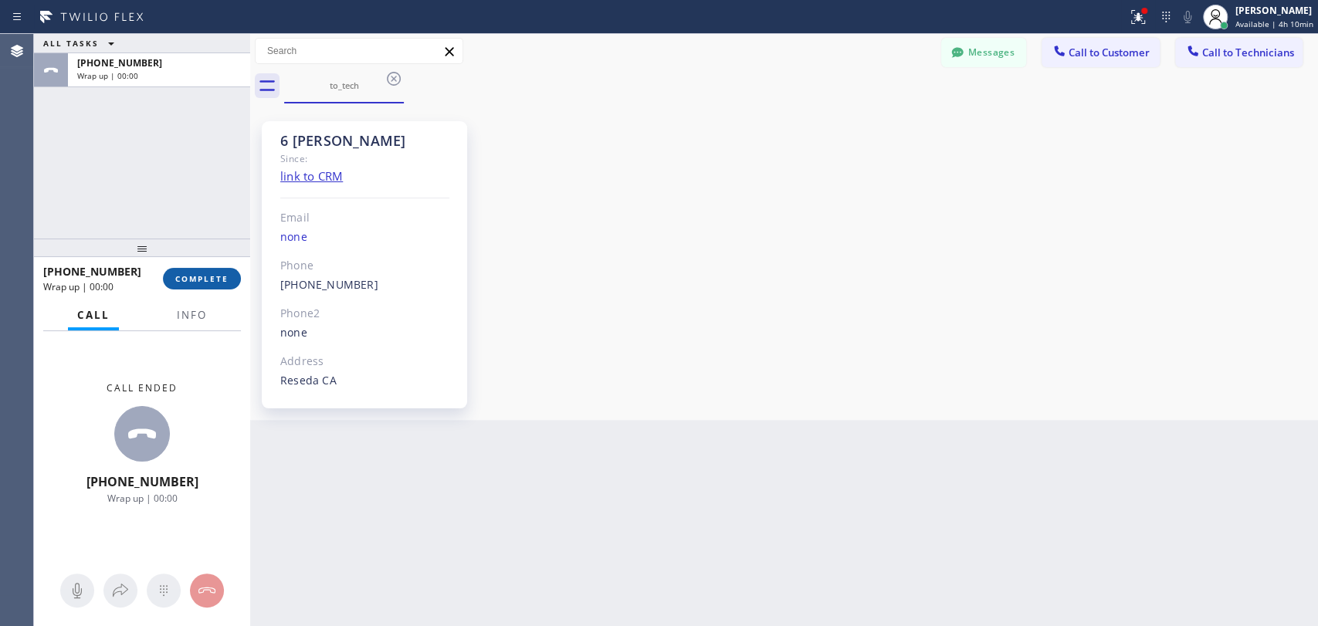
click at [206, 286] on button "COMPLETE" at bounding box center [202, 279] width 78 height 22
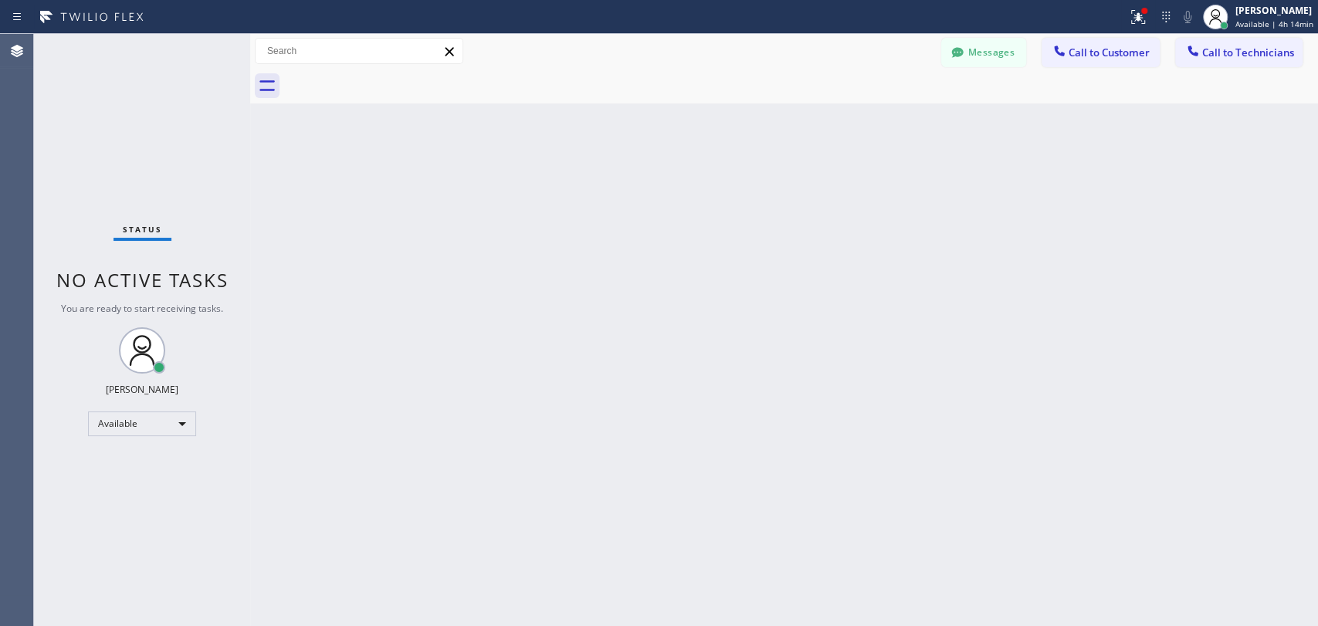
click at [1259, 53] on span "Call to Technicians" at bounding box center [1248, 53] width 92 height 14
click at [0, 0] on div "Technician Search Technician Your caller id phone number" at bounding box center [0, 0] width 0 height 0
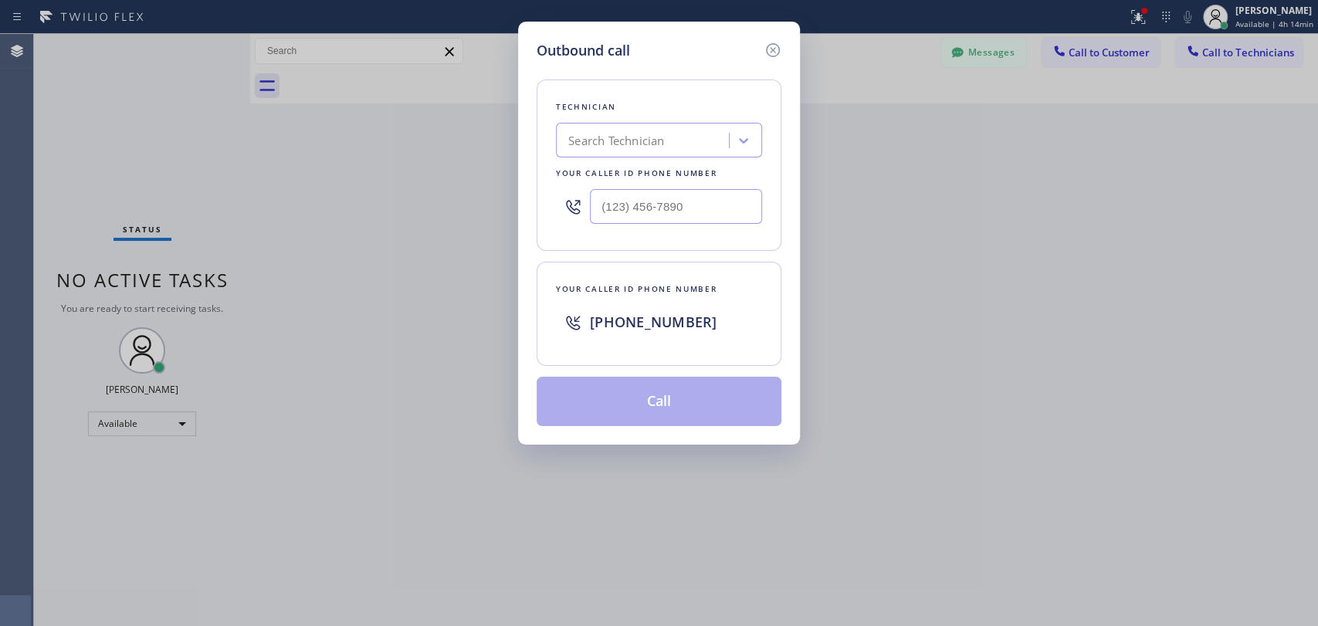
click at [578, 137] on div "Search Technician" at bounding box center [616, 141] width 96 height 18
type input "[PERSON_NAME]"
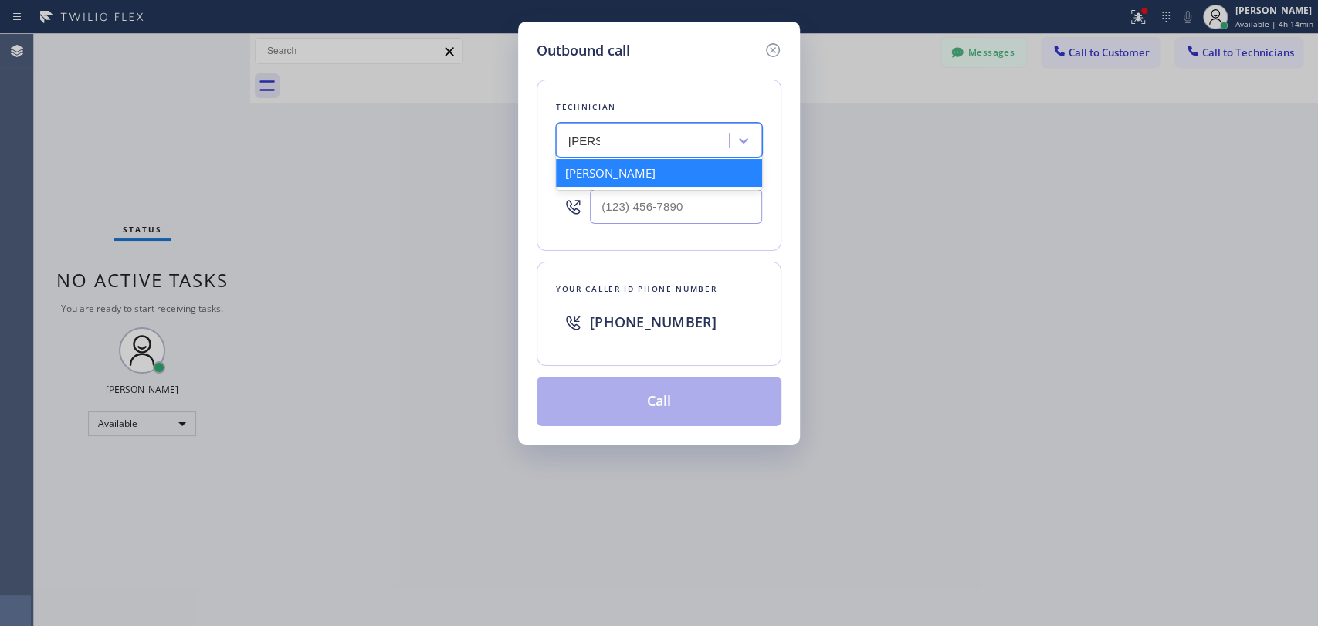
click at [577, 171] on div "[PERSON_NAME]" at bounding box center [659, 173] width 206 height 28
type input "[PHONE_NUMBER]"
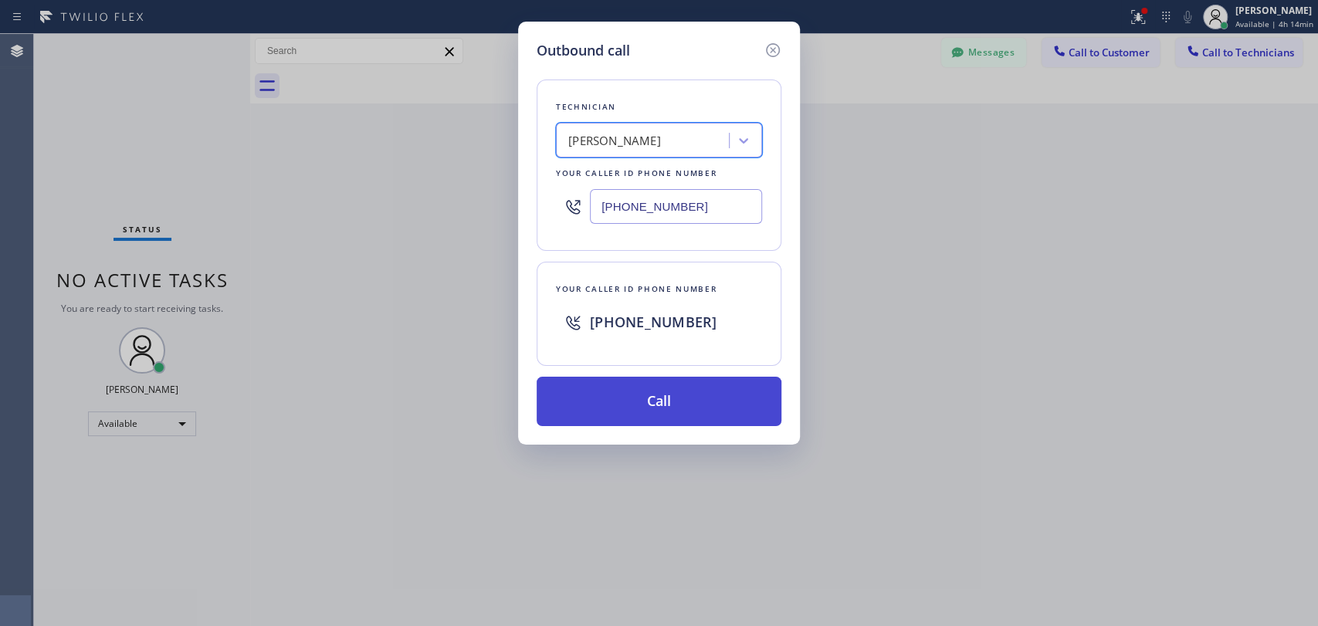
click at [612, 405] on button "Call" at bounding box center [659, 401] width 245 height 49
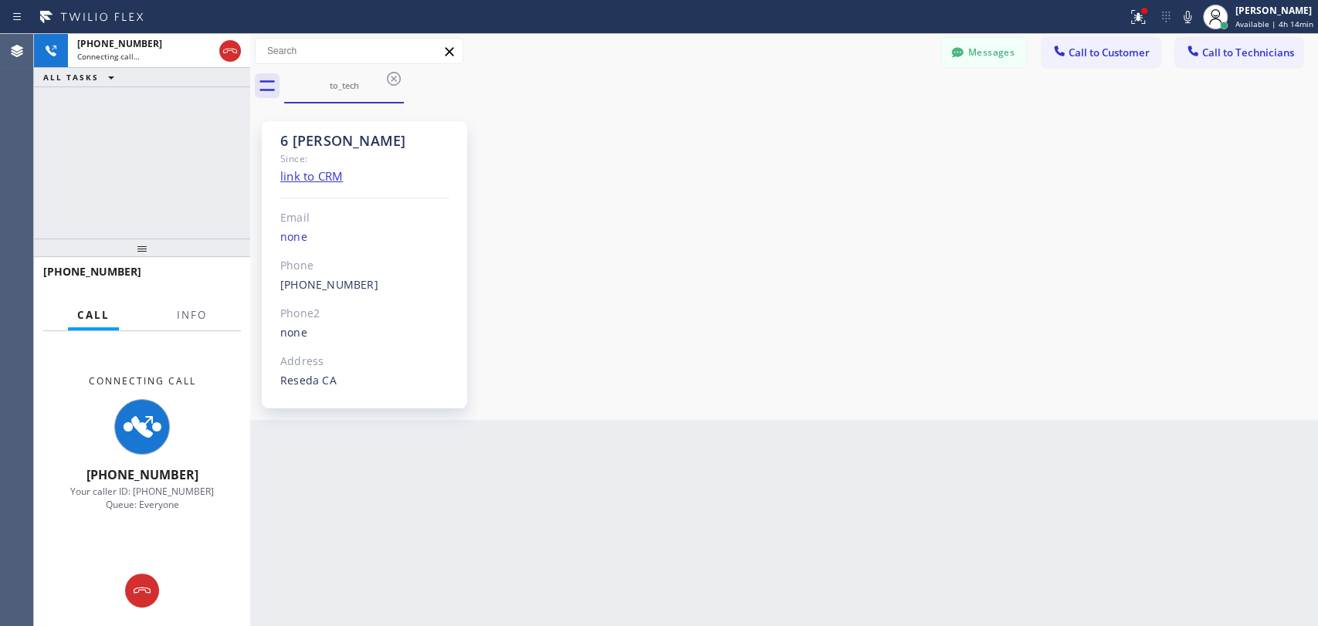
scroll to position [125872, 0]
click at [227, 53] on icon at bounding box center [230, 51] width 19 height 19
click at [213, 53] on div "Connecting call…" at bounding box center [145, 56] width 136 height 11
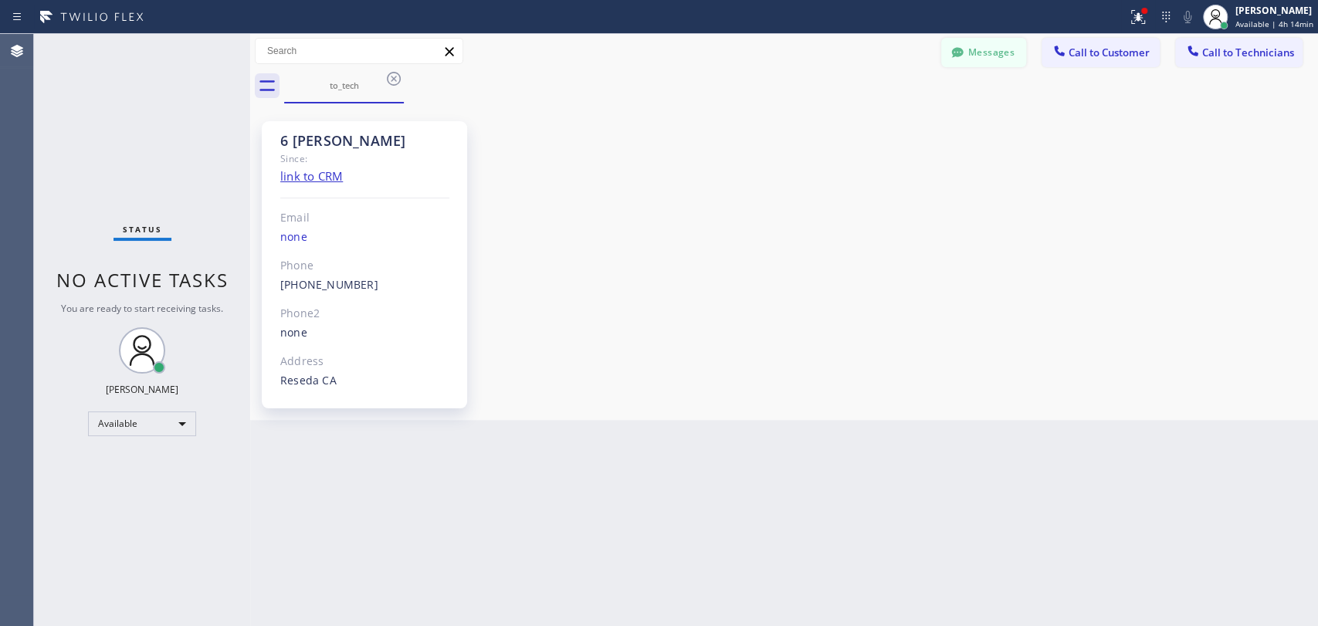
click at [989, 56] on button "Messages" at bounding box center [983, 52] width 85 height 29
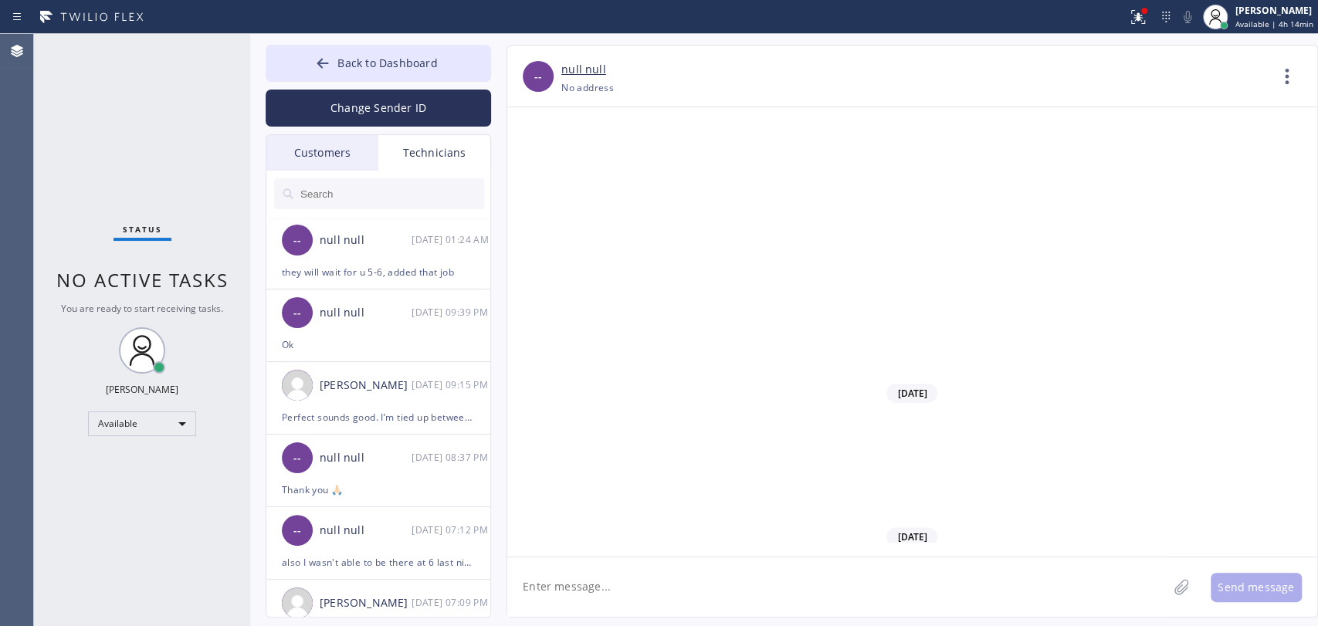
click at [365, 190] on input "text" at bounding box center [391, 193] width 185 height 31
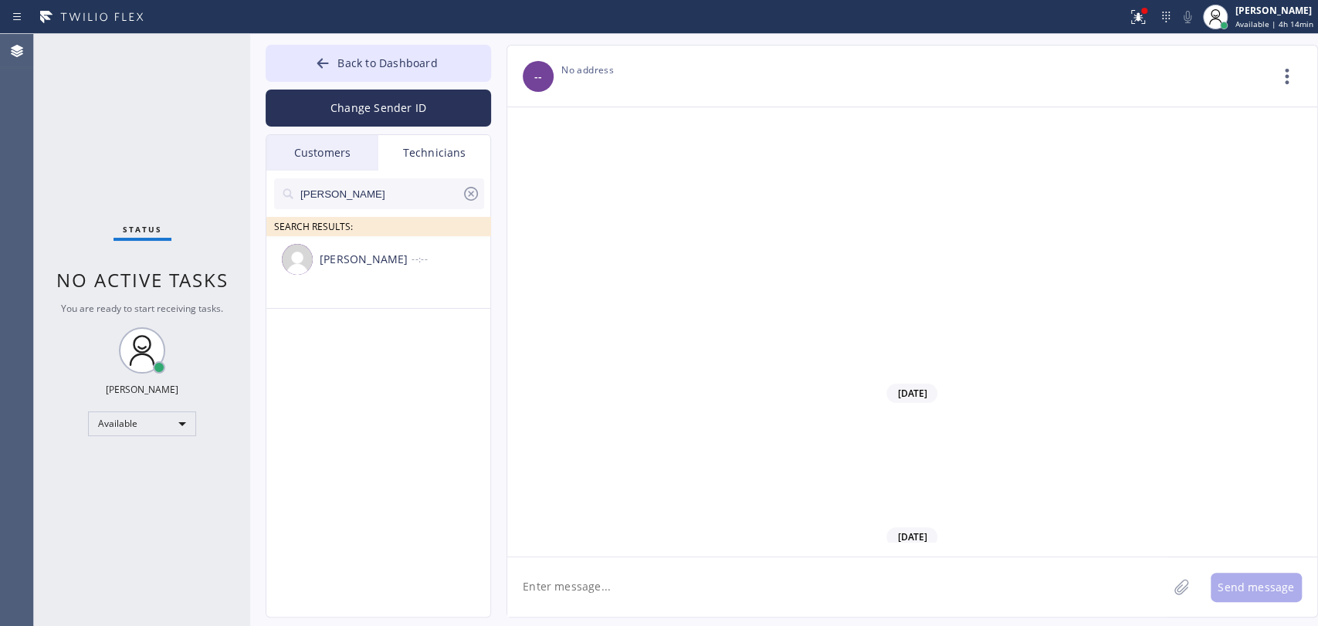
type input "[PERSON_NAME]"
click at [355, 280] on div "[PERSON_NAME] --:--" at bounding box center [378, 259] width 225 height 46
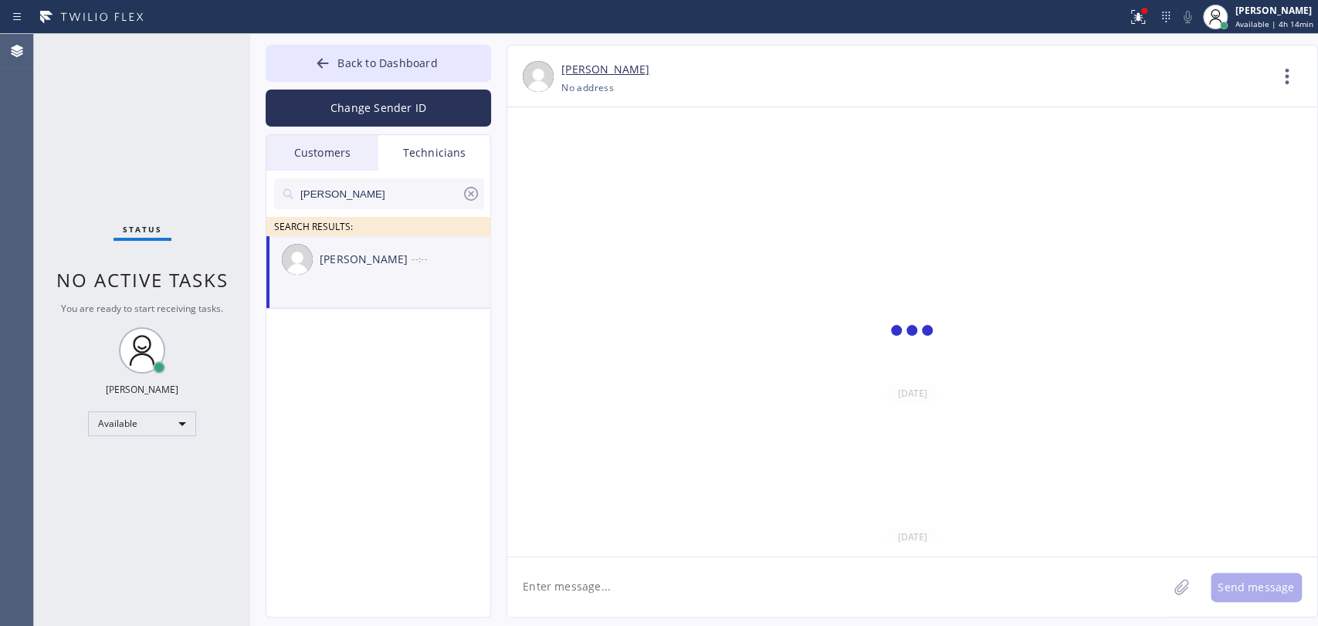
click at [599, 589] on textarea at bounding box center [837, 587] width 660 height 59
type textarea "sorry [PERSON_NAME], called by mistake now"
click at [402, 280] on div "[PERSON_NAME] [DATE] 02:04 AM" at bounding box center [378, 259] width 225 height 46
click at [334, 55] on button "Back to Dashboard" at bounding box center [378, 63] width 225 height 37
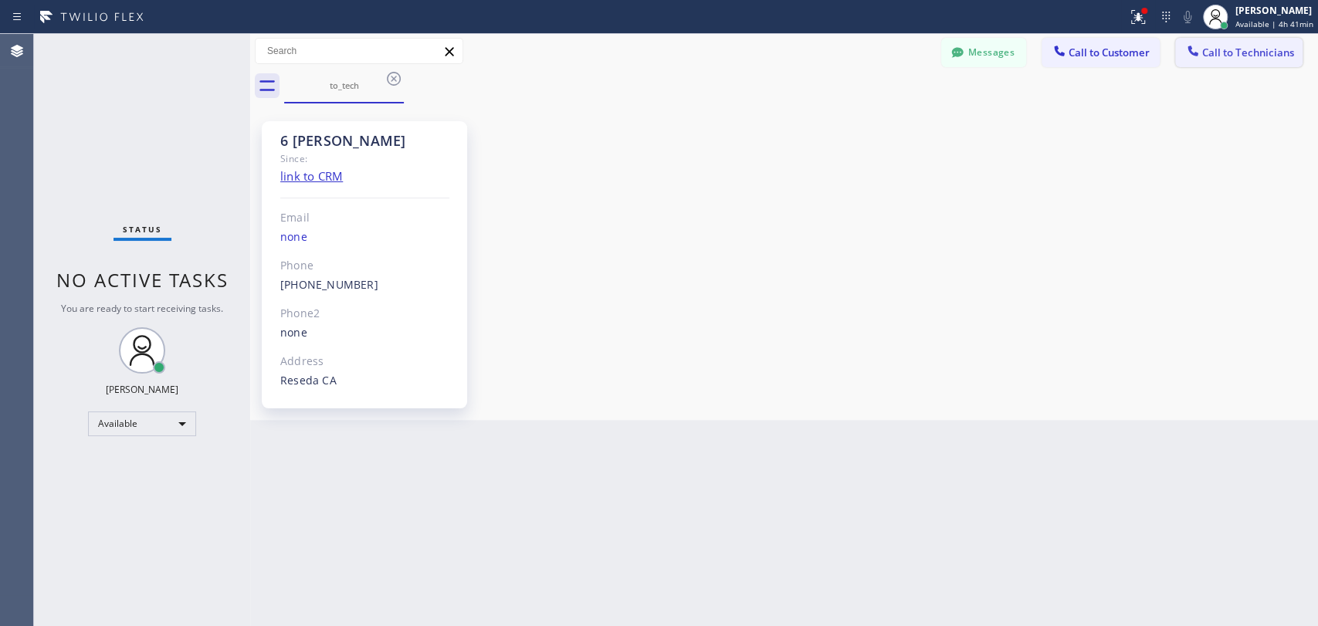
click at [1237, 49] on span "Call to Technicians" at bounding box center [1248, 53] width 92 height 14
click at [0, 0] on div "Technician Search Technician Your caller id phone number" at bounding box center [0, 0] width 0 height 0
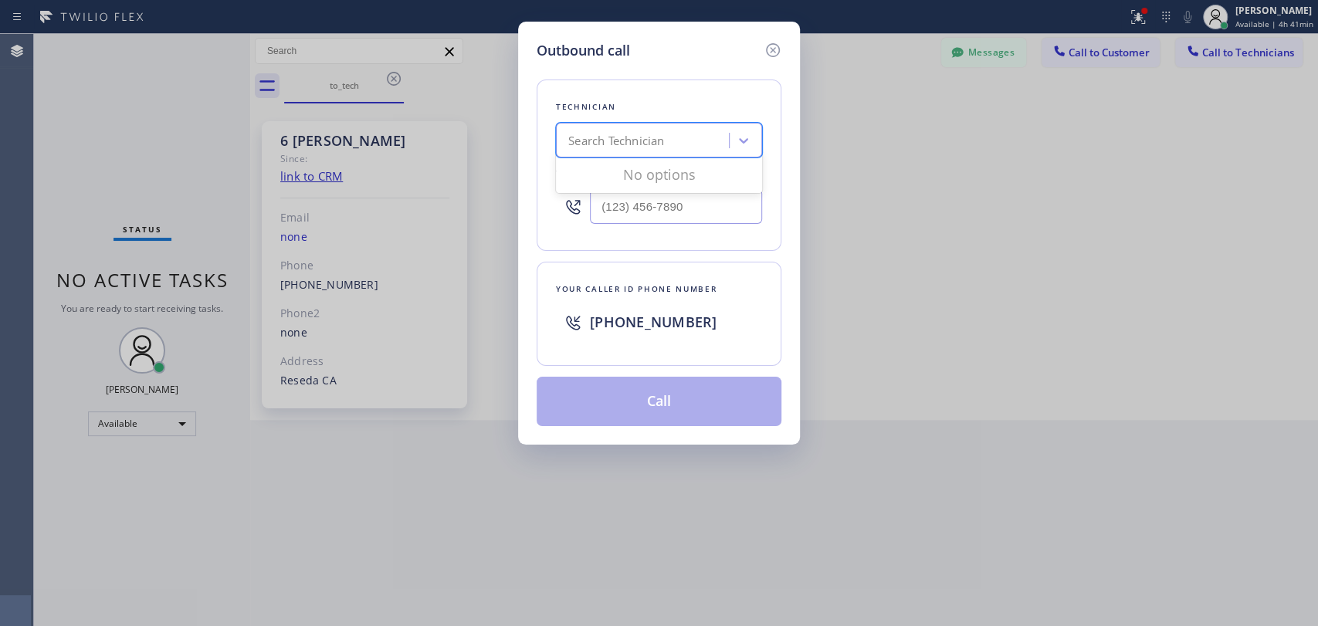
click at [613, 146] on div "Search Technician" at bounding box center [616, 141] width 96 height 18
type input "[PERSON_NAME]"
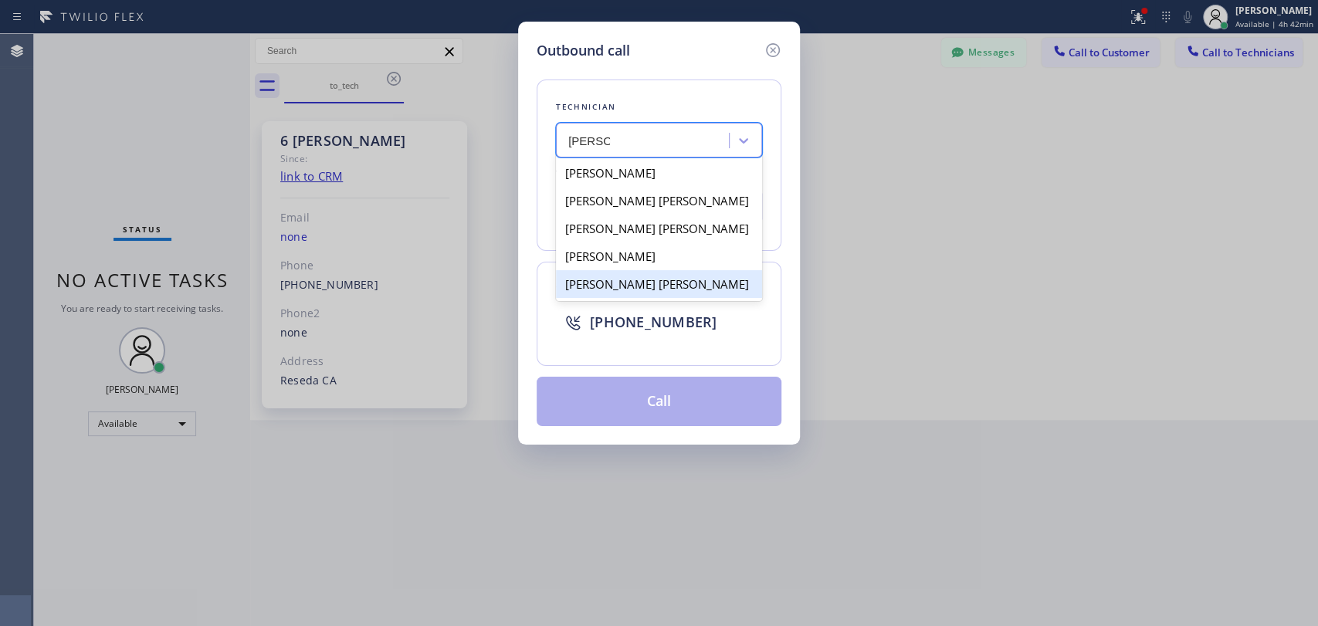
click at [608, 286] on div "[PERSON_NAME] [PERSON_NAME]" at bounding box center [659, 284] width 206 height 28
type input "[PHONE_NUMBER]"
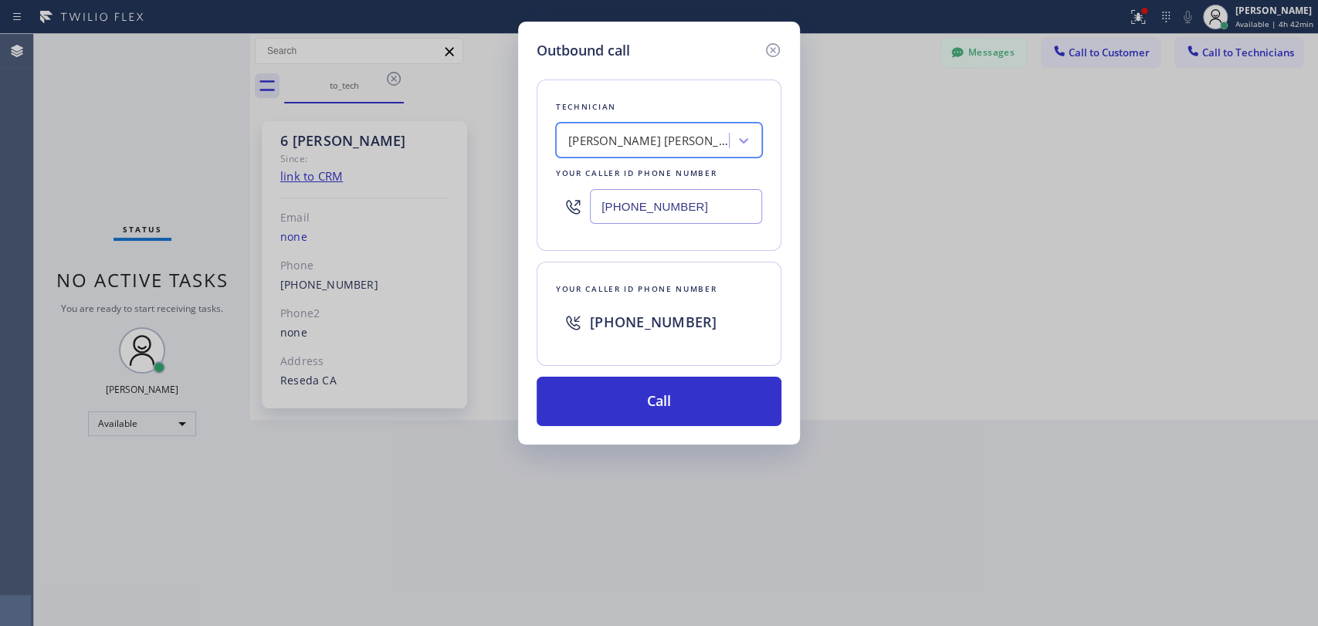
click at [604, 372] on div "Technician option [PERSON_NAME] [PERSON_NAME], selected. 5 results available. S…" at bounding box center [659, 243] width 245 height 365
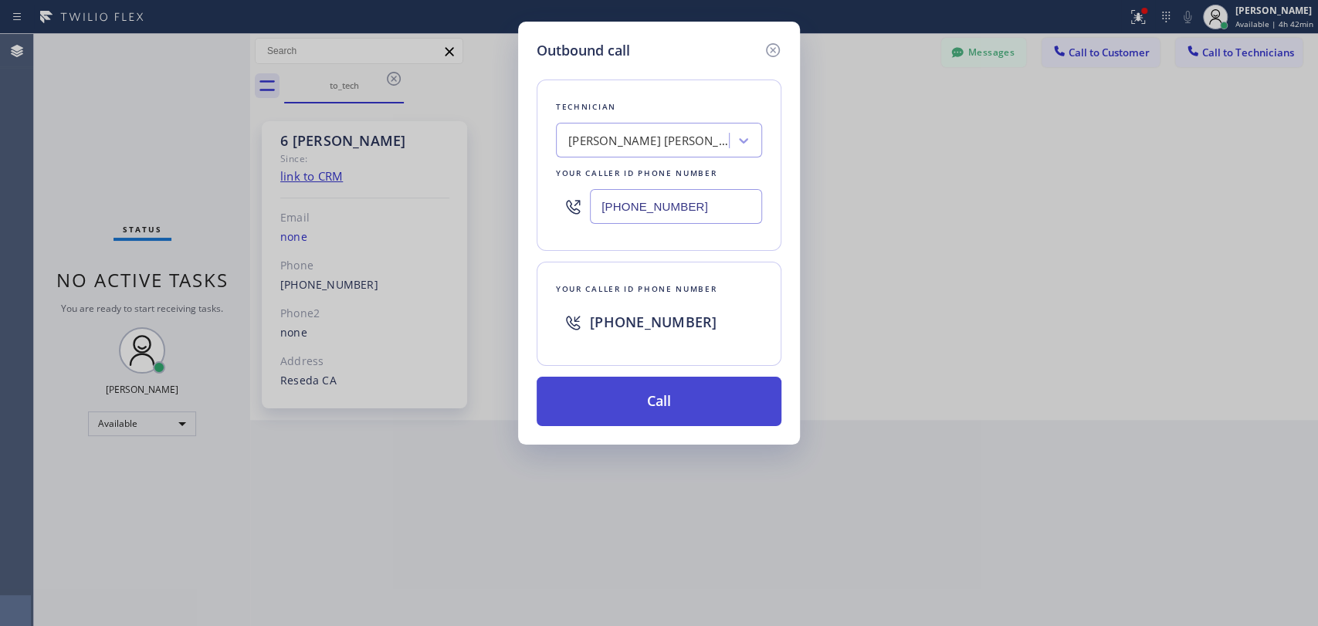
click at [587, 402] on button "Call" at bounding box center [659, 401] width 245 height 49
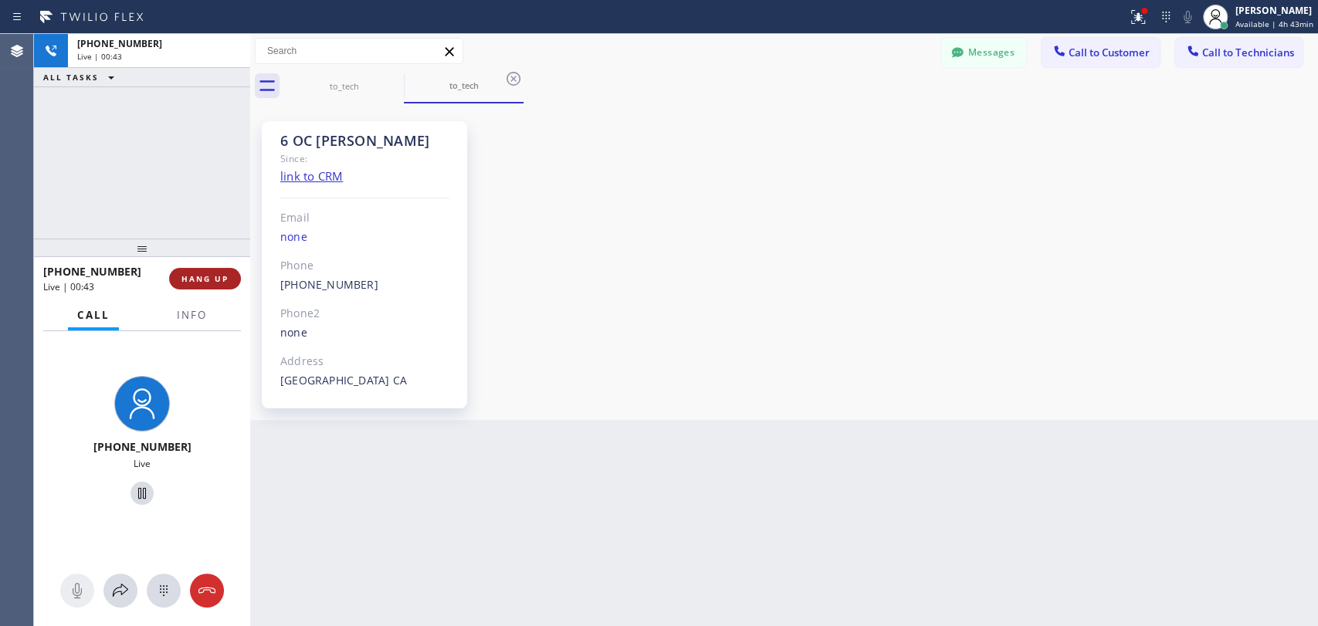
drag, startPoint x: 211, startPoint y: 286, endPoint x: 229, endPoint y: 274, distance: 21.6
click at [229, 274] on button "HANG UP" at bounding box center [205, 279] width 72 height 22
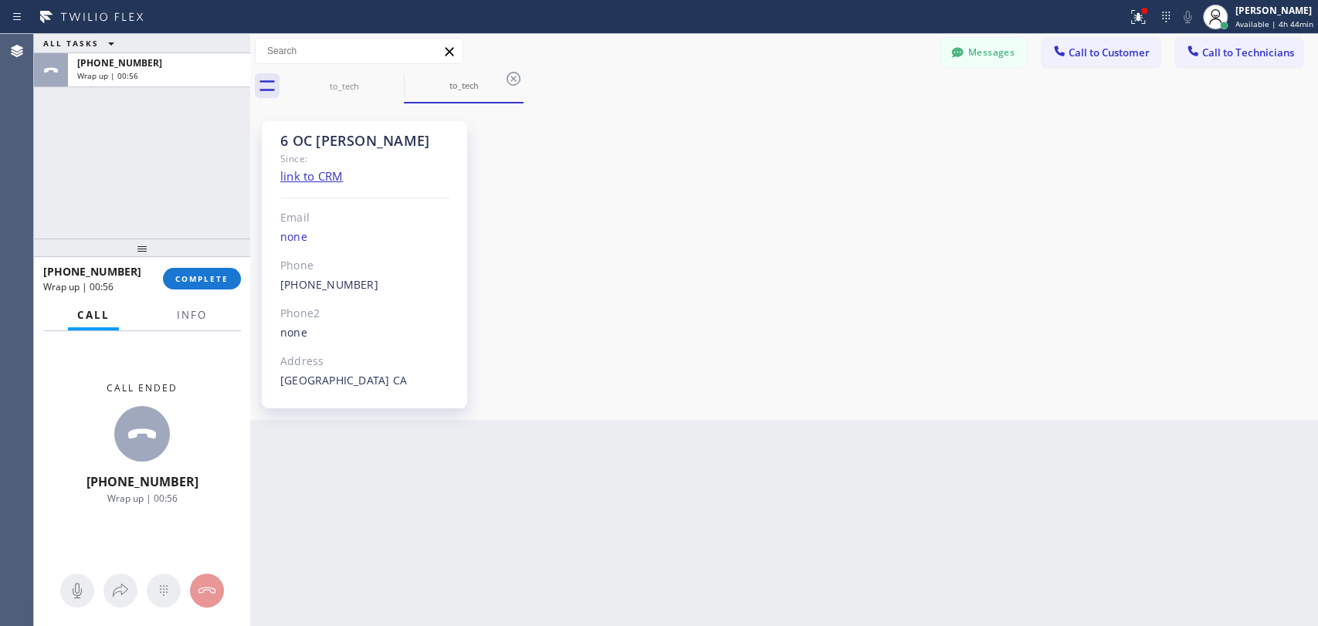
click at [219, 264] on div "ALL TASKS ALL TASKS ACTIVE TASKS TASKS IN WRAP UP [PHONE_NUMBER] Wrap up | 00:5…" at bounding box center [142, 330] width 216 height 592
drag, startPoint x: 217, startPoint y: 269, endPoint x: 216, endPoint y: 277, distance: 8.5
click at [217, 273] on div "[PHONE_NUMBER] Wrap up | 00:57 COMPLETE" at bounding box center [142, 282] width 198 height 40
click at [216, 277] on span "COMPLETE" at bounding box center [201, 281] width 53 height 11
drag, startPoint x: 183, startPoint y: 232, endPoint x: 431, endPoint y: 309, distance: 259.4
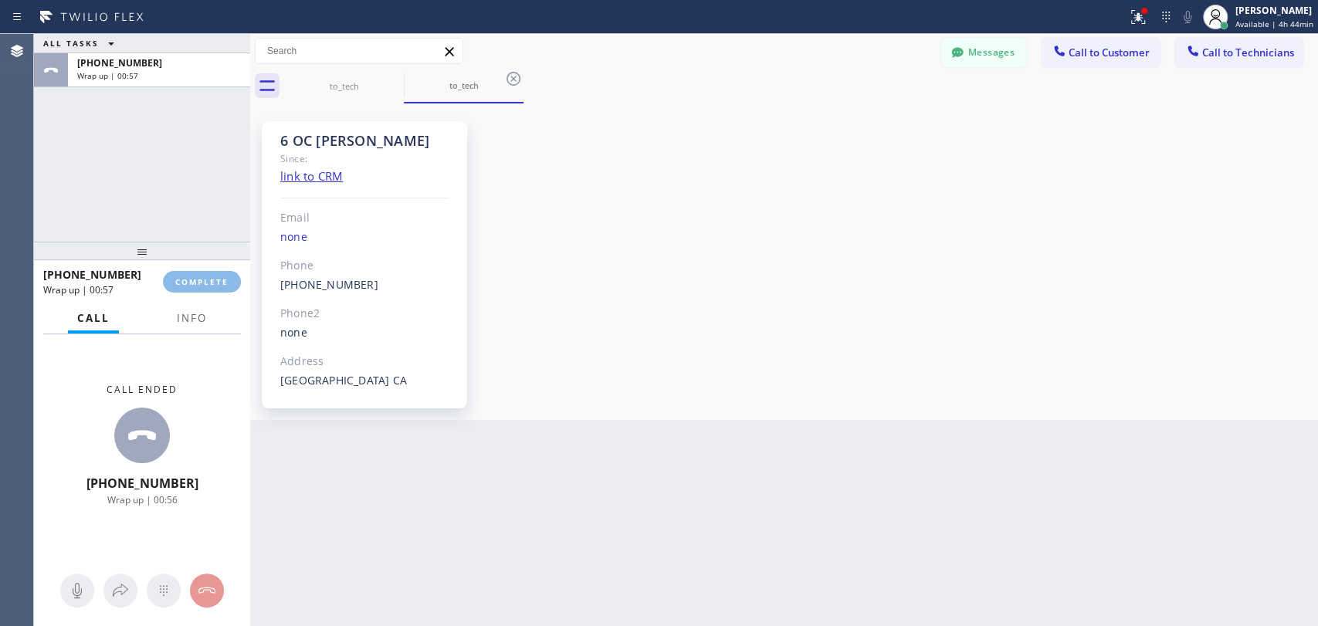
click at [183, 232] on div "ALL TASKS ALL TASKS ACTIVE TASKS TASKS IN WRAP UP [PHONE_NUMBER] Wrap up | 00:57" at bounding box center [142, 138] width 216 height 208
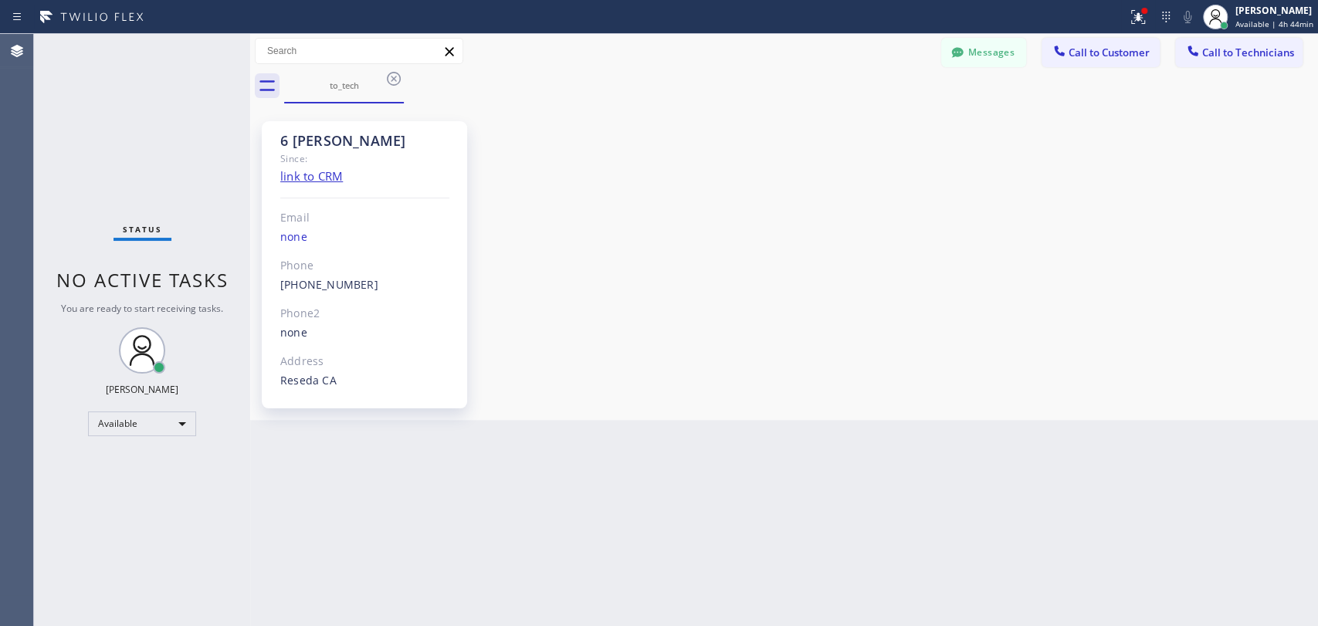
click at [1198, 409] on div "6 [PERSON_NAME] Since: link to CRM Email none Phone [PHONE_NUMBER] Outbound cal…" at bounding box center [784, 261] width 1060 height 309
click at [1050, 348] on div "6 [PERSON_NAME] Since: link to CRM Email none Phone [PHONE_NUMBER] Outbound cal…" at bounding box center [784, 261] width 1060 height 309
click at [168, 425] on div "Available" at bounding box center [142, 424] width 108 height 25
click at [149, 446] on li "Offline" at bounding box center [141, 444] width 105 height 19
